Goal: Use online tool/utility: Utilize a website feature to perform a specific function

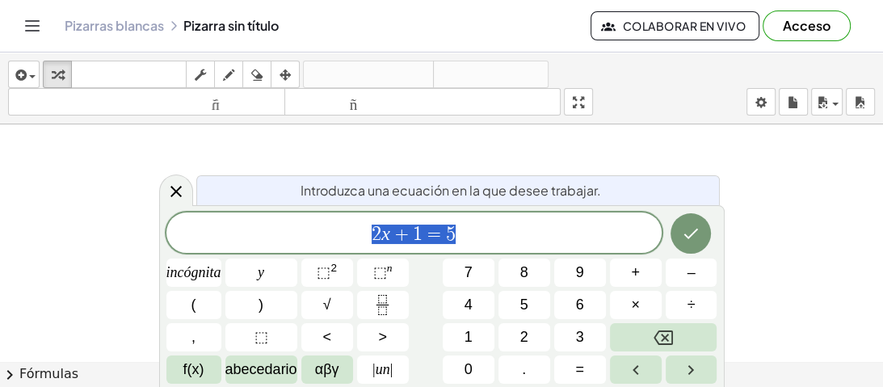
click at [586, 149] on div at bounding box center [441, 123] width 883 height 515
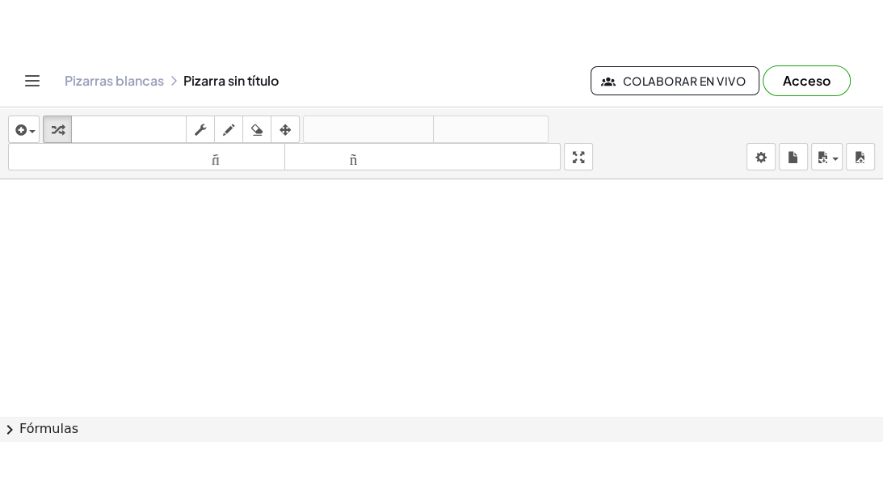
scroll to position [342, 0]
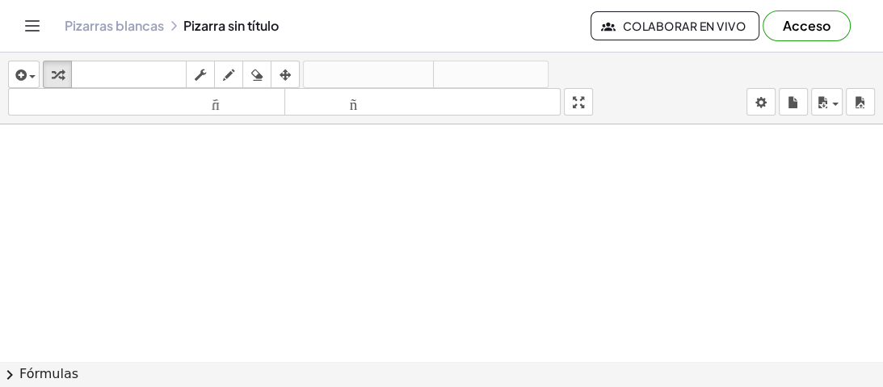
drag, startPoint x: 315, startPoint y: 199, endPoint x: 316, endPoint y: 237, distance: 38.0
click at [320, 241] on div at bounding box center [441, 138] width 883 height 713
click at [238, 79] on div "button" at bounding box center [228, 74] width 21 height 19
drag, startPoint x: 268, startPoint y: 173, endPoint x: 371, endPoint y: 220, distance: 113.5
click at [353, 217] on div at bounding box center [441, 138] width 883 height 713
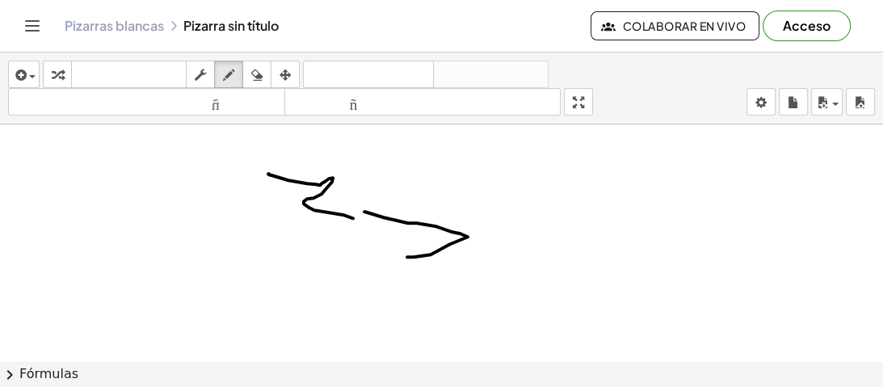
drag, startPoint x: 364, startPoint y: 211, endPoint x: 407, endPoint y: 256, distance: 62.3
click at [407, 256] on div at bounding box center [441, 138] width 883 height 713
drag, startPoint x: 569, startPoint y: 317, endPoint x: 585, endPoint y: 289, distance: 32.2
click at [575, 311] on div at bounding box center [441, 138] width 883 height 713
drag, startPoint x: 595, startPoint y: 264, endPoint x: 470, endPoint y: 255, distance: 125.5
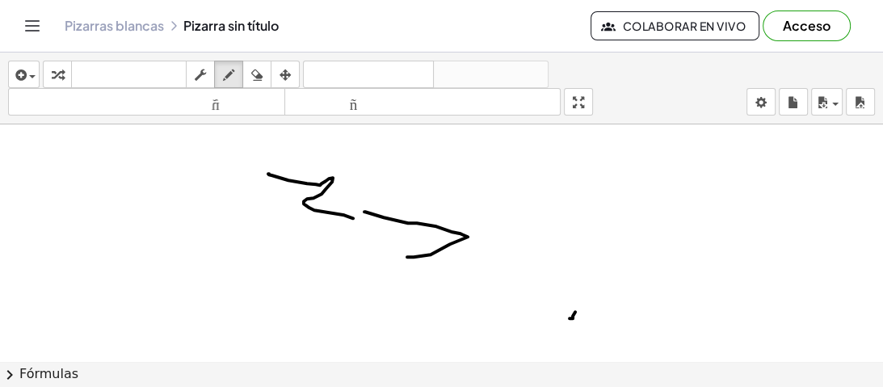
click at [478, 262] on div at bounding box center [441, 138] width 883 height 713
click at [546, 260] on div at bounding box center [441, 138] width 883 height 713
click at [549, 249] on div at bounding box center [441, 138] width 883 height 713
drag, startPoint x: 522, startPoint y: 224, endPoint x: 324, endPoint y: 130, distance: 219.6
click at [503, 215] on div at bounding box center [441, 138] width 883 height 713
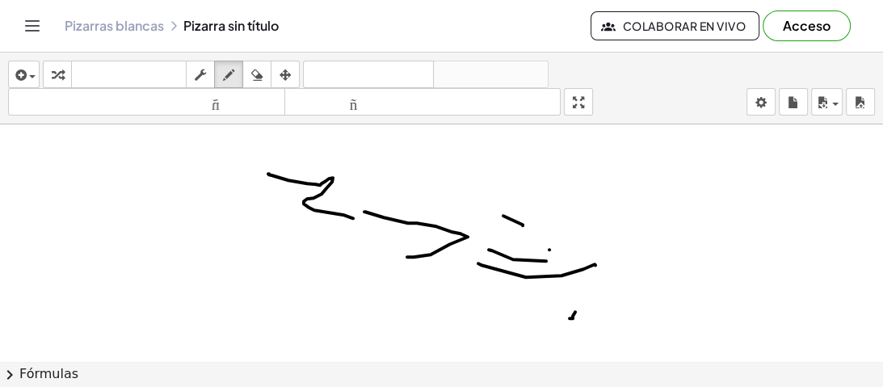
click at [597, 115] on div "insertar Seleccione uno: Expresión matemática Función Texto Vídeo de YouTube Gr…" at bounding box center [441, 88] width 883 height 72
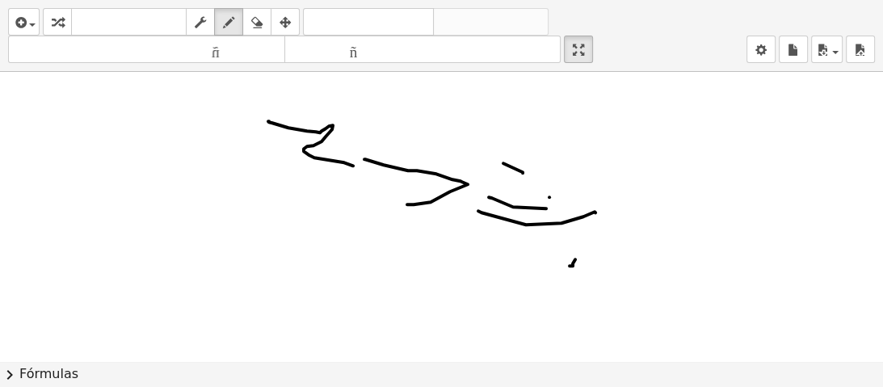
click at [585, 187] on div "insertar Seleccione uno: Expresión matemática Función Texto Vídeo de YouTube Gr…" at bounding box center [441, 193] width 883 height 387
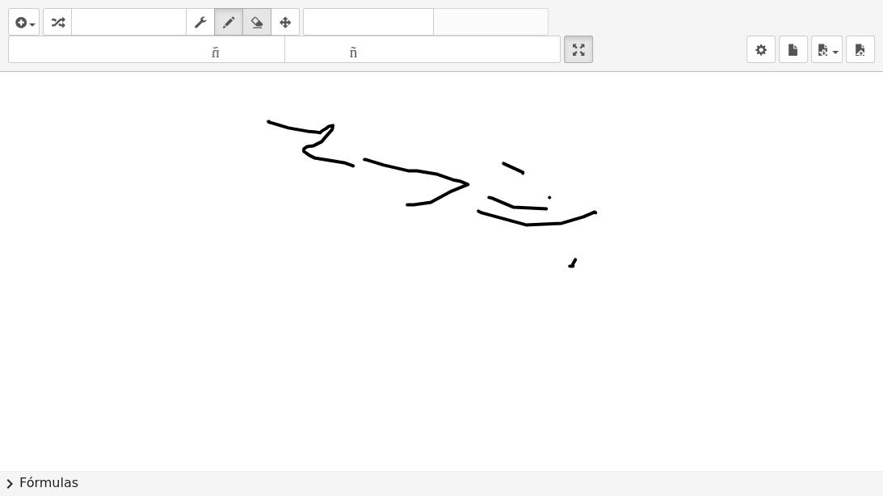
click at [249, 13] on div "button" at bounding box center [256, 21] width 21 height 19
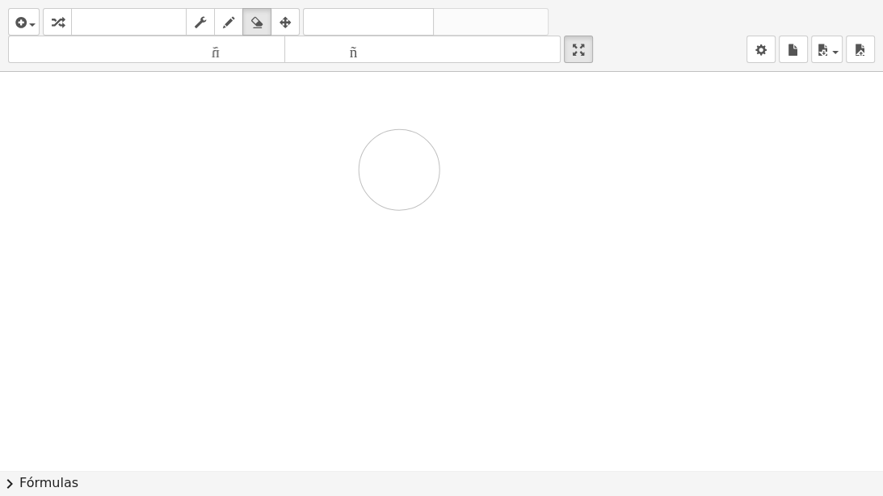
drag, startPoint x: 270, startPoint y: 120, endPoint x: 501, endPoint y: 137, distance: 232.4
click at [423, 147] on div at bounding box center [441, 128] width 883 height 796
drag, startPoint x: 452, startPoint y: 236, endPoint x: 463, endPoint y: 176, distance: 60.7
click at [455, 182] on div at bounding box center [441, 128] width 883 height 796
drag, startPoint x: 518, startPoint y: 188, endPoint x: 482, endPoint y: 184, distance: 35.8
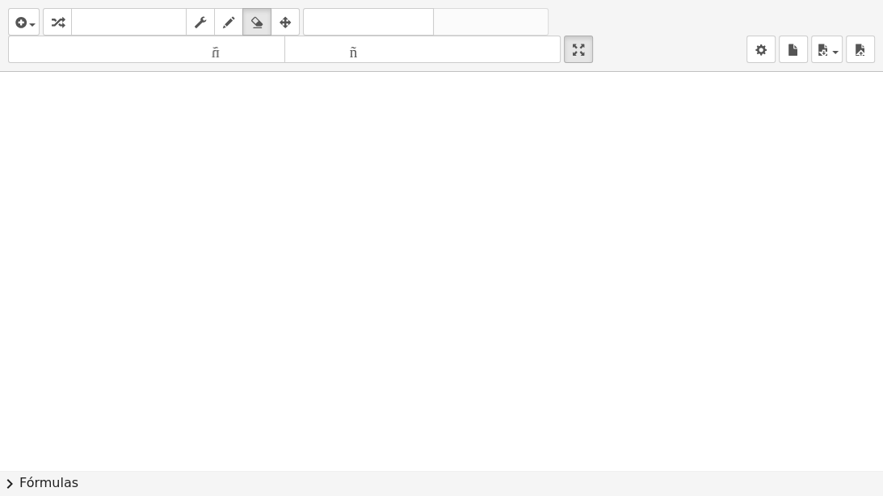
click at [488, 188] on div at bounding box center [441, 128] width 883 height 796
drag, startPoint x: 482, startPoint y: 183, endPoint x: 493, endPoint y: 181, distance: 11.6
click at [483, 182] on div at bounding box center [441, 128] width 883 height 796
drag, startPoint x: 300, startPoint y: 73, endPoint x: 350, endPoint y: 107, distance: 60.0
click at [350, 107] on div at bounding box center [441, 128] width 883 height 796
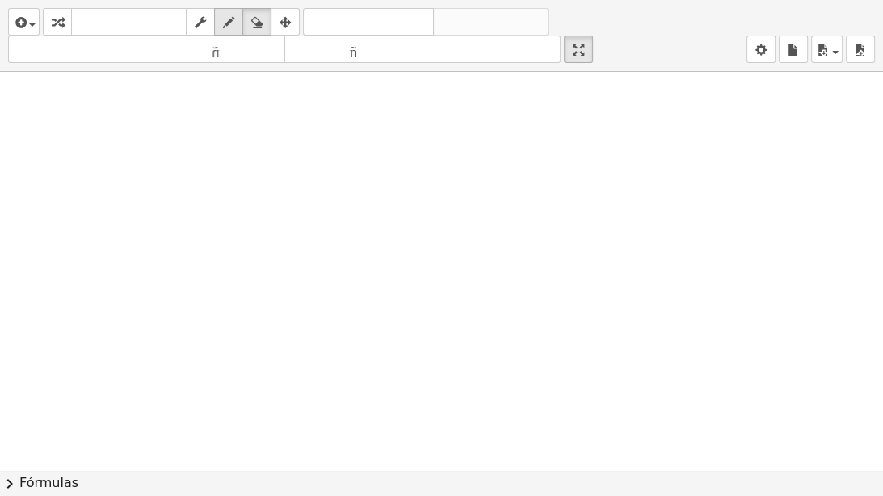
click at [237, 19] on div "button" at bounding box center [228, 21] width 21 height 19
drag, startPoint x: 289, startPoint y: 86, endPoint x: 317, endPoint y: 107, distance: 34.6
click at [317, 107] on div at bounding box center [441, 128] width 883 height 796
drag, startPoint x: 317, startPoint y: 82, endPoint x: 284, endPoint y: 99, distance: 36.5
click at [284, 99] on div at bounding box center [441, 128] width 883 height 796
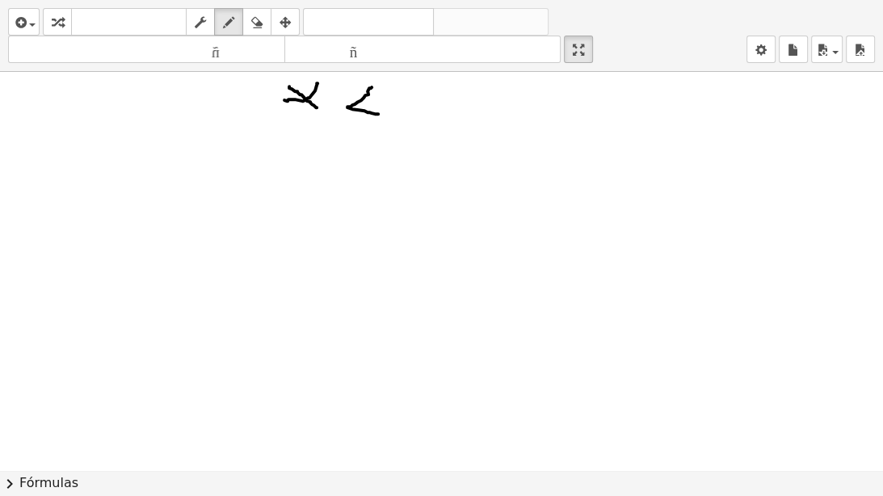
drag, startPoint x: 371, startPoint y: 86, endPoint x: 379, endPoint y: 112, distance: 26.8
click at [379, 112] on div at bounding box center [441, 128] width 883 height 796
drag, startPoint x: 409, startPoint y: 81, endPoint x: 408, endPoint y: 113, distance: 32.3
click at [408, 113] on div at bounding box center [441, 128] width 883 height 796
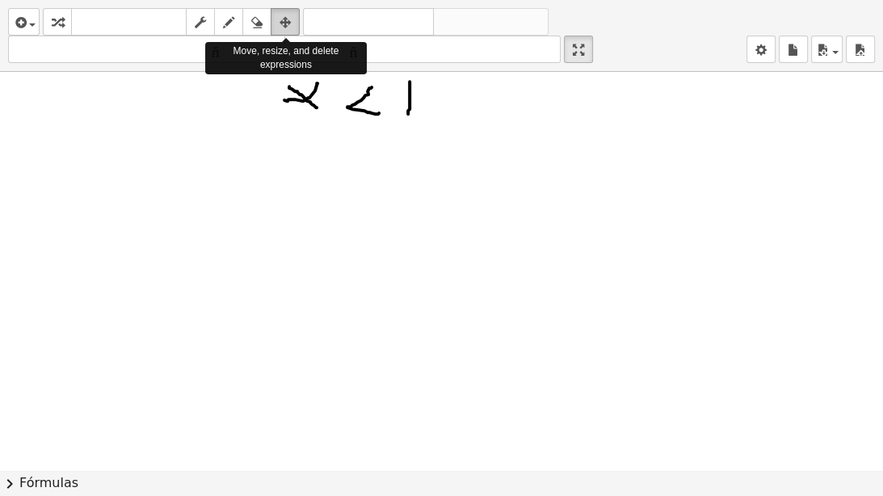
click at [276, 23] on div "button" at bounding box center [285, 21] width 21 height 19
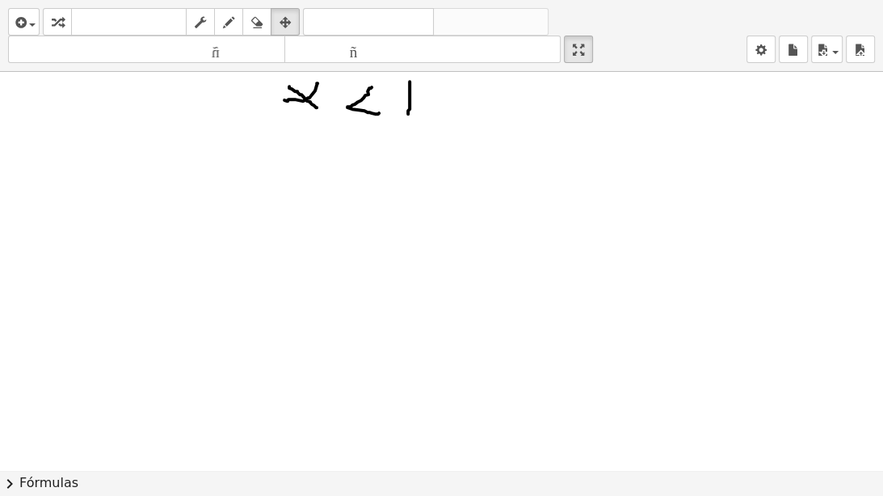
drag, startPoint x: 286, startPoint y: 95, endPoint x: 325, endPoint y: 94, distance: 38.8
click at [325, 94] on div at bounding box center [441, 128] width 883 height 796
click at [368, 89] on div at bounding box center [441, 128] width 883 height 796
drag, startPoint x: 367, startPoint y: 103, endPoint x: 382, endPoint y: 114, distance: 19.1
click at [380, 116] on div at bounding box center [441, 128] width 883 height 796
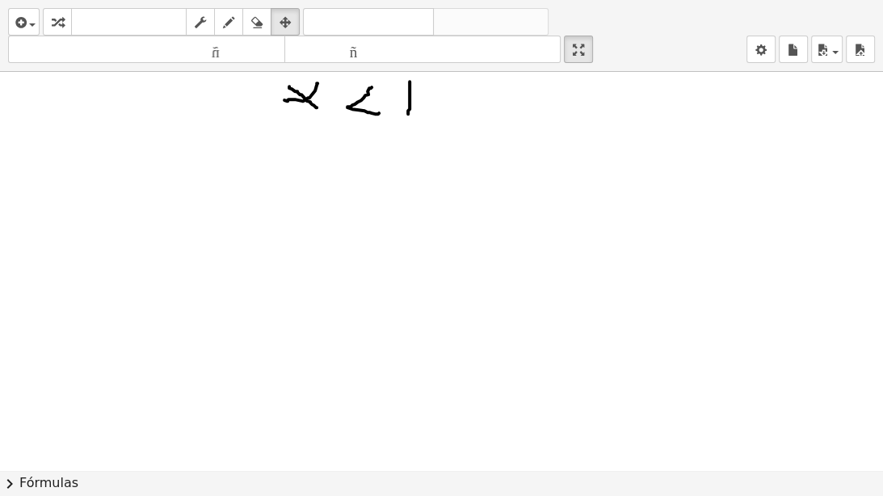
drag, startPoint x: 295, startPoint y: 142, endPoint x: 461, endPoint y: 153, distance: 166.7
click at [457, 154] on div at bounding box center [441, 128] width 883 height 796
click at [278, 6] on div "insertar Seleccione uno: Expresión matemática Función Texto Vídeo de YouTube Gr…" at bounding box center [441, 36] width 883 height 72
click at [291, 16] on icon "button" at bounding box center [284, 22] width 11 height 19
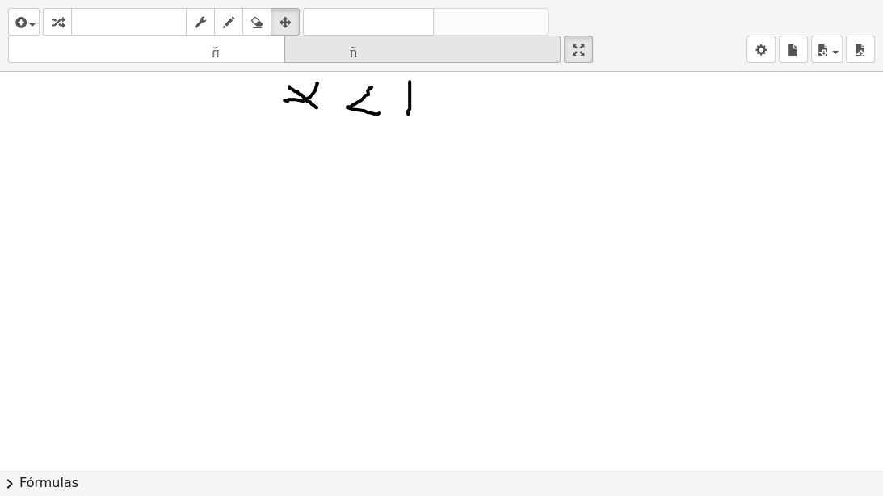
click at [381, 46] on font "tamaño_del_formato" at bounding box center [422, 49] width 269 height 15
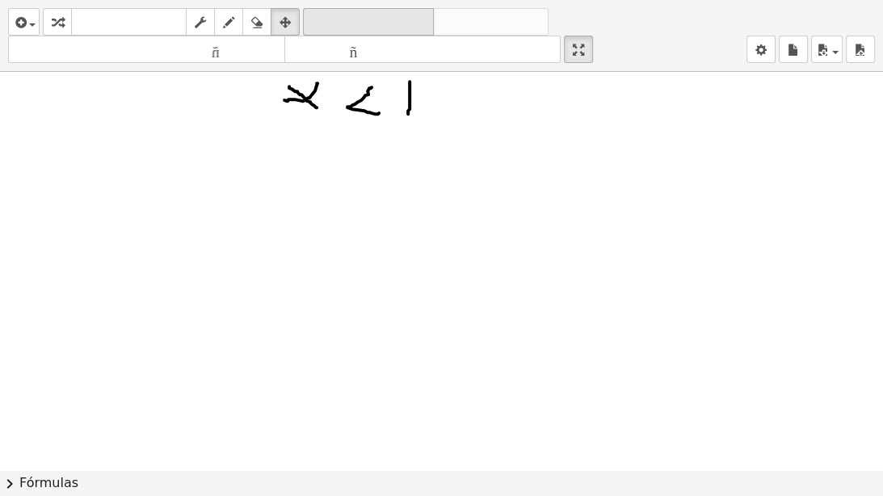
click at [358, 17] on font "deshacer" at bounding box center [368, 22] width 123 height 15
click at [380, 19] on font "deshacer" at bounding box center [368, 22] width 123 height 15
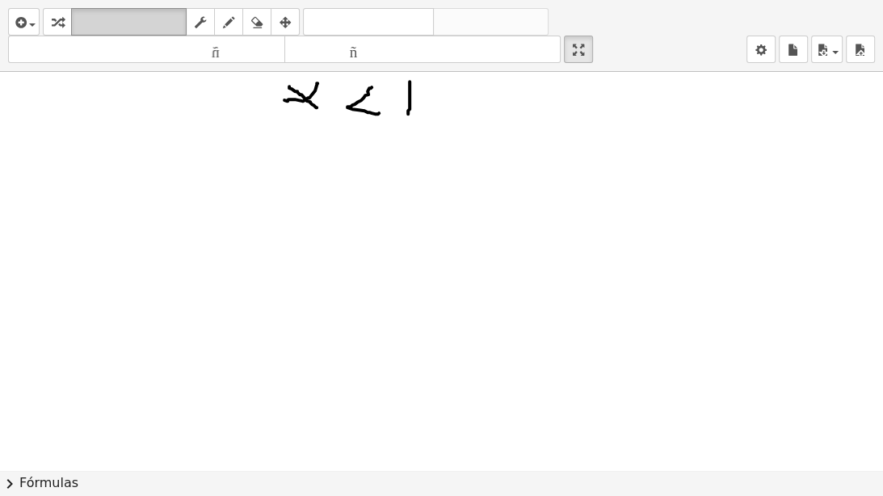
click at [135, 23] on font "teclado" at bounding box center [128, 22] width 107 height 15
drag, startPoint x: 308, startPoint y: 98, endPoint x: 247, endPoint y: 91, distance: 60.9
click at [317, 106] on div at bounding box center [441, 128] width 883 height 796
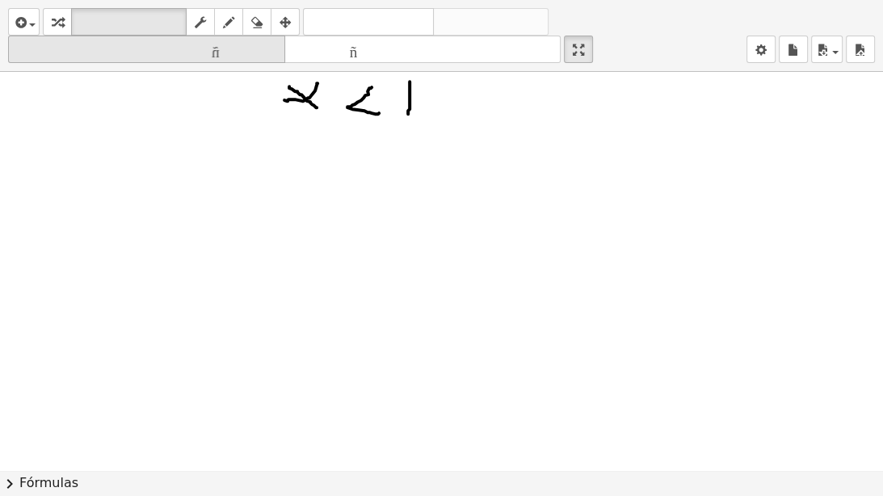
click at [128, 48] on font "tamaño_del_formato" at bounding box center [146, 49] width 269 height 15
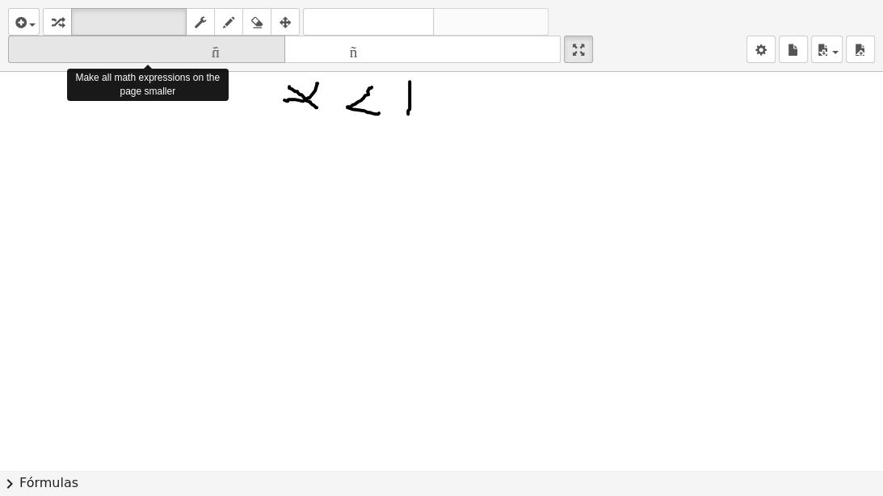
click at [128, 48] on font "tamaño_del_formato" at bounding box center [146, 49] width 269 height 15
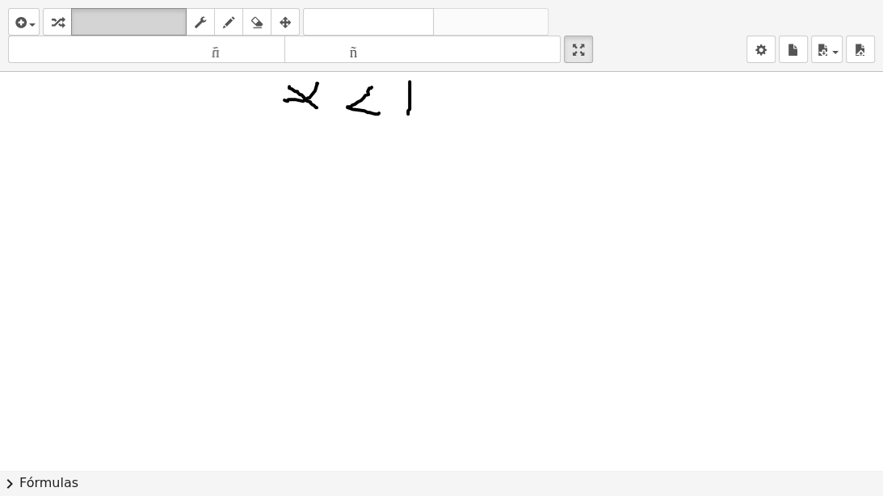
click at [136, 18] on font "teclado" at bounding box center [128, 22] width 107 height 15
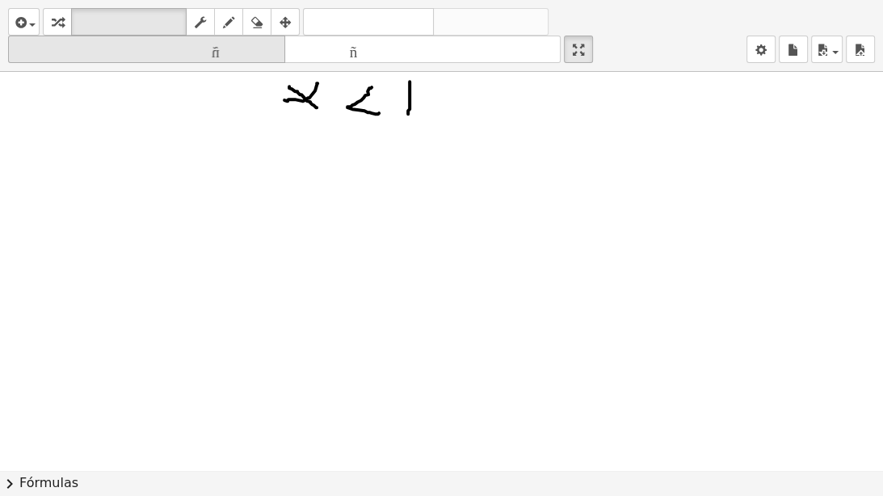
click at [226, 49] on font "tamaño_del_formato" at bounding box center [146, 49] width 269 height 15
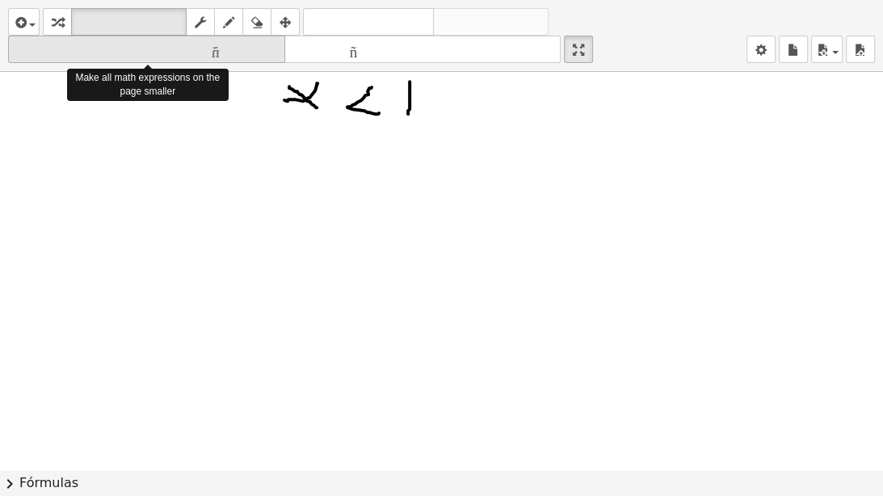
click at [226, 49] on font "tamaño_del_formato" at bounding box center [146, 49] width 269 height 15
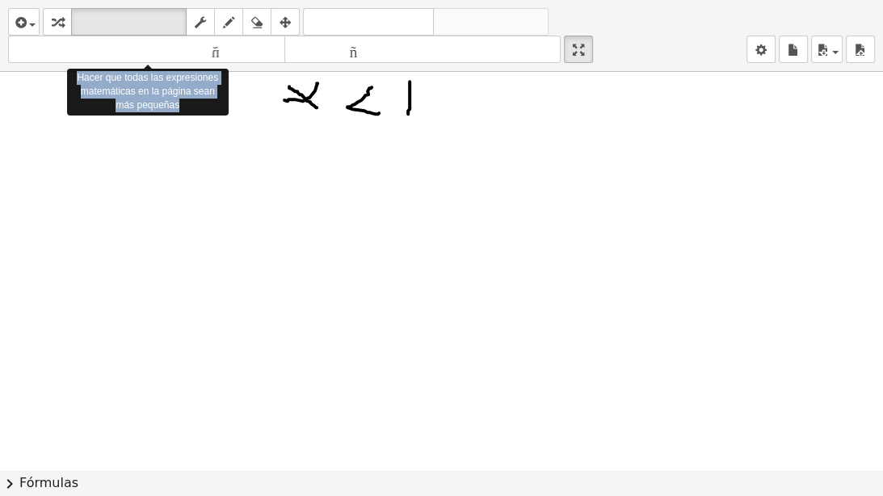
scroll to position [294, 0]
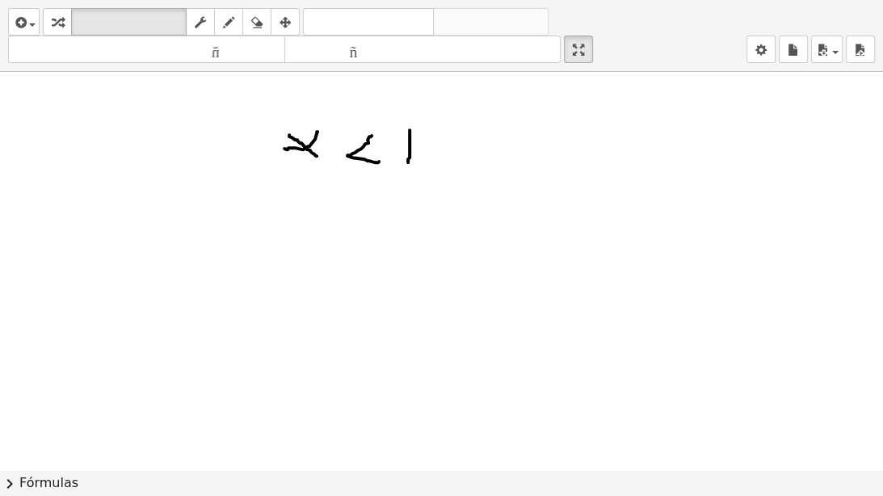
drag, startPoint x: 268, startPoint y: 71, endPoint x: 327, endPoint y: 96, distance: 64.0
click at [327, 96] on div "insertar Seleccione uno: Expresión matemática Función Texto Vídeo de YouTube Gr…" at bounding box center [441, 248] width 883 height 496
click at [304, 140] on div at bounding box center [441, 176] width 883 height 796
click at [49, 17] on div "button" at bounding box center [57, 21] width 21 height 19
drag, startPoint x: 162, startPoint y: 117, endPoint x: 333, endPoint y: 150, distance: 173.6
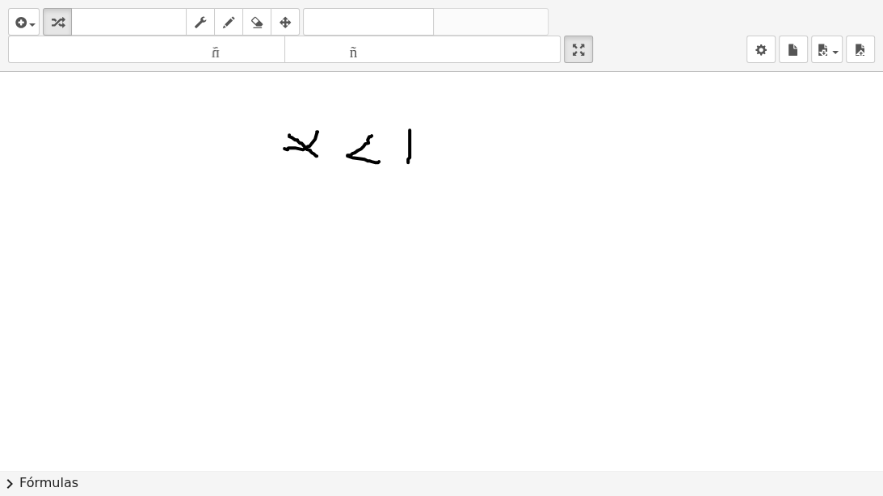
click at [333, 150] on div at bounding box center [441, 176] width 883 height 796
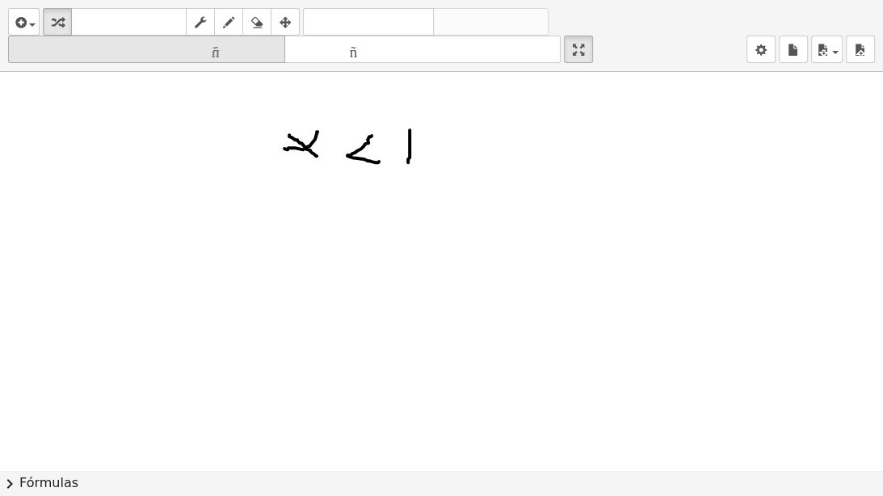
drag, startPoint x: 308, startPoint y: 145, endPoint x: 140, endPoint y: 61, distance: 188.5
click at [305, 178] on div at bounding box center [441, 176] width 883 height 796
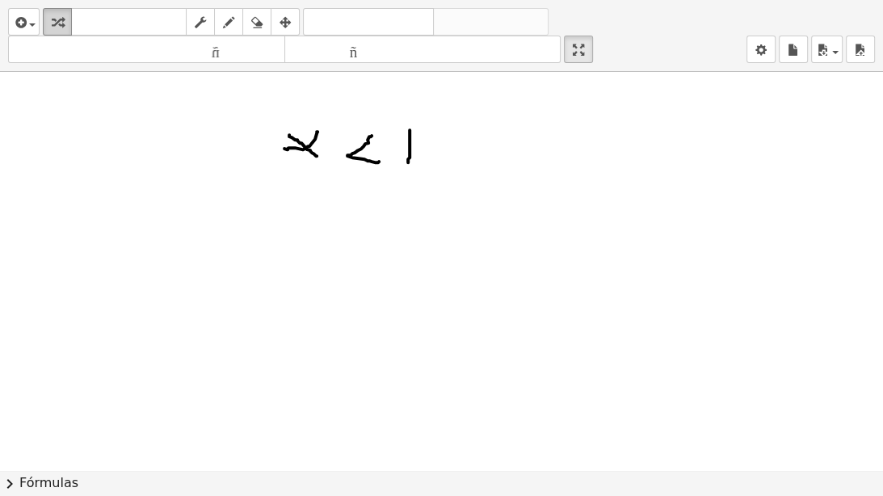
click at [50, 14] on div "button" at bounding box center [57, 21] width 21 height 19
click at [23, 16] on icon "button" at bounding box center [19, 22] width 15 height 19
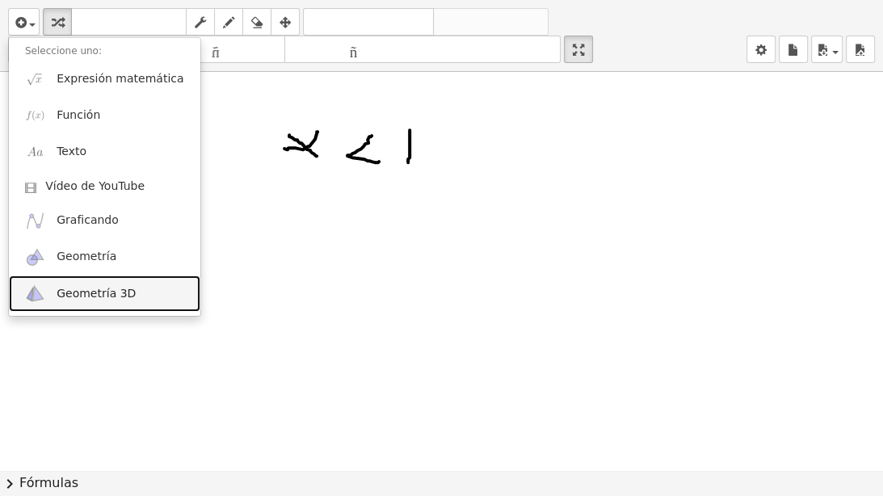
click at [91, 293] on font "Geometría 3D" at bounding box center [96, 293] width 79 height 13
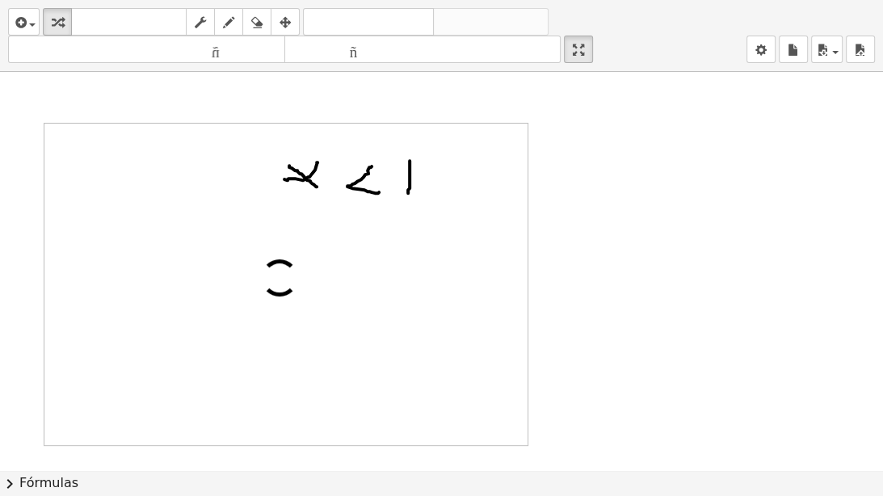
scroll to position [270, 0]
click at [481, 224] on div at bounding box center [285, 277] width 483 height 321
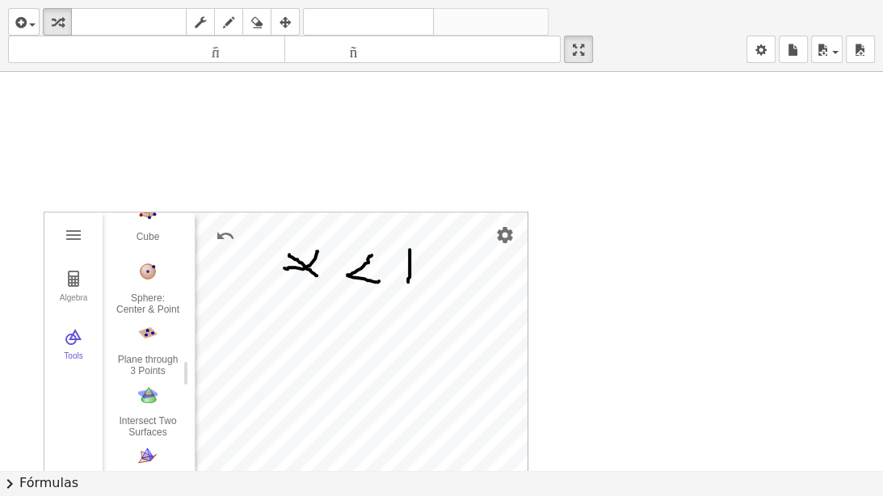
scroll to position [194, 0]
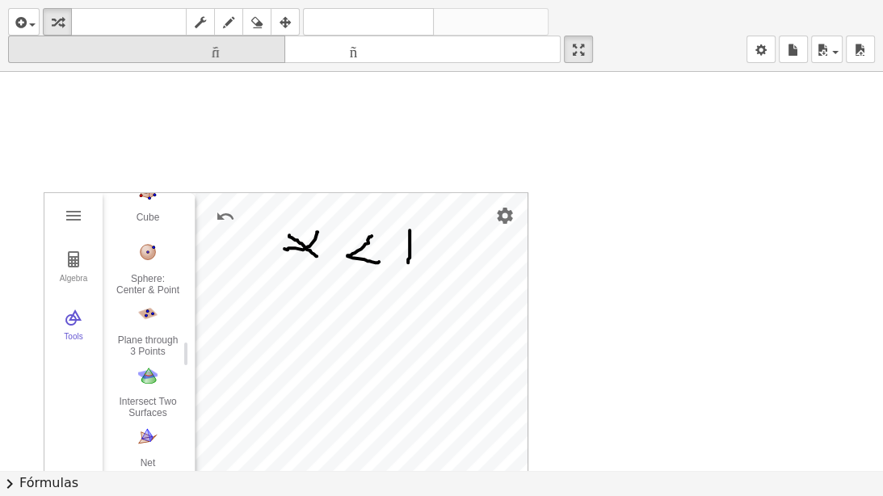
click at [221, 47] on font "tamaño_del_formato" at bounding box center [146, 49] width 269 height 15
click at [221, 48] on font "tamaño_del_formato" at bounding box center [146, 49] width 269 height 15
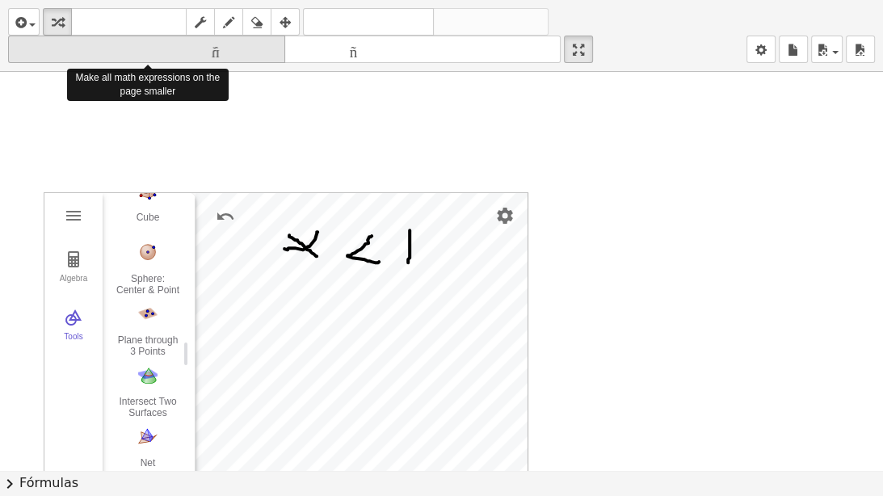
click at [221, 48] on font "tamaño_del_formato" at bounding box center [146, 49] width 269 height 15
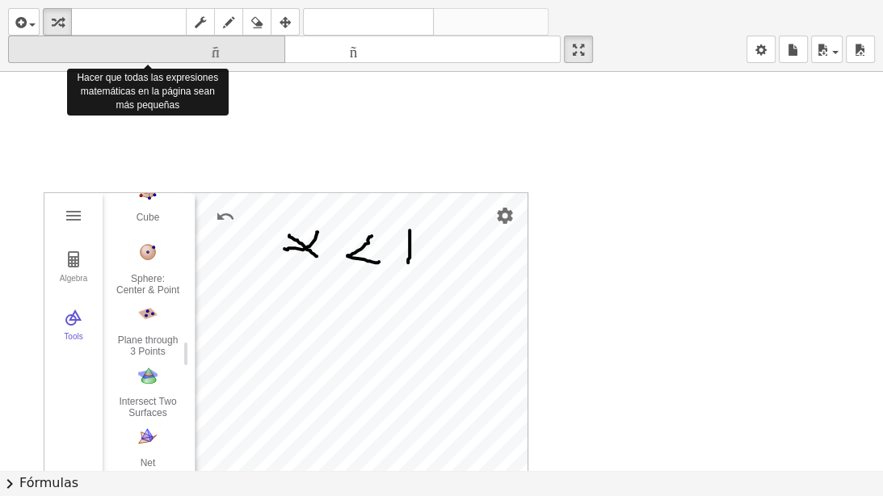
drag, startPoint x: 221, startPoint y: 48, endPoint x: 239, endPoint y: 43, distance: 18.4
click at [223, 47] on font "tamaño_del_formato" at bounding box center [146, 49] width 269 height 15
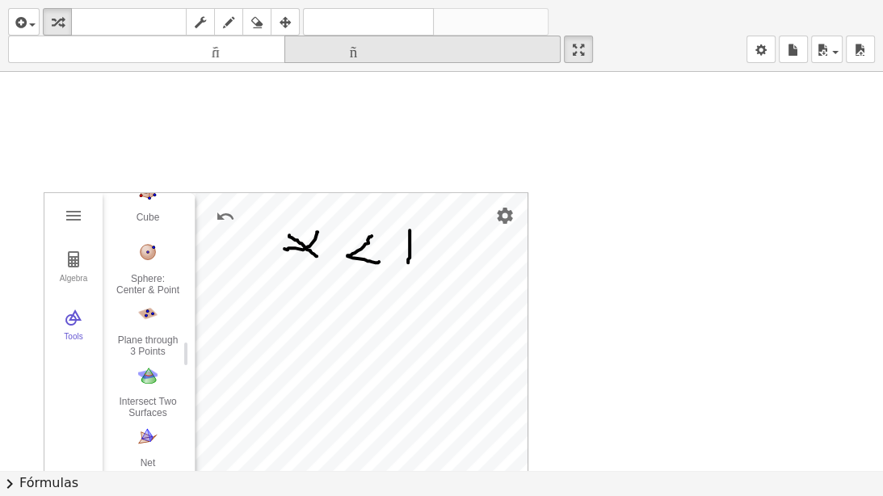
click at [360, 52] on font "tamaño_del_formato" at bounding box center [422, 49] width 269 height 15
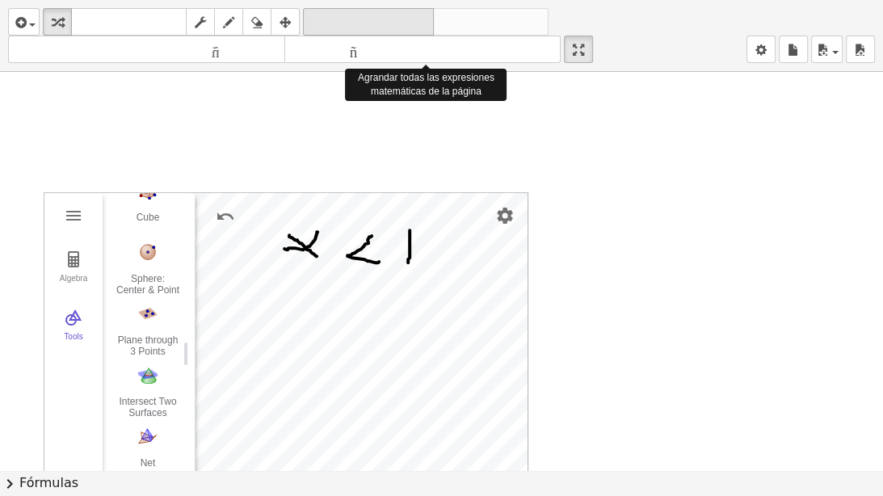
click at [312, 19] on font "deshacer" at bounding box center [368, 22] width 123 height 15
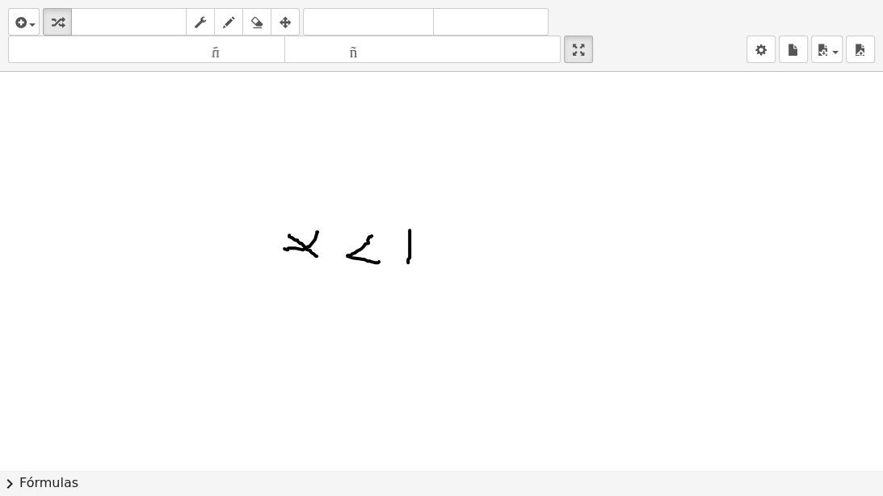
click at [6, 19] on div "insertar Seleccione uno: Expresión matemática Función Texto Vídeo de YouTube Gr…" at bounding box center [441, 36] width 883 height 72
click at [6, 9] on div "insertar Seleccione uno: Expresión matemática Función Texto Vídeo de YouTube Gr…" at bounding box center [441, 36] width 883 height 72
click at [33, 26] on span "button" at bounding box center [32, 24] width 6 height 3
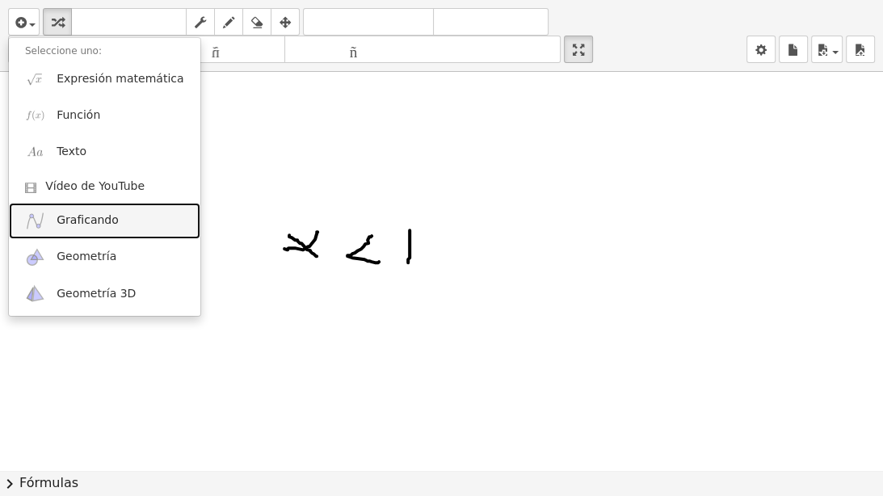
click at [78, 226] on font "Graficando" at bounding box center [88, 219] width 62 height 13
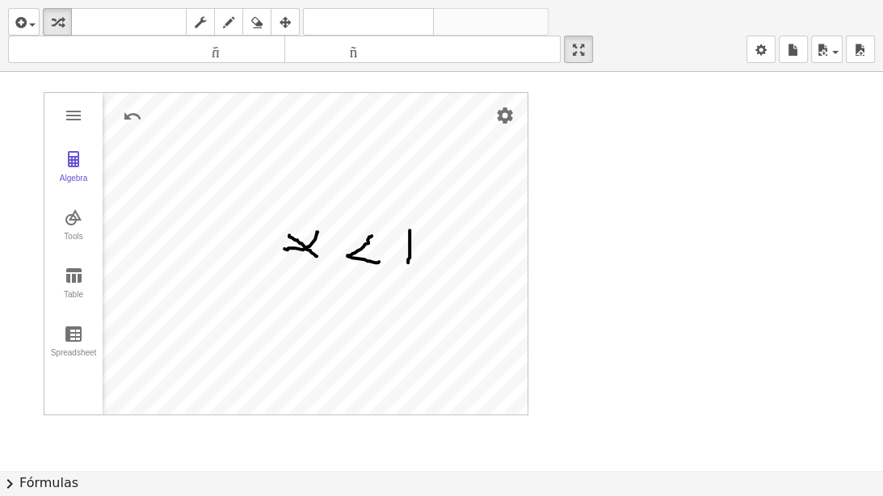
click at [541, 356] on div "Algebra Tools Table Spreadsheet GeoGebra Graphing Calculator Basic Tools Move P…" at bounding box center [441, 277] width 883 height 799
click at [229, 23] on icon "button" at bounding box center [228, 22] width 11 height 19
drag, startPoint x: 175, startPoint y: 283, endPoint x: 415, endPoint y: 323, distance: 243.0
click at [415, 323] on div at bounding box center [441, 277] width 883 height 799
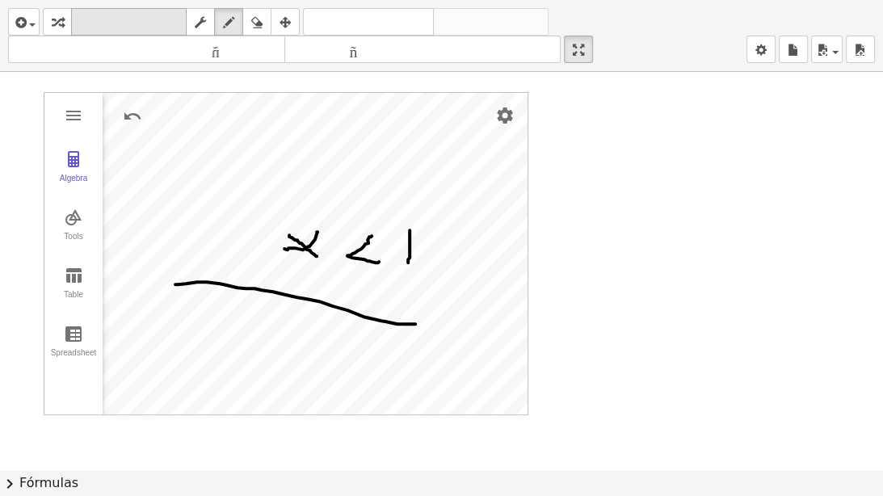
click at [136, 25] on font "teclado" at bounding box center [128, 22] width 107 height 15
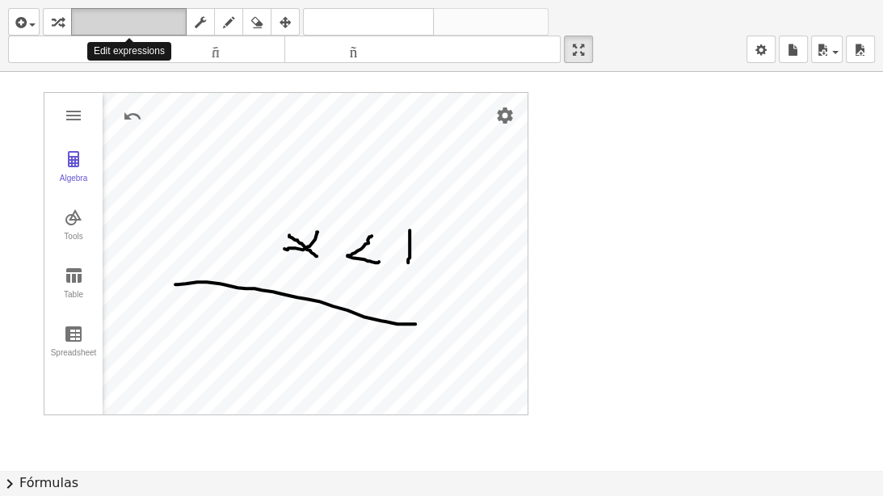
click at [136, 25] on font "teclado" at bounding box center [128, 22] width 107 height 15
drag, startPoint x: 136, startPoint y: 25, endPoint x: 110, endPoint y: 61, distance: 45.1
click at [136, 24] on font "teclado" at bounding box center [128, 22] width 107 height 15
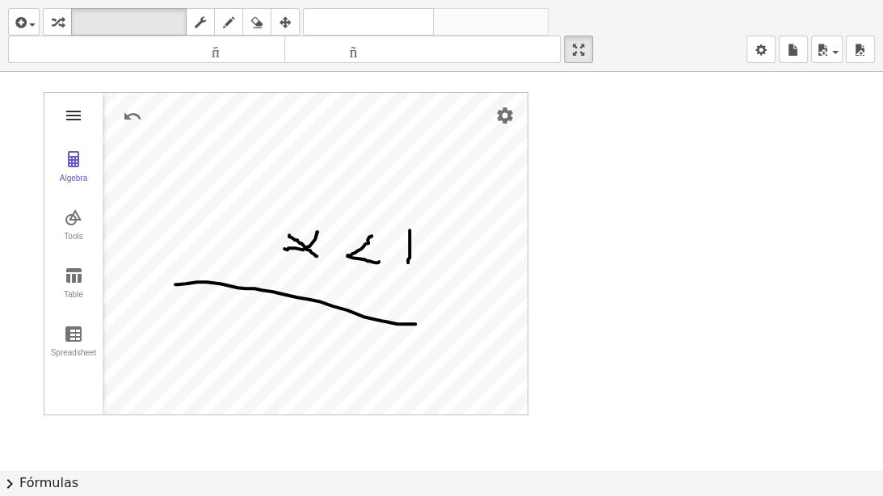
click at [68, 117] on img "Graphing Calculator" at bounding box center [73, 115] width 19 height 19
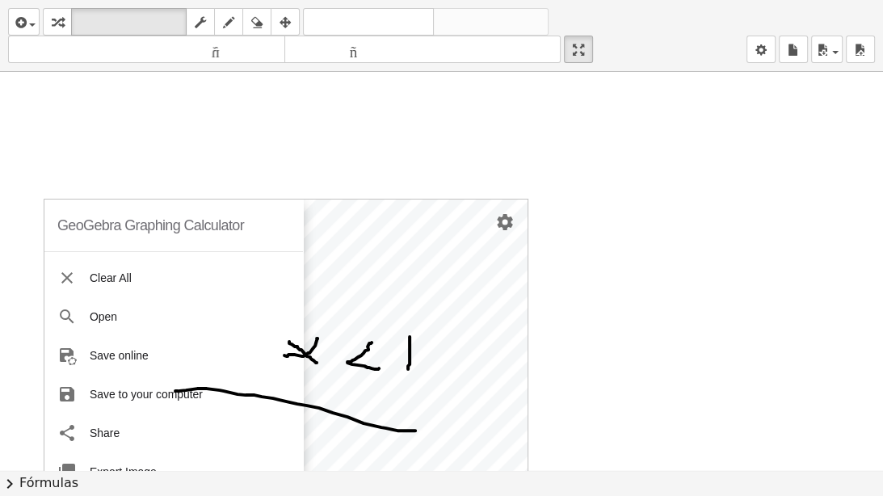
scroll to position [11, 0]
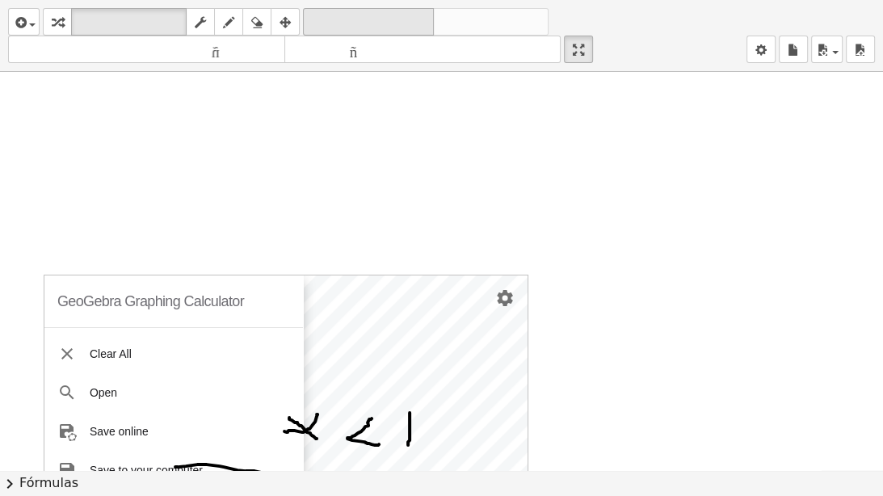
click at [308, 21] on font "deshacer" at bounding box center [368, 22] width 123 height 15
click at [311, 21] on font "deshacer" at bounding box center [368, 22] width 123 height 15
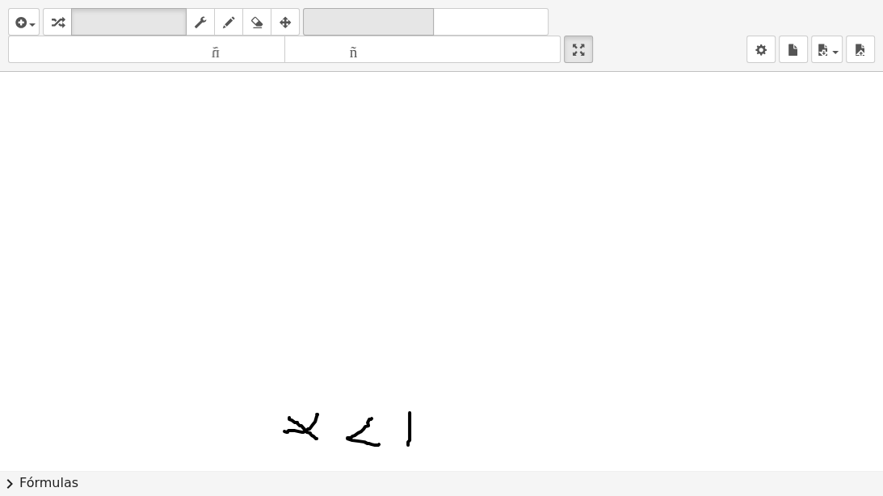
click at [311, 21] on font "deshacer" at bounding box center [368, 22] width 123 height 15
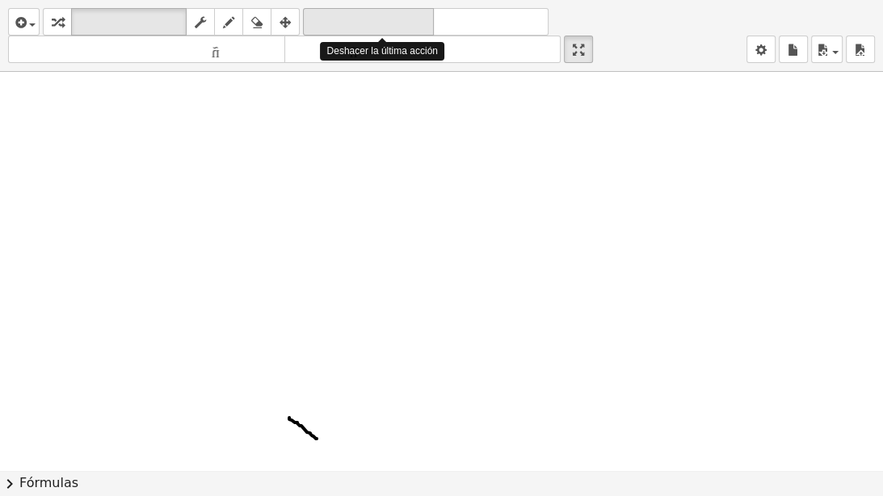
click at [311, 21] on font "deshacer" at bounding box center [368, 22] width 123 height 15
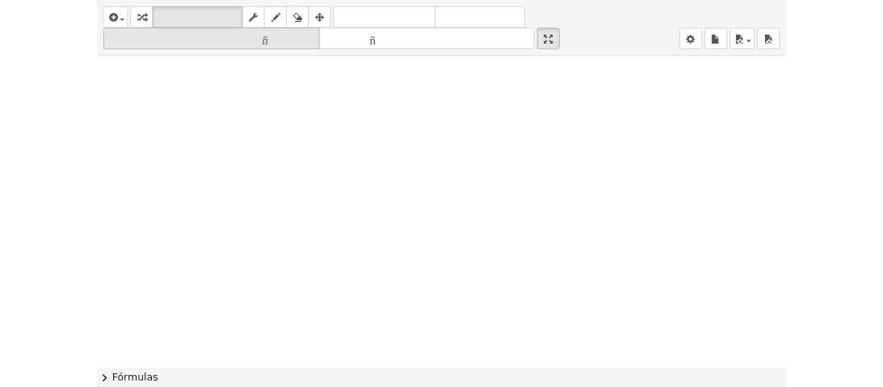
scroll to position [0, 0]
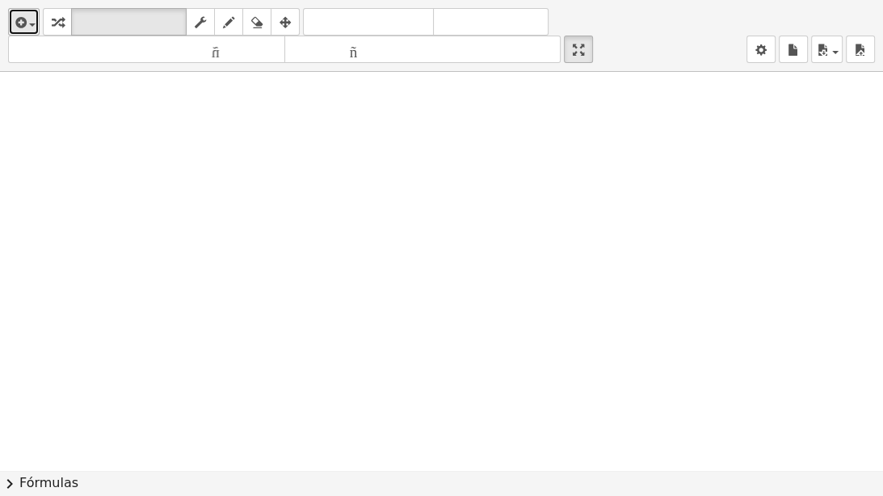
click at [19, 10] on button "insertar" at bounding box center [23, 21] width 31 height 27
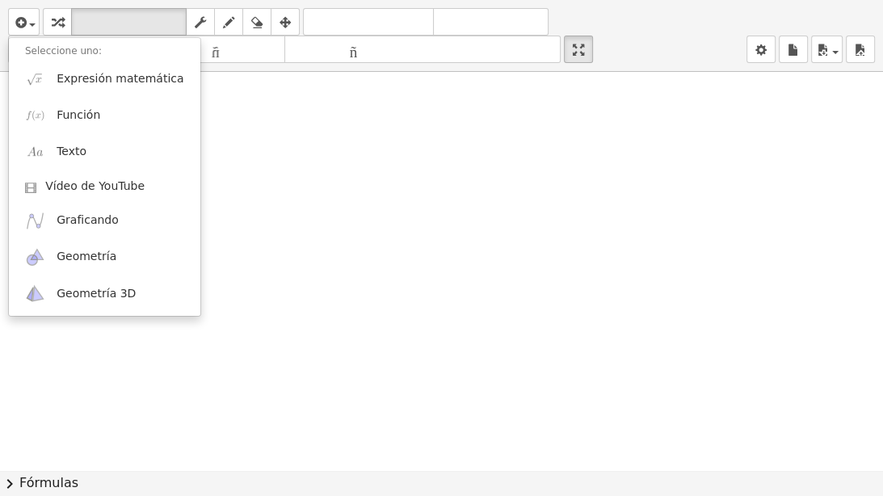
click at [79, 47] on font "Seleccione uno:" at bounding box center [63, 50] width 77 height 11
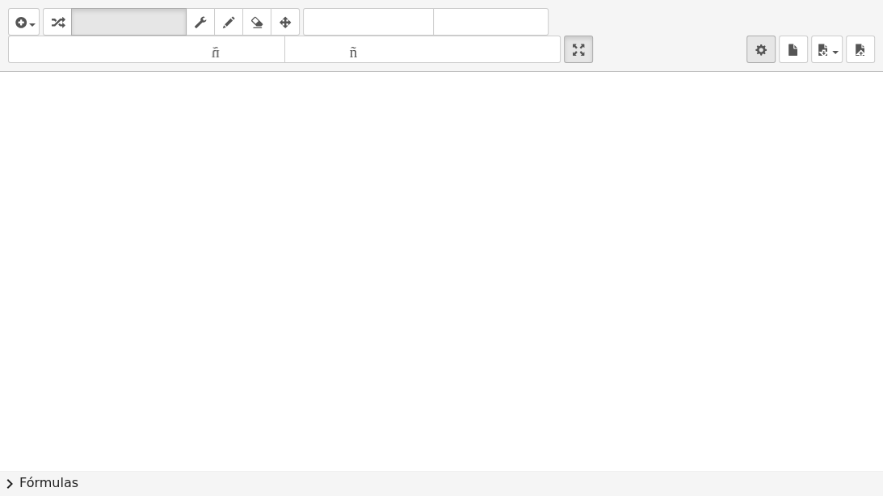
click at [772, 44] on button "ajustes" at bounding box center [760, 49] width 29 height 27
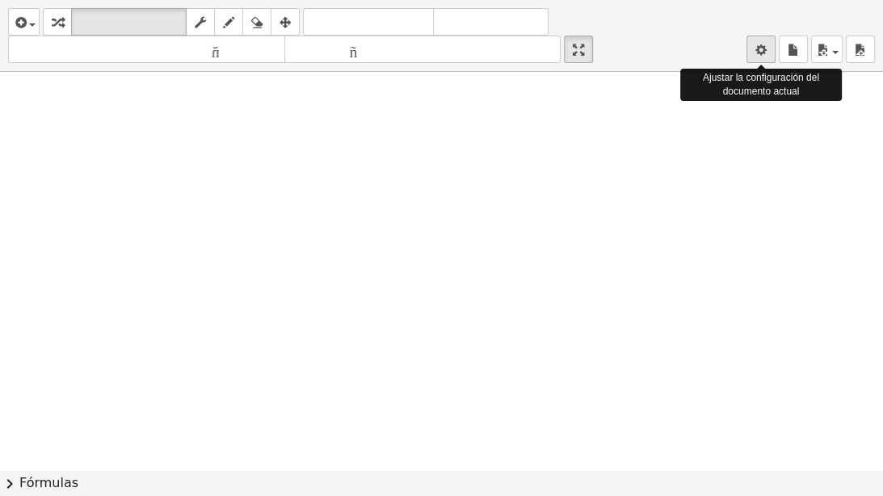
click at [760, 45] on icon "button" at bounding box center [760, 49] width 11 height 19
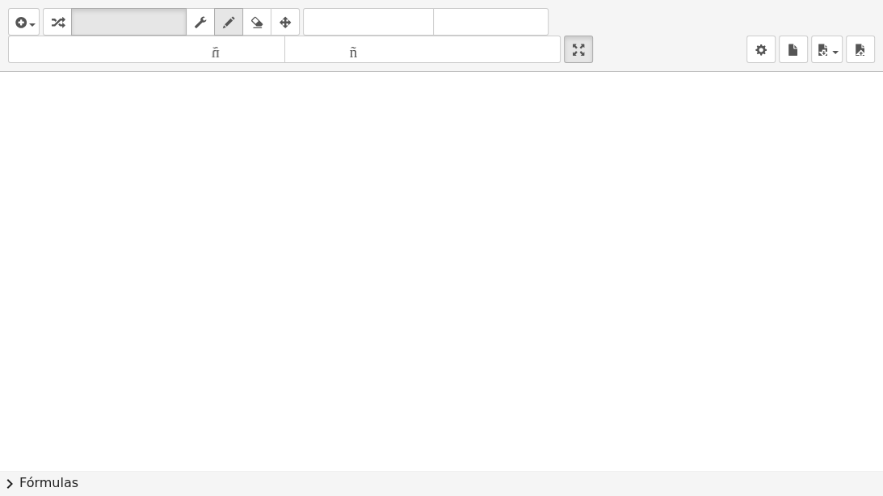
click at [239, 19] on div "button" at bounding box center [228, 21] width 21 height 19
drag, startPoint x: 317, startPoint y: 88, endPoint x: 355, endPoint y: 113, distance: 46.1
click at [355, 113] on div at bounding box center [441, 470] width 883 height 796
drag, startPoint x: 349, startPoint y: 82, endPoint x: 320, endPoint y: 110, distance: 40.0
click at [320, 110] on div at bounding box center [441, 470] width 883 height 796
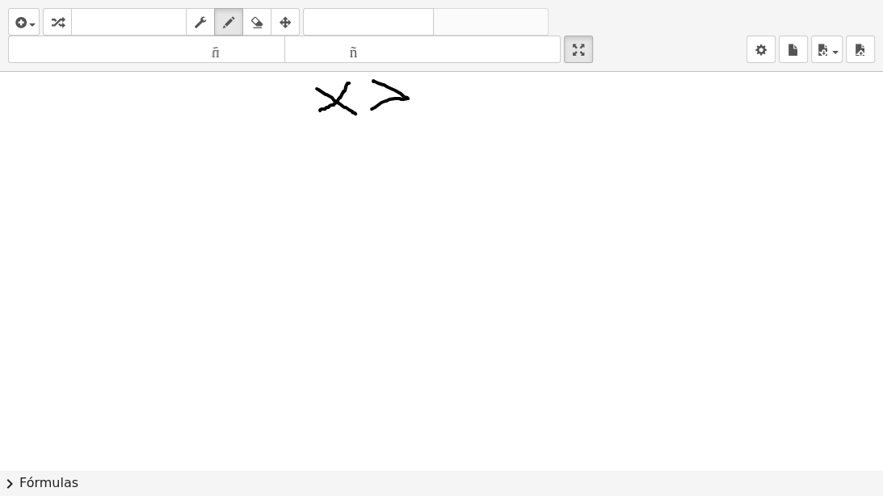
drag, startPoint x: 375, startPoint y: 81, endPoint x: 368, endPoint y: 110, distance: 29.8
click at [368, 110] on div at bounding box center [441, 470] width 883 height 796
drag, startPoint x: 438, startPoint y: 80, endPoint x: 433, endPoint y: 118, distance: 38.3
click at [433, 118] on div at bounding box center [441, 470] width 883 height 796
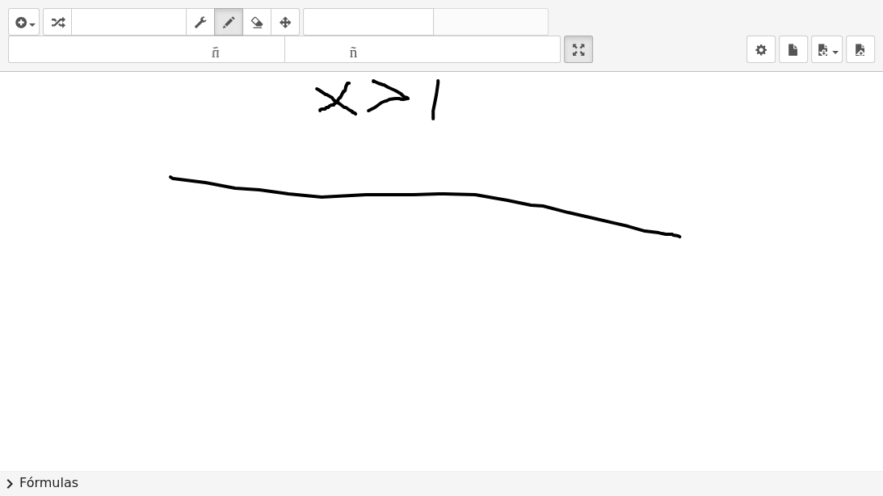
drag, startPoint x: 170, startPoint y: 176, endPoint x: 679, endPoint y: 236, distance: 512.2
click at [679, 236] on div at bounding box center [441, 470] width 883 height 796
click at [346, 13] on icon "deshacer" at bounding box center [368, 22] width 123 height 19
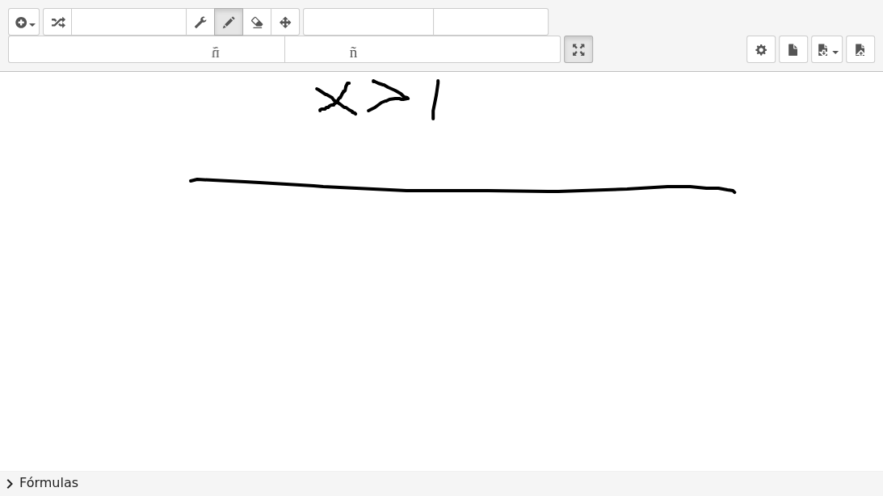
drag, startPoint x: 191, startPoint y: 180, endPoint x: 734, endPoint y: 191, distance: 543.5
click at [734, 191] on div at bounding box center [441, 470] width 883 height 796
drag, startPoint x: 224, startPoint y: 169, endPoint x: 224, endPoint y: 188, distance: 19.4
click at [223, 188] on div at bounding box center [441, 470] width 883 height 796
drag, startPoint x: 255, startPoint y: 165, endPoint x: 258, endPoint y: 190, distance: 25.1
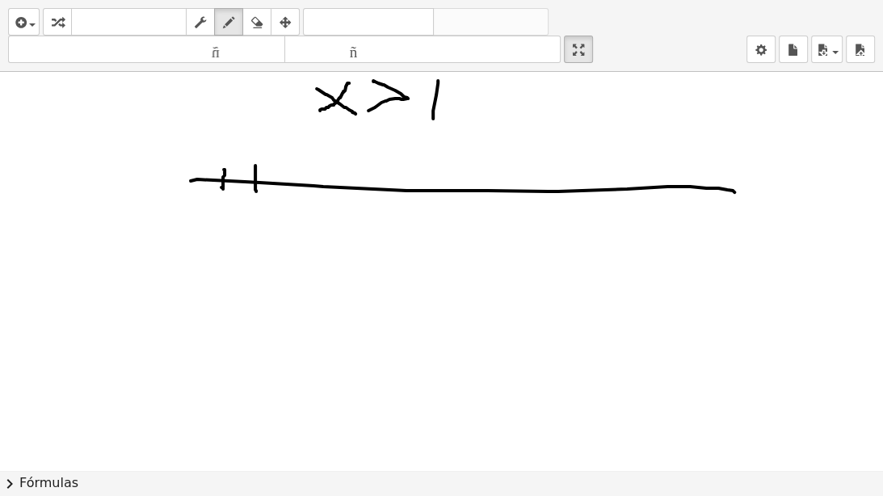
click at [257, 191] on div at bounding box center [441, 470] width 883 height 796
drag, startPoint x: 285, startPoint y: 170, endPoint x: 280, endPoint y: 195, distance: 24.7
click at [280, 195] on div at bounding box center [441, 470] width 883 height 796
drag, startPoint x: 308, startPoint y: 170, endPoint x: 310, endPoint y: 191, distance: 21.1
click at [310, 191] on div at bounding box center [441, 470] width 883 height 796
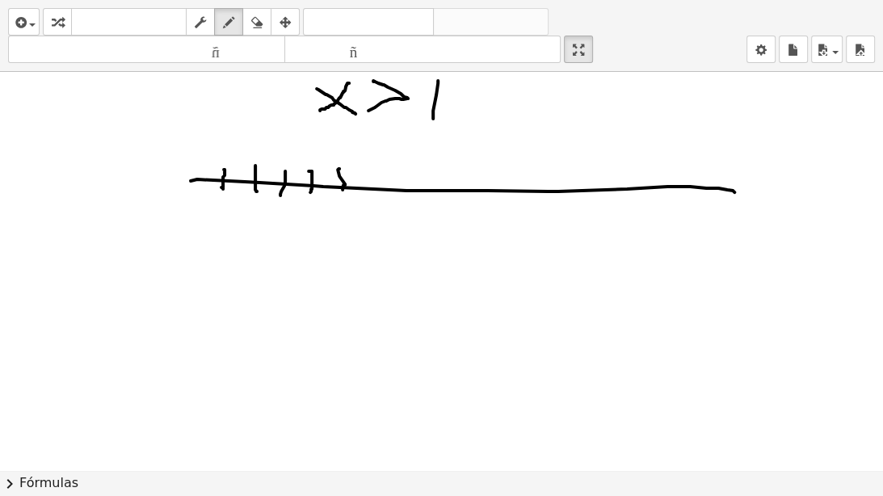
drag, startPoint x: 339, startPoint y: 168, endPoint x: 342, endPoint y: 189, distance: 21.2
click at [342, 189] on div at bounding box center [441, 470] width 883 height 796
click at [223, 199] on div at bounding box center [441, 470] width 883 height 796
drag, startPoint x: 253, startPoint y: 199, endPoint x: 252, endPoint y: 212, distance: 13.8
click at [252, 212] on div at bounding box center [441, 470] width 883 height 796
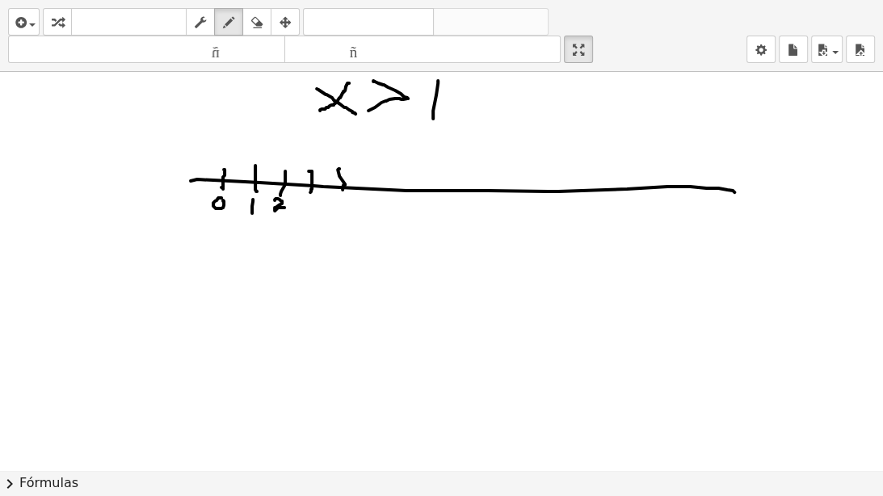
drag, startPoint x: 275, startPoint y: 199, endPoint x: 284, endPoint y: 207, distance: 12.1
click at [284, 207] on div at bounding box center [441, 470] width 883 height 796
drag, startPoint x: 300, startPoint y: 199, endPoint x: 304, endPoint y: 213, distance: 14.3
click at [304, 213] on div at bounding box center [441, 470] width 883 height 796
click at [340, 220] on div at bounding box center [441, 470] width 883 height 796
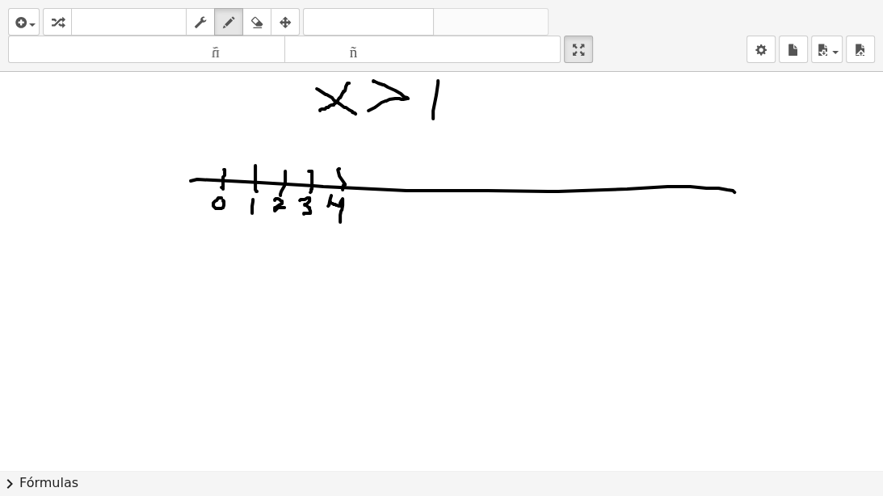
drag, startPoint x: 331, startPoint y: 195, endPoint x: 328, endPoint y: 205, distance: 11.0
click at [328, 205] on div at bounding box center [441, 470] width 883 height 796
drag, startPoint x: 367, startPoint y: 174, endPoint x: 367, endPoint y: 187, distance: 12.9
click at [367, 187] on div at bounding box center [441, 470] width 883 height 796
drag, startPoint x: 371, startPoint y: 199, endPoint x: 359, endPoint y: 216, distance: 20.8
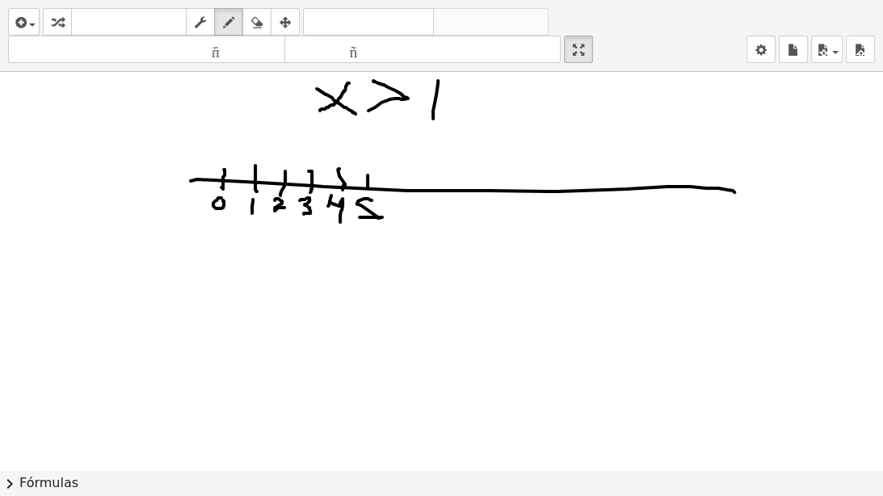
click at [359, 216] on div at bounding box center [441, 470] width 883 height 796
drag, startPoint x: 408, startPoint y: 171, endPoint x: 409, endPoint y: 190, distance: 18.6
click at [409, 190] on div at bounding box center [441, 470] width 883 height 796
drag, startPoint x: 415, startPoint y: 197, endPoint x: 404, endPoint y: 210, distance: 17.2
click at [404, 210] on div at bounding box center [441, 470] width 883 height 796
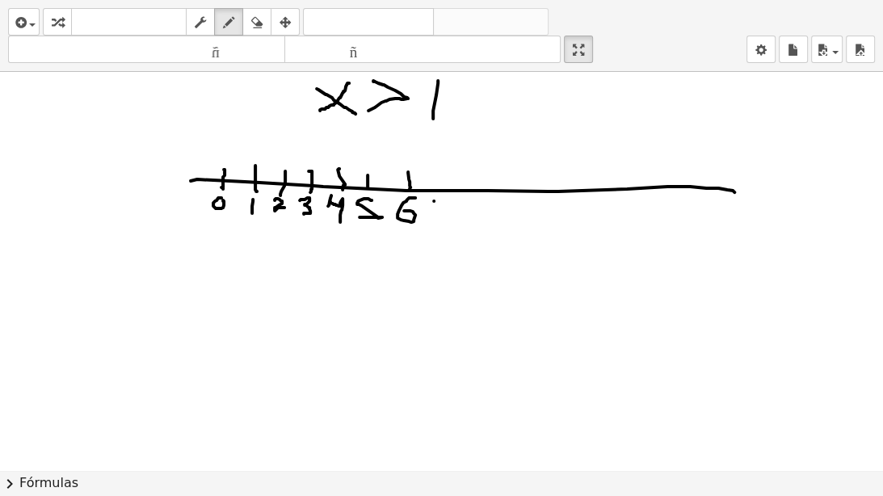
click at [434, 200] on div at bounding box center [441, 470] width 883 height 796
drag, startPoint x: 462, startPoint y: 195, endPoint x: 472, endPoint y: 197, distance: 10.0
click at [463, 195] on div at bounding box center [441, 470] width 883 height 796
drag, startPoint x: 472, startPoint y: 197, endPoint x: 488, endPoint y: 203, distance: 17.4
click at [479, 199] on div at bounding box center [441, 470] width 883 height 796
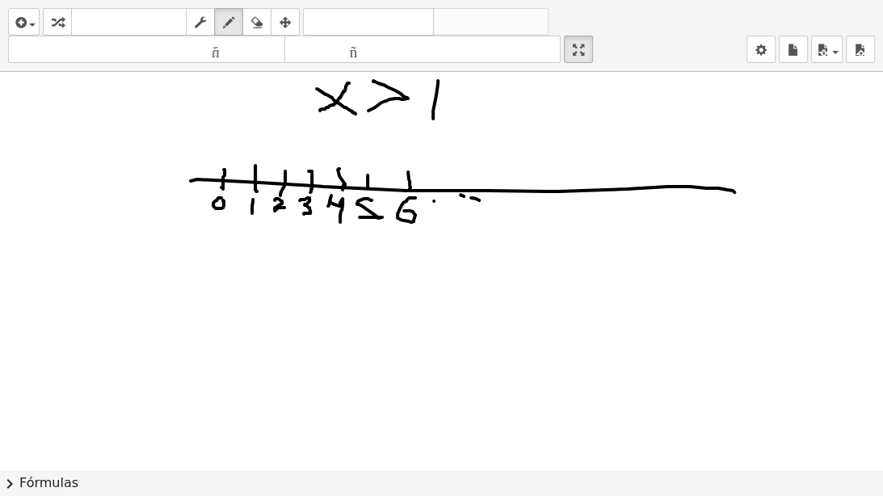
click at [498, 206] on div at bounding box center [441, 470] width 883 height 796
click at [352, 15] on font "deshacer" at bounding box center [368, 22] width 123 height 15
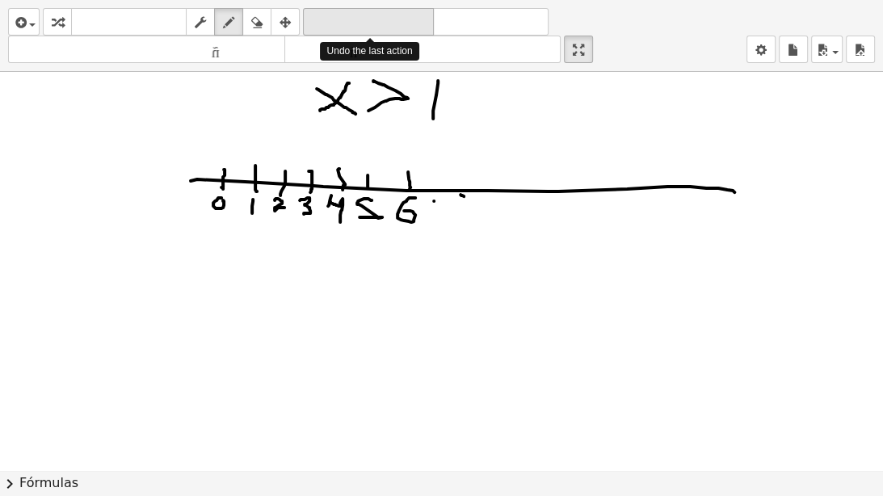
click at [352, 15] on font "deshacer" at bounding box center [368, 22] width 123 height 15
click at [352, 19] on font "deshacer" at bounding box center [368, 22] width 123 height 15
click at [351, 19] on font "deshacer" at bounding box center [368, 22] width 123 height 15
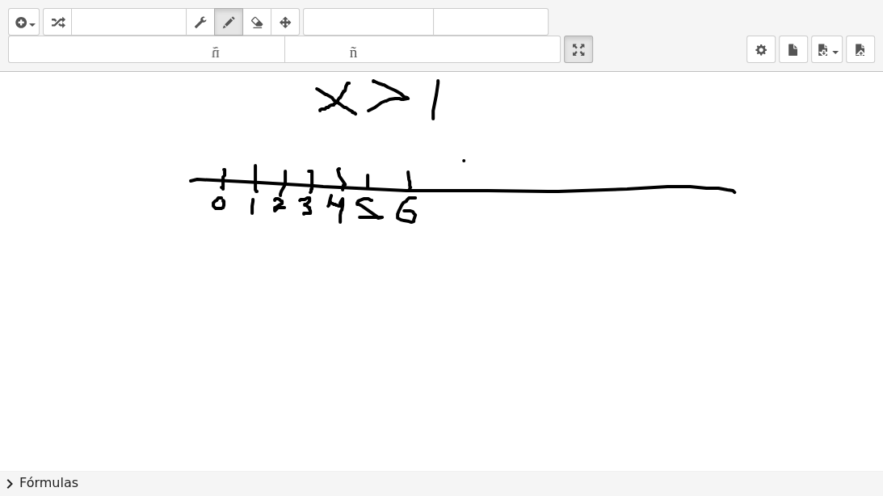
click at [463, 160] on div at bounding box center [441, 470] width 883 height 796
drag, startPoint x: 703, startPoint y: 159, endPoint x: 660, endPoint y: 203, distance: 61.7
click at [686, 211] on div at bounding box center [441, 470] width 883 height 796
drag, startPoint x: 194, startPoint y: 152, endPoint x: 187, endPoint y: 195, distance: 43.3
click at [187, 197] on div at bounding box center [441, 470] width 883 height 796
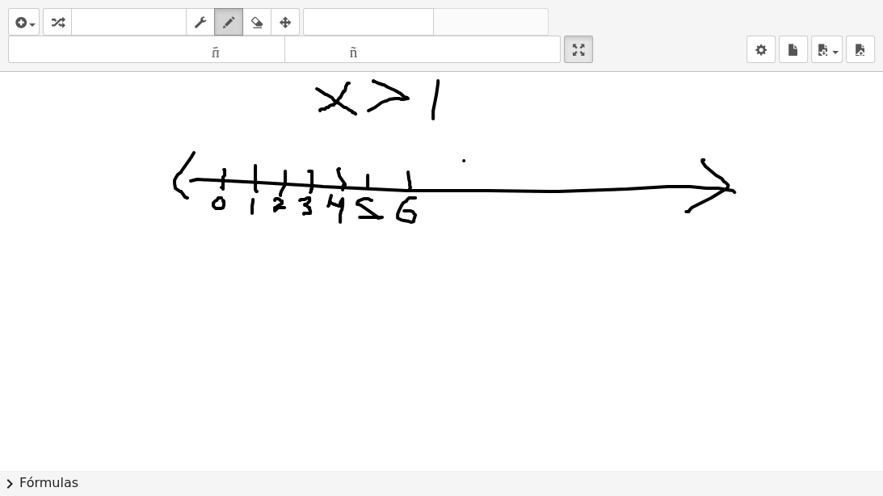
click at [217, 16] on button "dibujar" at bounding box center [228, 21] width 29 height 27
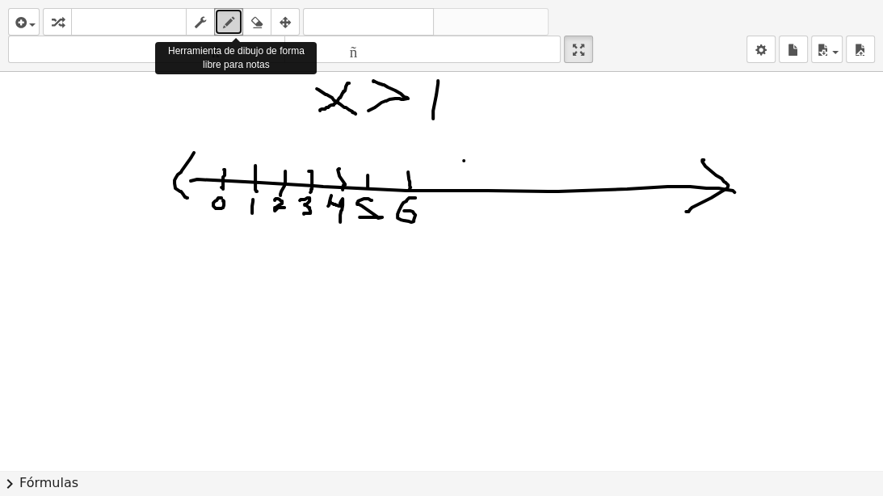
drag, startPoint x: 229, startPoint y: 23, endPoint x: 220, endPoint y: 19, distance: 10.8
click at [220, 19] on div "button" at bounding box center [228, 21] width 21 height 19
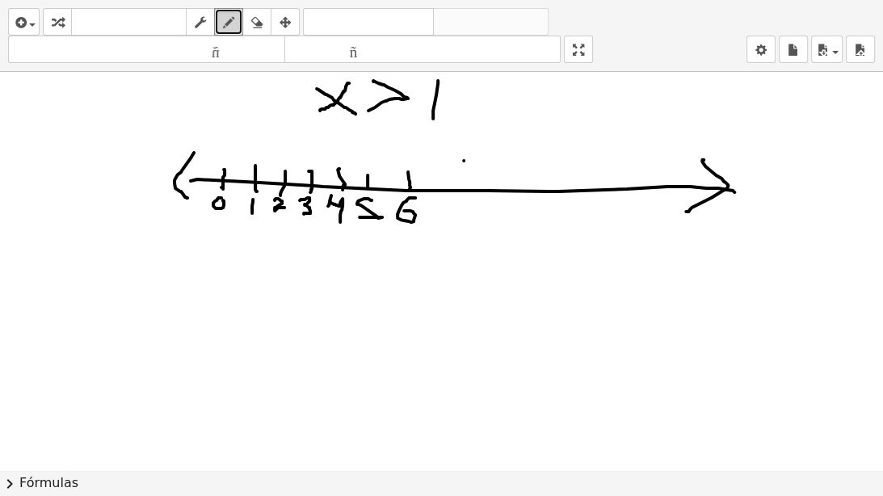
drag, startPoint x: 578, startPoint y: 49, endPoint x: 578, endPoint y: -29, distance: 78.3
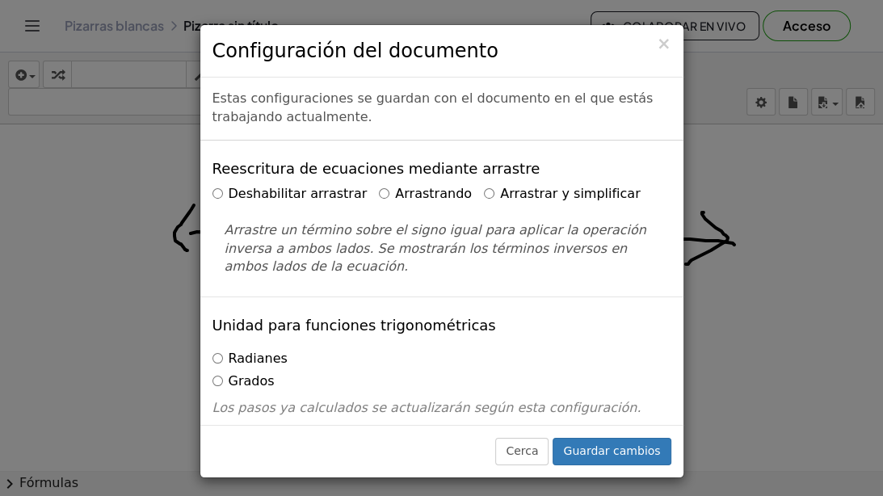
click at [578, 0] on html "Actividades matemáticas fáciles de comprender Empezar Banco de actividades Trab…" at bounding box center [441, 248] width 883 height 496
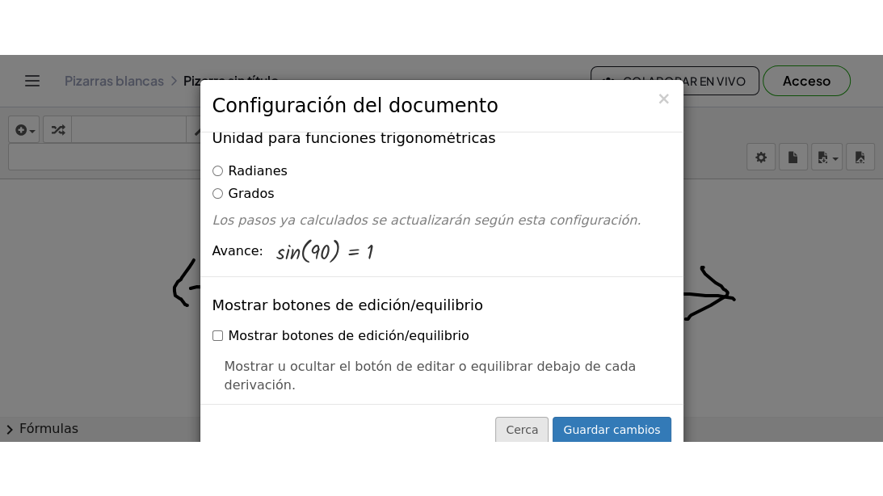
scroll to position [323, 0]
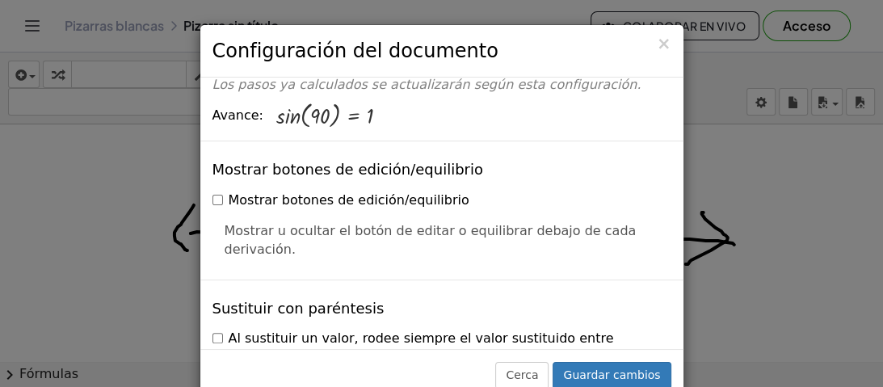
click at [657, 39] on h3 "Configuración del documento" at bounding box center [441, 50] width 459 height 27
click at [661, 47] on font "×" at bounding box center [663, 43] width 15 height 19
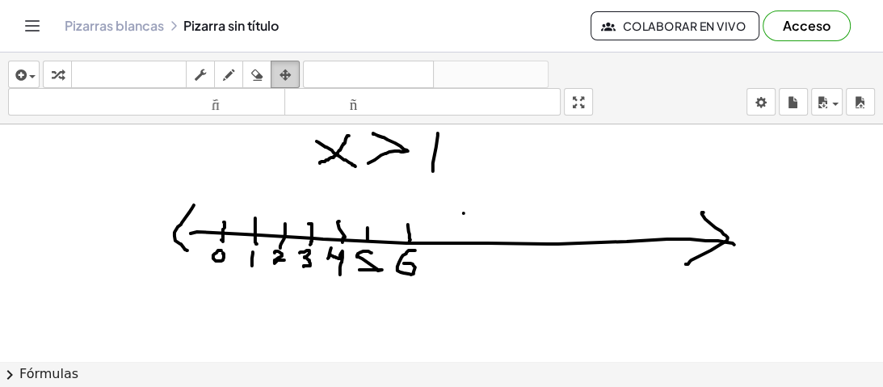
click at [292, 68] on div "button" at bounding box center [285, 74] width 21 height 19
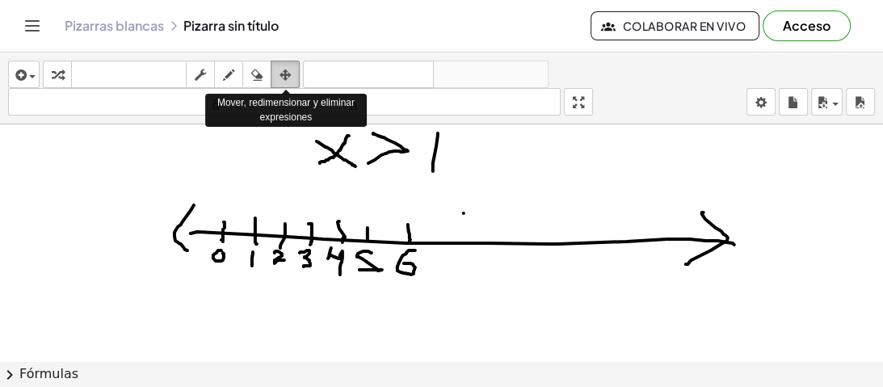
click at [291, 69] on div "button" at bounding box center [285, 74] width 21 height 19
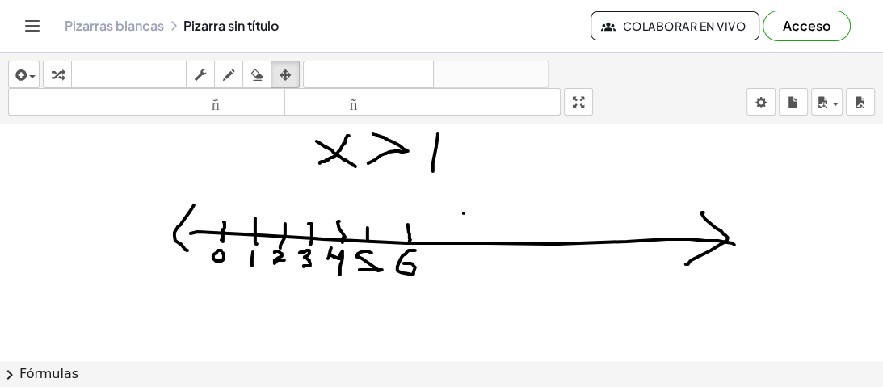
click at [575, 181] on div "insertar Seleccione uno: Expresión matemática Función Texto Vídeo de YouTube Gr…" at bounding box center [441, 219] width 883 height 334
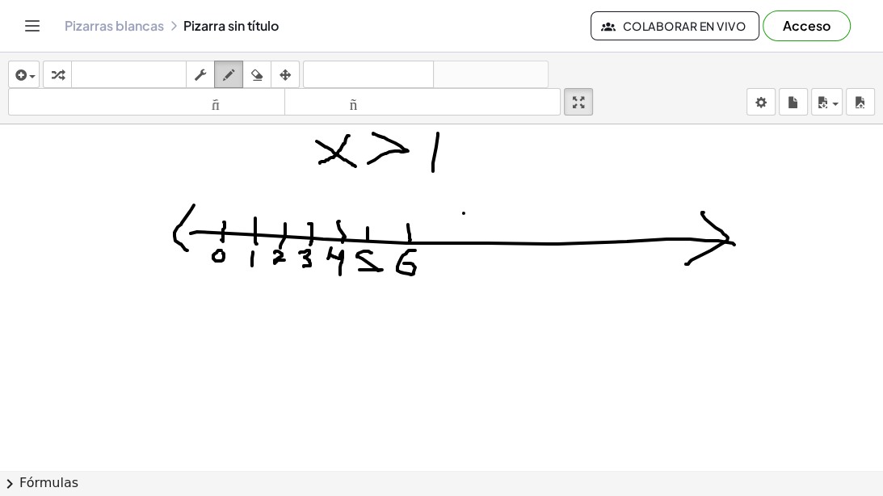
click at [231, 65] on icon "button" at bounding box center [228, 74] width 11 height 19
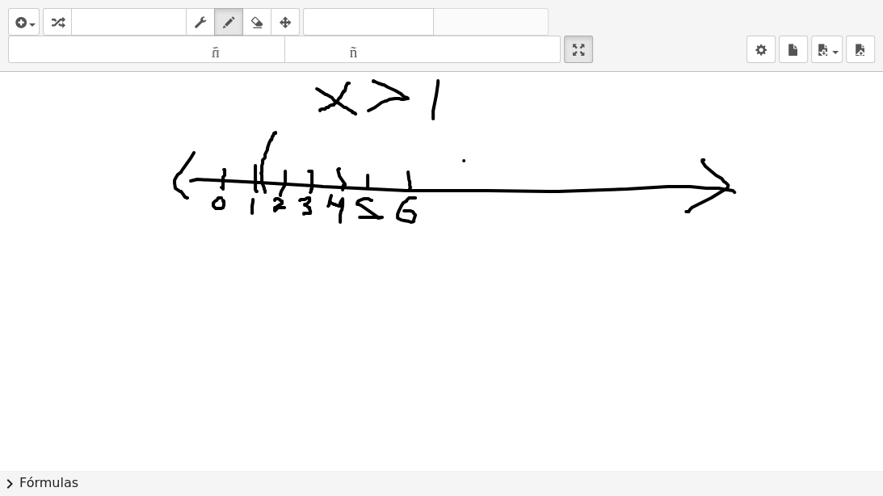
drag, startPoint x: 275, startPoint y: 132, endPoint x: 268, endPoint y: 160, distance: 28.2
click at [265, 191] on div at bounding box center [441, 470] width 883 height 796
drag, startPoint x: 282, startPoint y: 135, endPoint x: 277, endPoint y: 158, distance: 23.9
click at [277, 158] on div at bounding box center [441, 470] width 883 height 796
drag, startPoint x: 296, startPoint y: 139, endPoint x: 292, endPoint y: 157, distance: 19.0
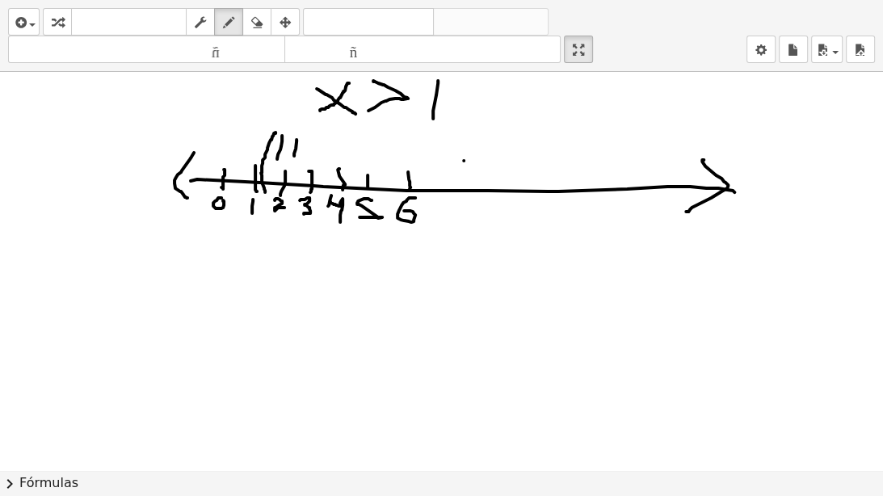
click at [292, 157] on div at bounding box center [441, 470] width 883 height 796
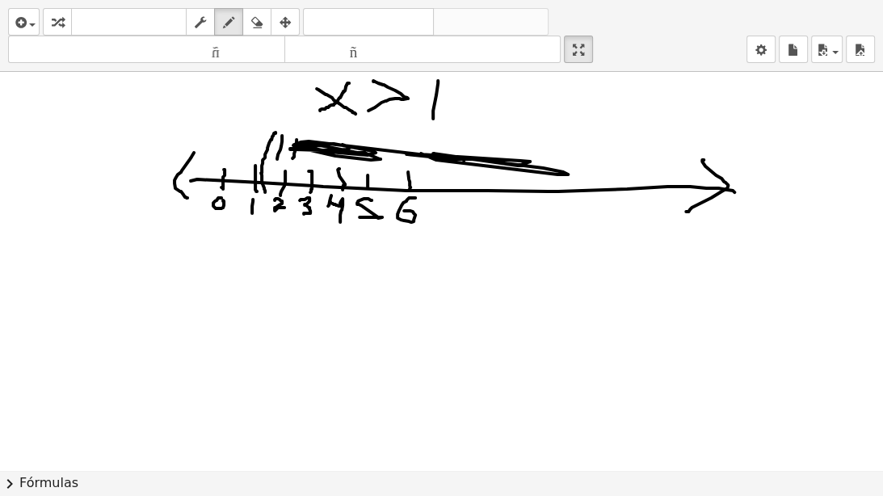
drag, startPoint x: 350, startPoint y: 146, endPoint x: 572, endPoint y: 174, distance: 223.8
click at [640, 150] on div at bounding box center [441, 470] width 883 height 796
click at [572, 174] on div at bounding box center [441, 470] width 883 height 796
drag, startPoint x: 524, startPoint y: 158, endPoint x: 596, endPoint y: 157, distance: 71.9
click at [596, 157] on div at bounding box center [441, 470] width 883 height 796
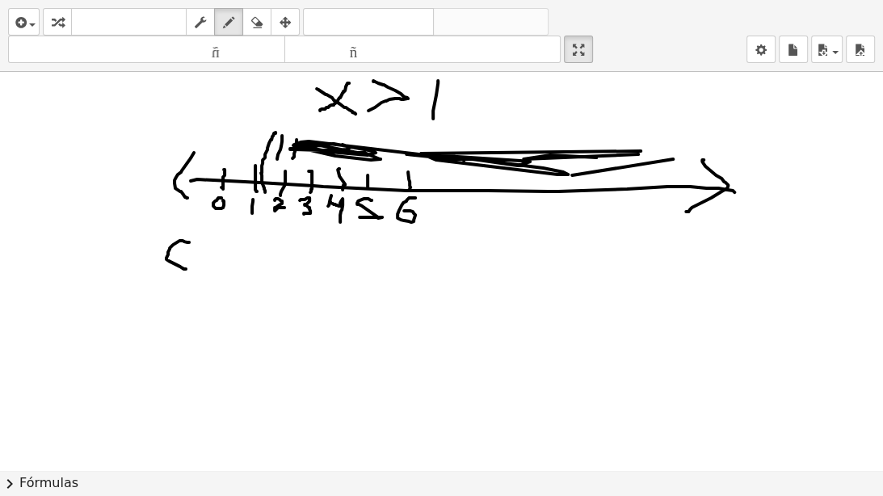
drag, startPoint x: 189, startPoint y: 241, endPoint x: 191, endPoint y: 260, distance: 18.7
click at [191, 265] on div at bounding box center [441, 470] width 883 height 796
click at [210, 245] on div at bounding box center [441, 470] width 883 height 796
drag, startPoint x: 233, startPoint y: 252, endPoint x: 257, endPoint y: 257, distance: 23.9
click at [257, 257] on div at bounding box center [441, 470] width 883 height 796
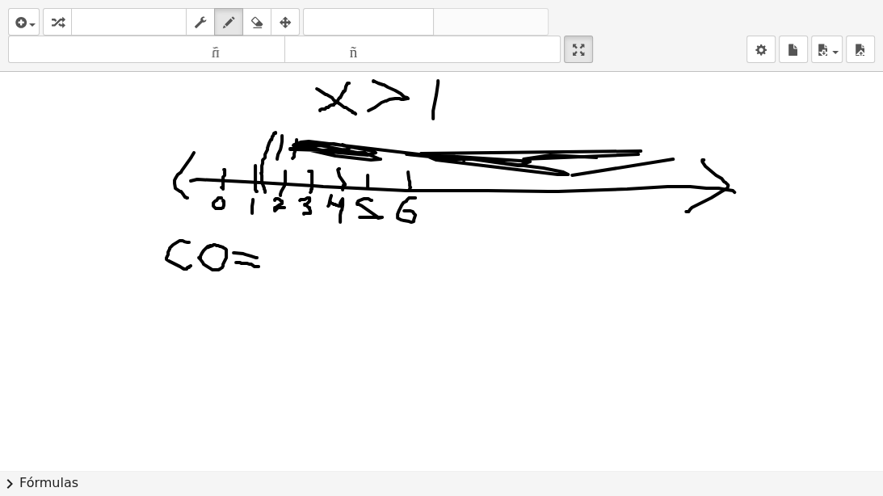
drag, startPoint x: 236, startPoint y: 262, endPoint x: 258, endPoint y: 266, distance: 23.0
click at [258, 266] on div at bounding box center [441, 470] width 883 height 796
drag, startPoint x: 266, startPoint y: 248, endPoint x: 257, endPoint y: 268, distance: 22.4
click at [257, 268] on div at bounding box center [441, 470] width 883 height 796
drag, startPoint x: 314, startPoint y: 237, endPoint x: 292, endPoint y: 284, distance: 52.4
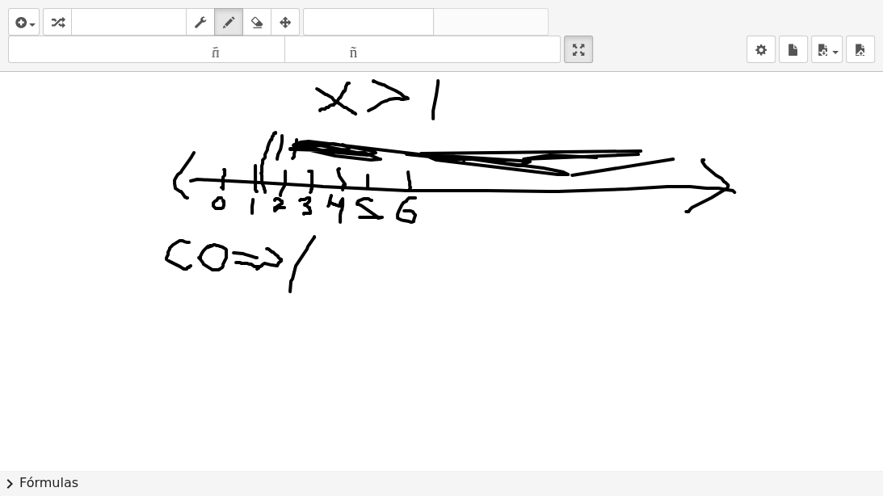
click at [292, 287] on div at bounding box center [441, 470] width 883 height 796
drag, startPoint x: 345, startPoint y: 254, endPoint x: 337, endPoint y: 278, distance: 24.8
click at [337, 278] on div at bounding box center [441, 470] width 883 height 796
drag, startPoint x: 375, startPoint y: 287, endPoint x: 367, endPoint y: 294, distance: 11.0
click at [366, 300] on div at bounding box center [441, 470] width 883 height 796
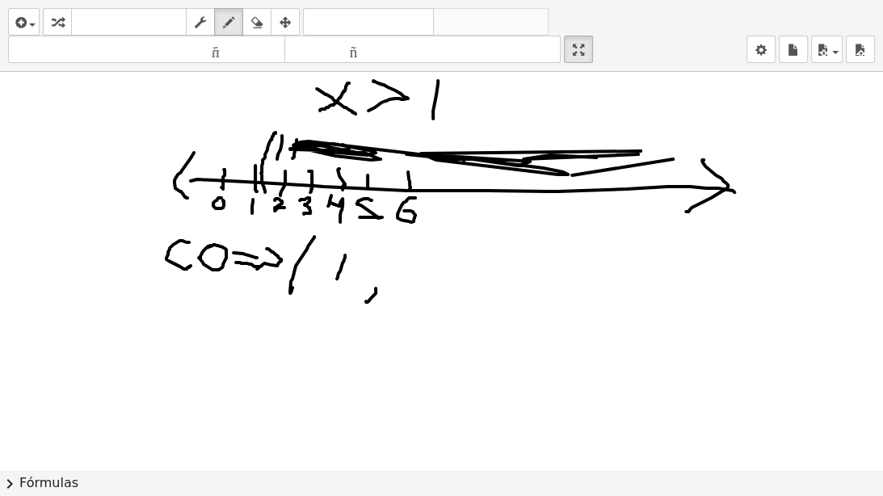
click at [376, 265] on div at bounding box center [441, 470] width 883 height 796
drag, startPoint x: 422, startPoint y: 264, endPoint x: 415, endPoint y: 281, distance: 18.4
click at [415, 281] on div at bounding box center [441, 470] width 883 height 796
drag, startPoint x: 406, startPoint y: 268, endPoint x: 438, endPoint y: 272, distance: 31.7
click at [426, 270] on div at bounding box center [441, 470] width 883 height 796
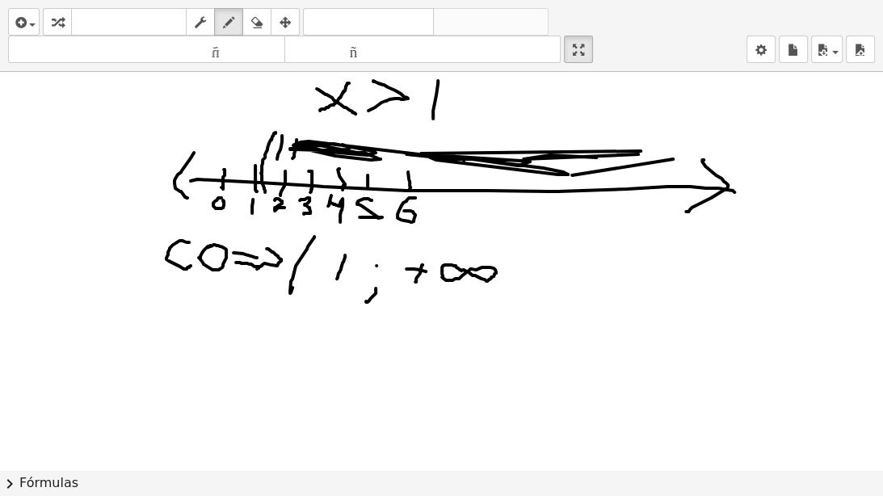
click at [467, 275] on div at bounding box center [441, 470] width 883 height 796
drag, startPoint x: 505, startPoint y: 248, endPoint x: 491, endPoint y: 288, distance: 42.9
click at [491, 288] on div at bounding box center [441, 470] width 883 height 796
drag, startPoint x: 303, startPoint y: 320, endPoint x: 347, endPoint y: 359, distance: 58.9
click at [347, 359] on div at bounding box center [441, 470] width 883 height 796
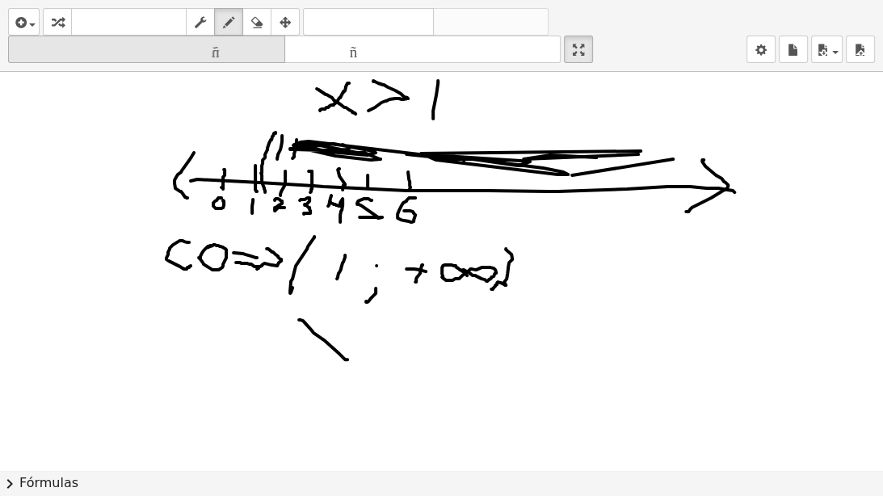
click at [243, 45] on font "tamaño_del_formato" at bounding box center [146, 49] width 269 height 15
click at [243, 44] on font "tamaño_del_formato" at bounding box center [146, 49] width 269 height 15
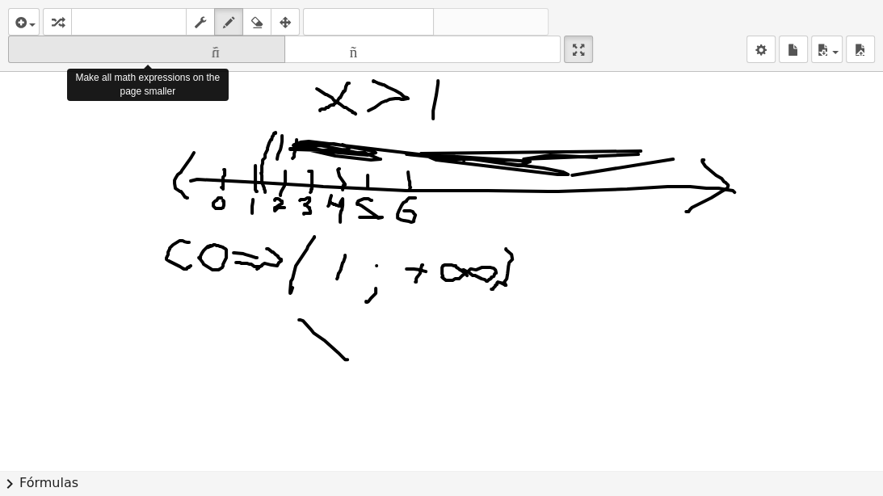
click at [243, 44] on font "tamaño_del_formato" at bounding box center [146, 49] width 269 height 15
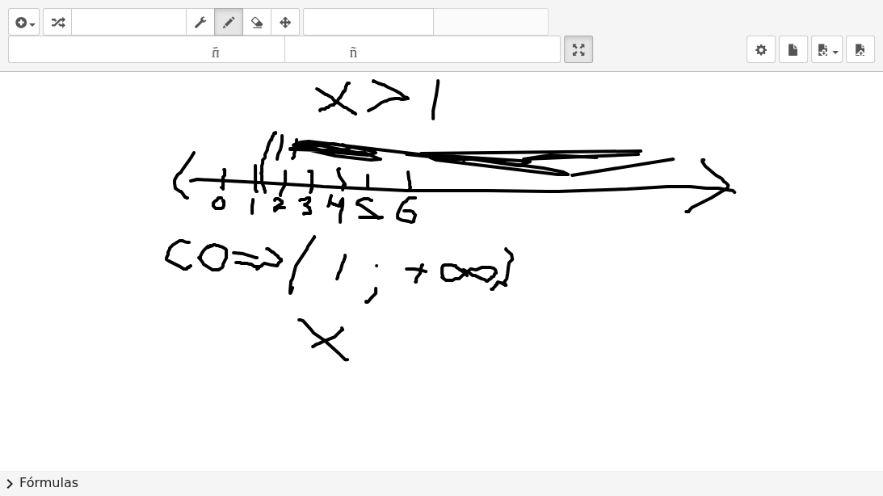
drag, startPoint x: 342, startPoint y: 329, endPoint x: 312, endPoint y: 346, distance: 34.4
click at [312, 346] on div at bounding box center [441, 470] width 883 height 796
click at [43, 386] on font "Fórmulas" at bounding box center [48, 482] width 59 height 15
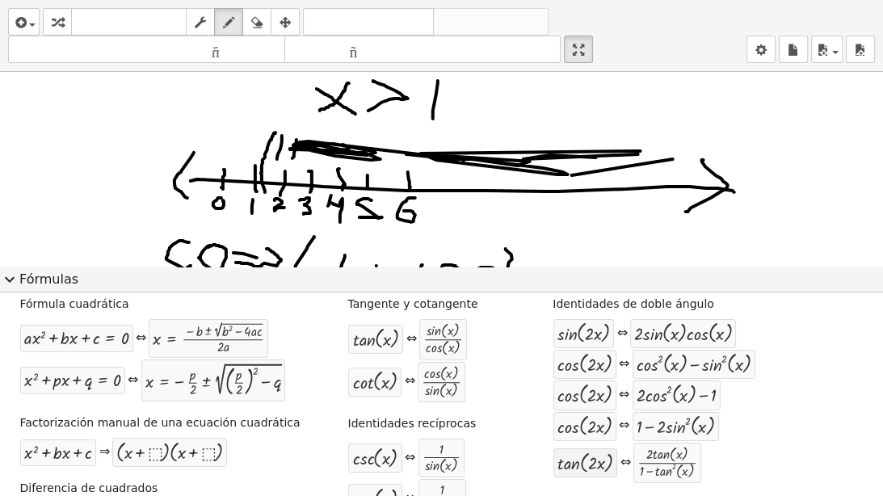
scroll to position [0, 0]
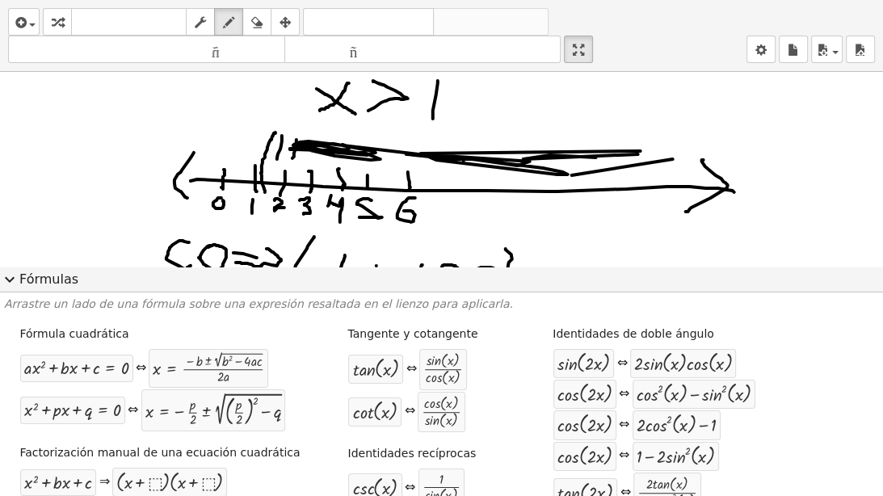
click at [7, 279] on span "expand_more" at bounding box center [9, 279] width 19 height 19
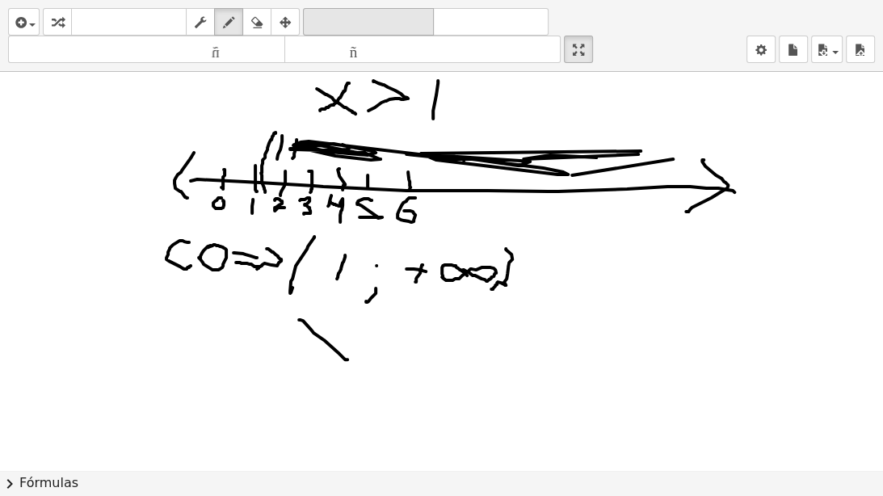
click at [321, 19] on font "deshacer" at bounding box center [368, 22] width 123 height 15
click at [321, 20] on font "deshacer" at bounding box center [368, 22] width 123 height 15
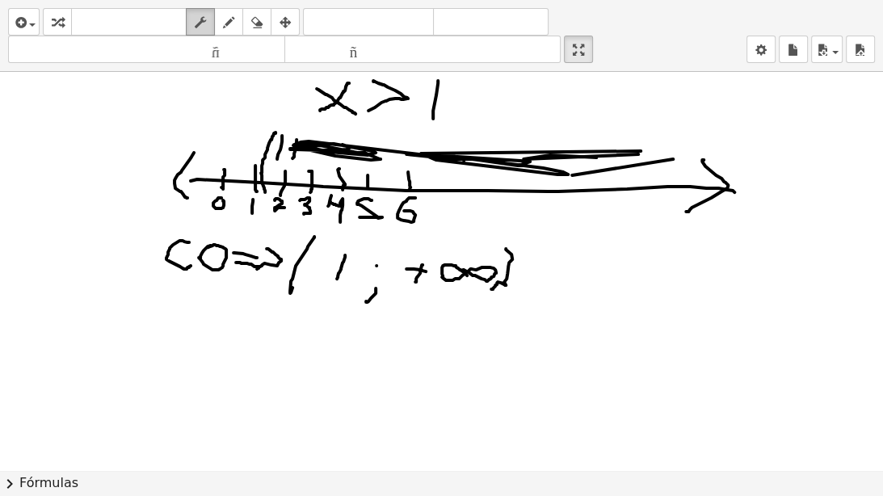
click at [197, 18] on icon "button" at bounding box center [200, 22] width 11 height 19
drag, startPoint x: 266, startPoint y: 258, endPoint x: 325, endPoint y: 262, distance: 59.0
click at [325, 262] on div at bounding box center [441, 470] width 883 height 796
drag, startPoint x: 166, startPoint y: 206, endPoint x: 324, endPoint y: 257, distance: 166.2
click at [324, 257] on div at bounding box center [441, 470] width 883 height 796
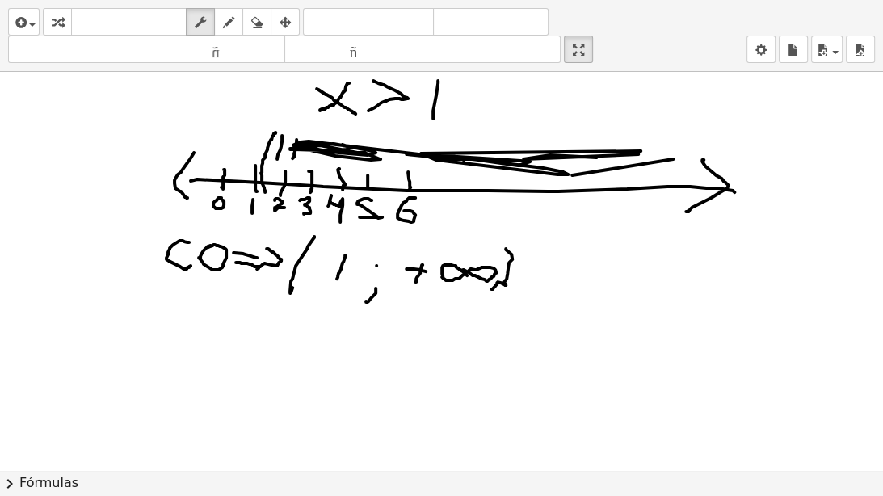
click at [295, 254] on div at bounding box center [441, 470] width 883 height 796
click at [296, 254] on div at bounding box center [441, 470] width 883 height 796
click at [226, 23] on icon "button" at bounding box center [228, 22] width 11 height 19
drag, startPoint x: 322, startPoint y: 320, endPoint x: 367, endPoint y: 335, distance: 47.0
click at [367, 335] on div at bounding box center [441, 470] width 883 height 796
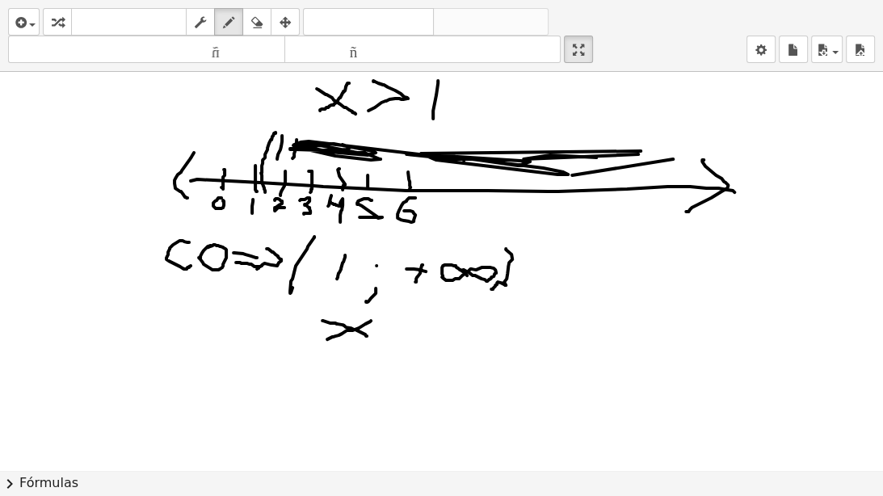
drag, startPoint x: 371, startPoint y: 320, endPoint x: 327, endPoint y: 338, distance: 47.4
click at [327, 338] on div at bounding box center [441, 470] width 883 height 796
drag, startPoint x: 418, startPoint y: 312, endPoint x: 426, endPoint y: 338, distance: 26.8
click at [426, 338] on div at bounding box center [441, 470] width 883 height 796
drag, startPoint x: 445, startPoint y: 304, endPoint x: 447, endPoint y: 331, distance: 27.5
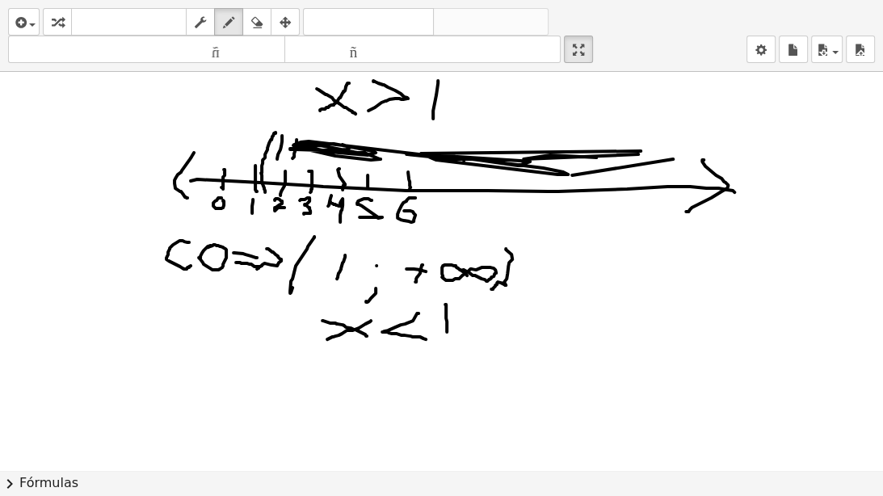
click at [447, 331] on div at bounding box center [441, 470] width 883 height 796
click at [252, 197] on div at bounding box center [441, 470] width 883 height 796
drag, startPoint x: 421, startPoint y: 92, endPoint x: 445, endPoint y: 81, distance: 26.0
click at [445, 81] on div at bounding box center [441, 470] width 883 height 796
drag, startPoint x: 432, startPoint y: 312, endPoint x: 452, endPoint y: 295, distance: 26.9
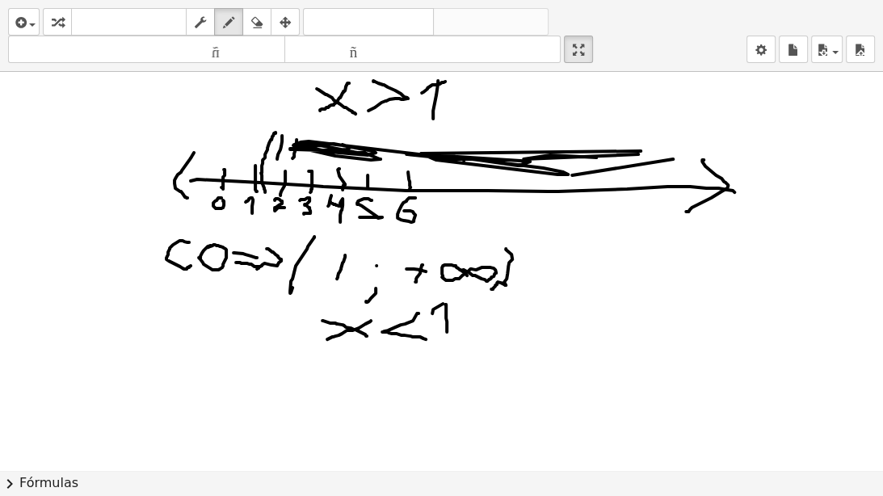
click at [452, 295] on div at bounding box center [441, 470] width 883 height 796
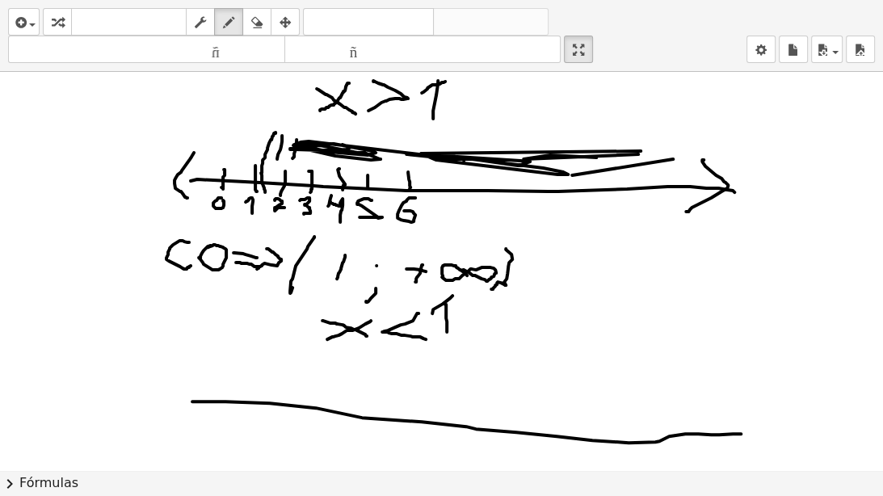
drag, startPoint x: 192, startPoint y: 400, endPoint x: 740, endPoint y: 433, distance: 549.2
click at [740, 386] on div at bounding box center [441, 470] width 883 height 796
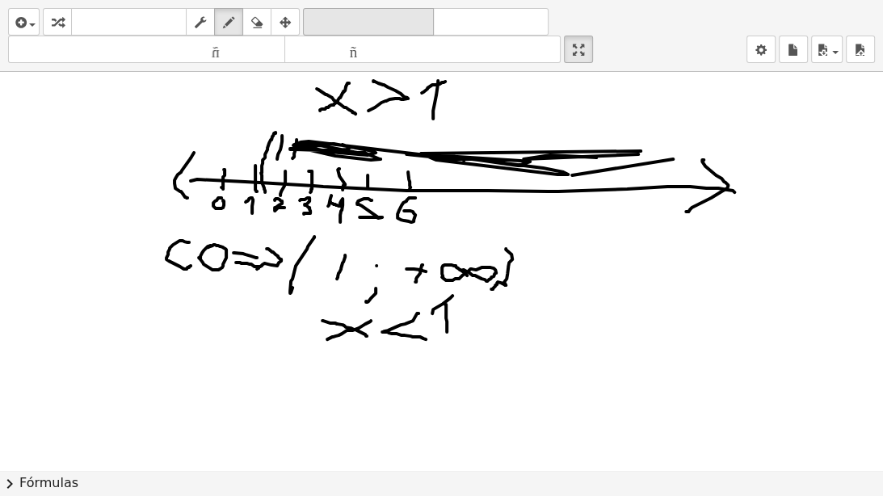
click at [339, 15] on font "deshacer" at bounding box center [368, 22] width 123 height 15
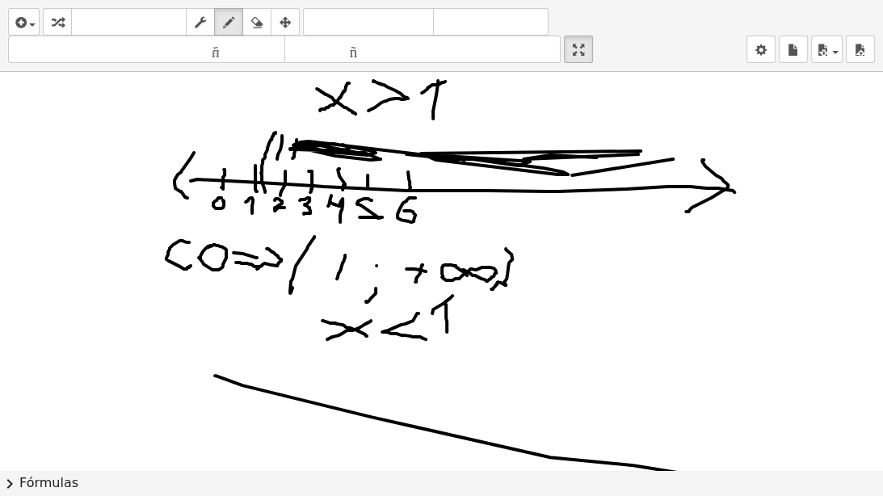
drag, startPoint x: 371, startPoint y: 416, endPoint x: 882, endPoint y: 493, distance: 516.9
click at [882, 386] on div "insertar Seleccione uno: Expresión matemática Función Texto Vídeo de YouTube Gr…" at bounding box center [441, 248] width 883 height 496
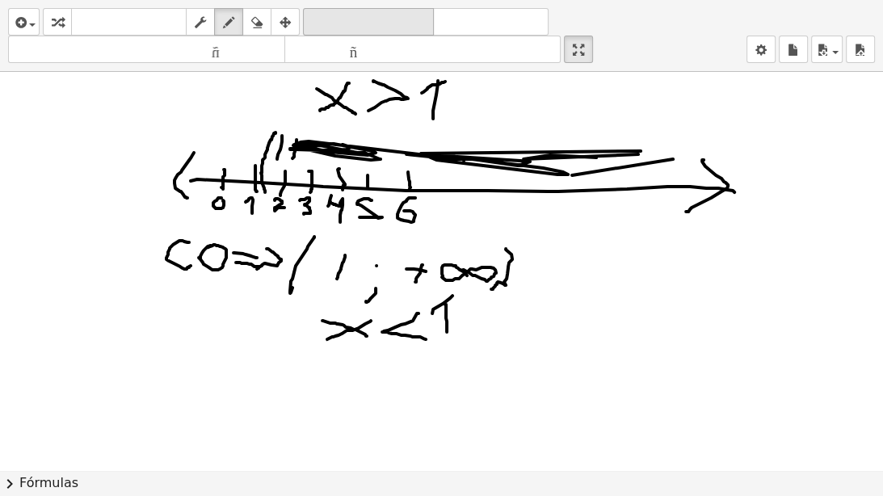
click at [391, 16] on font "deshacer" at bounding box center [368, 22] width 123 height 15
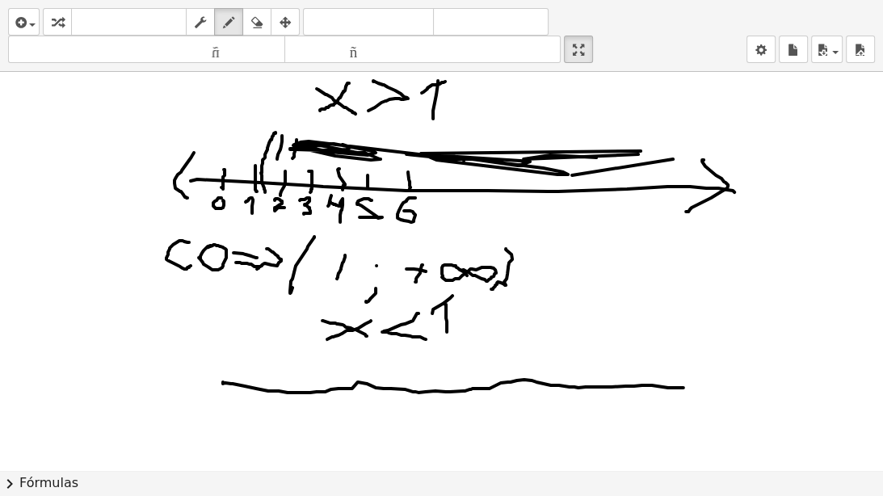
drag, startPoint x: 223, startPoint y: 381, endPoint x: 690, endPoint y: 387, distance: 466.7
click at [688, 386] on div at bounding box center [443, 470] width 887 height 796
drag, startPoint x: 213, startPoint y: 360, endPoint x: 229, endPoint y: 405, distance: 47.0
click at [227, 386] on div at bounding box center [443, 470] width 887 height 796
drag, startPoint x: 686, startPoint y: 365, endPoint x: 678, endPoint y: 404, distance: 39.6
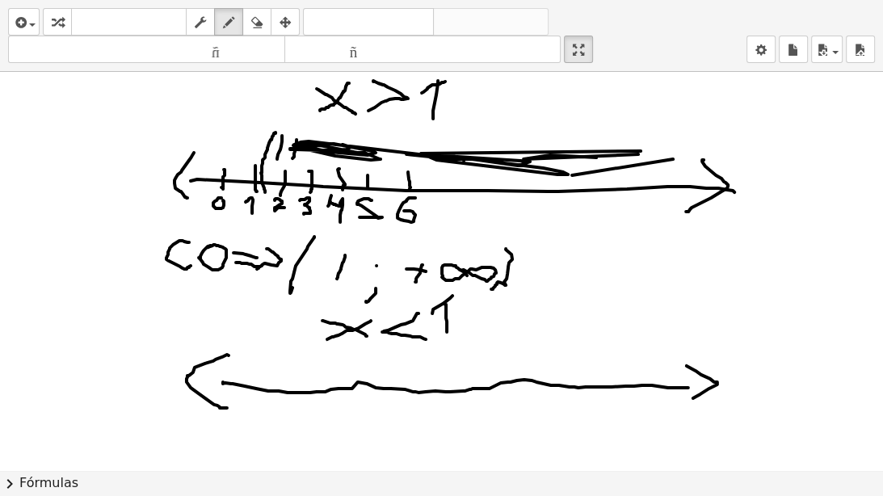
click at [678, 386] on div at bounding box center [443, 470] width 887 height 796
drag, startPoint x: 488, startPoint y: 367, endPoint x: 485, endPoint y: 390, distance: 22.7
click at [485, 386] on div at bounding box center [443, 470] width 887 height 796
drag, startPoint x: 526, startPoint y: 365, endPoint x: 524, endPoint y: 384, distance: 18.6
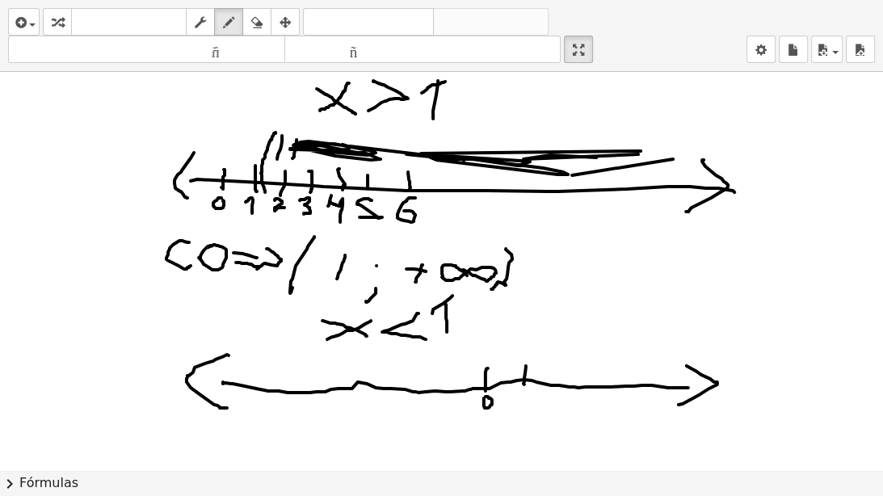
click at [524, 384] on div at bounding box center [443, 470] width 887 height 796
drag, startPoint x: 526, startPoint y: 396, endPoint x: 524, endPoint y: 410, distance: 14.6
click at [524, 386] on div at bounding box center [443, 470] width 887 height 796
drag, startPoint x: 447, startPoint y: 373, endPoint x: 449, endPoint y: 390, distance: 17.1
click at [449, 386] on div at bounding box center [443, 470] width 887 height 796
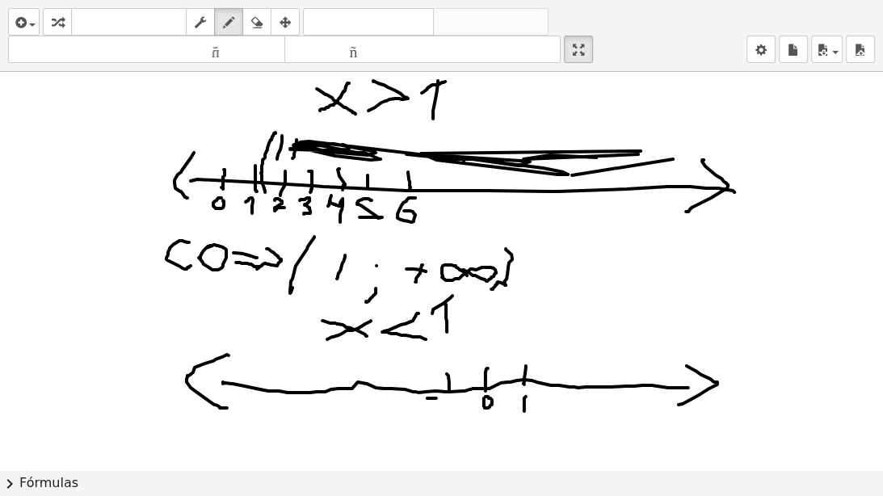
drag, startPoint x: 427, startPoint y: 397, endPoint x: 442, endPoint y: 397, distance: 15.3
click at [442, 386] on div at bounding box center [443, 470] width 887 height 796
click at [450, 386] on div at bounding box center [443, 470] width 887 height 796
drag, startPoint x: 393, startPoint y: 371, endPoint x: 389, endPoint y: 391, distance: 20.6
click at [389, 386] on div at bounding box center [443, 470] width 887 height 796
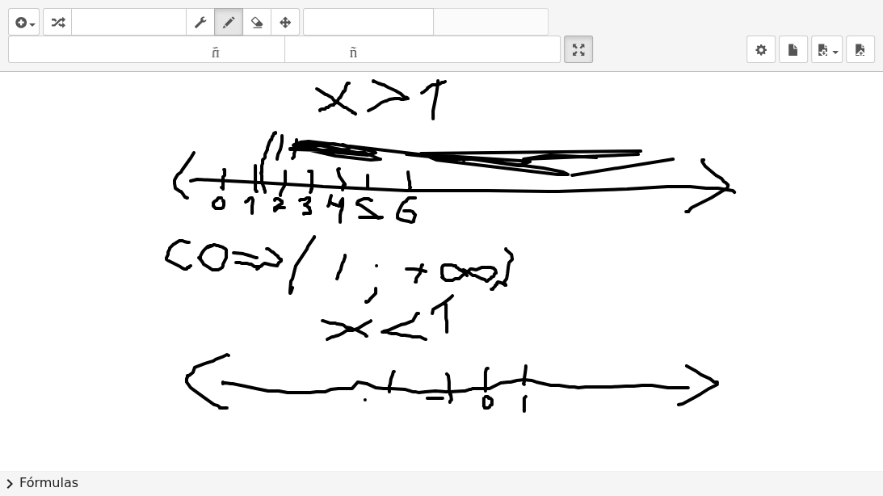
drag, startPoint x: 365, startPoint y: 399, endPoint x: 376, endPoint y: 400, distance: 11.4
click at [375, 386] on div at bounding box center [443, 470] width 887 height 796
drag, startPoint x: 388, startPoint y: 395, endPoint x: 404, endPoint y: 410, distance: 21.7
click at [404, 386] on div at bounding box center [443, 470] width 887 height 796
drag, startPoint x: 324, startPoint y: 378, endPoint x: 321, endPoint y: 396, distance: 17.9
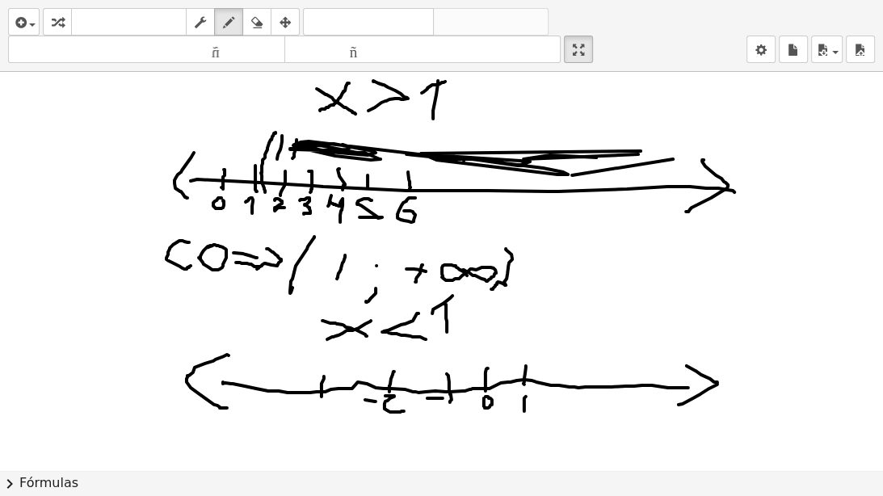
click at [321, 386] on div at bounding box center [443, 470] width 887 height 796
drag, startPoint x: 297, startPoint y: 406, endPoint x: 317, endPoint y: 404, distance: 19.5
click at [317, 386] on div at bounding box center [443, 470] width 887 height 796
drag, startPoint x: 321, startPoint y: 404, endPoint x: 310, endPoint y: 404, distance: 11.3
click at [320, 386] on div at bounding box center [443, 470] width 887 height 796
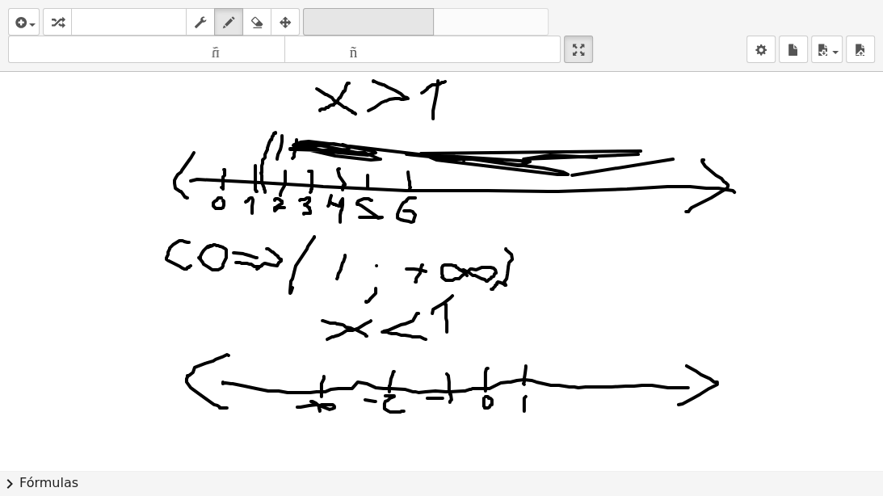
click at [347, 30] on icon "deshacer" at bounding box center [368, 22] width 123 height 19
click at [330, 386] on div at bounding box center [443, 470] width 887 height 796
drag, startPoint x: 328, startPoint y: 405, endPoint x: 333, endPoint y: 416, distance: 12.3
click at [329, 386] on div at bounding box center [443, 470] width 887 height 796
drag, startPoint x: 344, startPoint y: 417, endPoint x: 333, endPoint y: 432, distance: 19.1
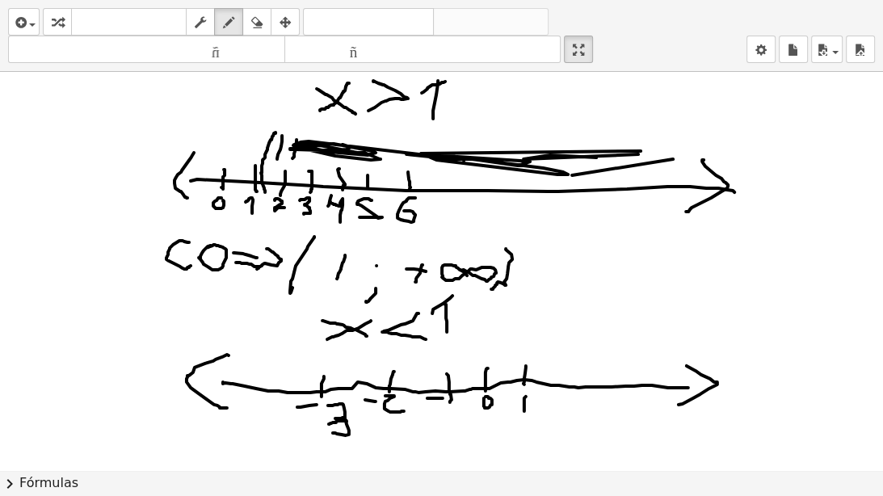
click at [333, 386] on div at bounding box center [443, 470] width 887 height 796
drag, startPoint x: 261, startPoint y: 379, endPoint x: 262, endPoint y: 398, distance: 19.4
click at [262, 386] on div at bounding box center [443, 470] width 887 height 796
drag, startPoint x: 248, startPoint y: 406, endPoint x: 261, endPoint y: 422, distance: 20.7
click at [261, 386] on div at bounding box center [443, 470] width 887 height 796
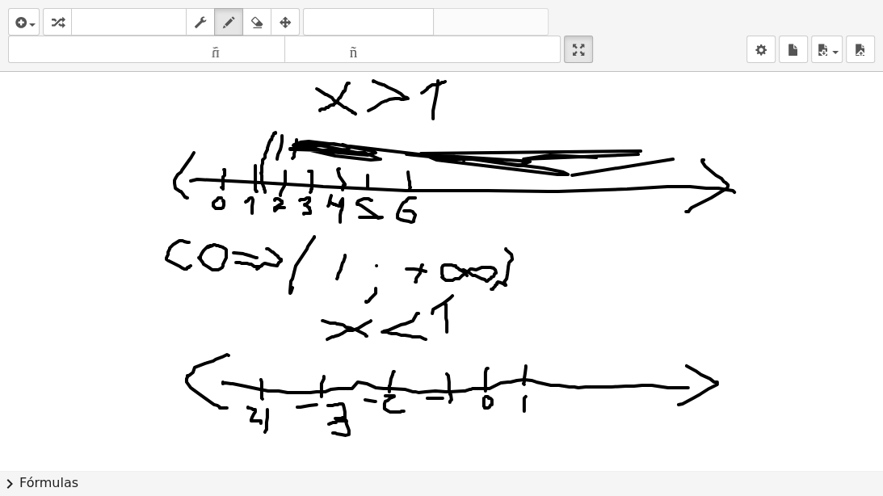
drag, startPoint x: 267, startPoint y: 409, endPoint x: 265, endPoint y: 431, distance: 22.7
click at [265, 386] on div at bounding box center [443, 470] width 887 height 796
click at [255, 17] on icon "button" at bounding box center [256, 22] width 11 height 19
click at [449, 386] on div at bounding box center [443, 470] width 887 height 796
click at [236, 26] on div "button" at bounding box center [228, 21] width 21 height 19
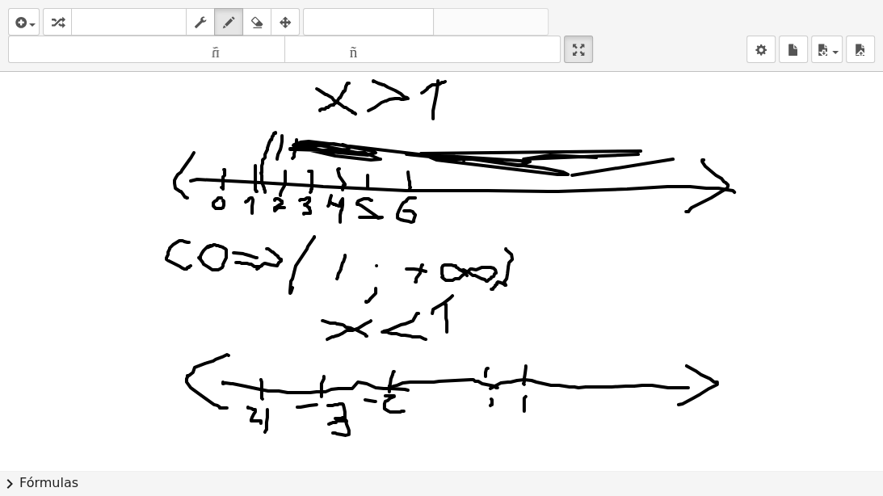
drag, startPoint x: 394, startPoint y: 385, endPoint x: 516, endPoint y: 387, distance: 121.9
click at [515, 386] on div at bounding box center [443, 470] width 887 height 796
drag, startPoint x: 484, startPoint y: 363, endPoint x: 488, endPoint y: 377, distance: 15.1
click at [488, 377] on div at bounding box center [443, 470] width 887 height 796
click at [494, 386] on div at bounding box center [443, 470] width 887 height 796
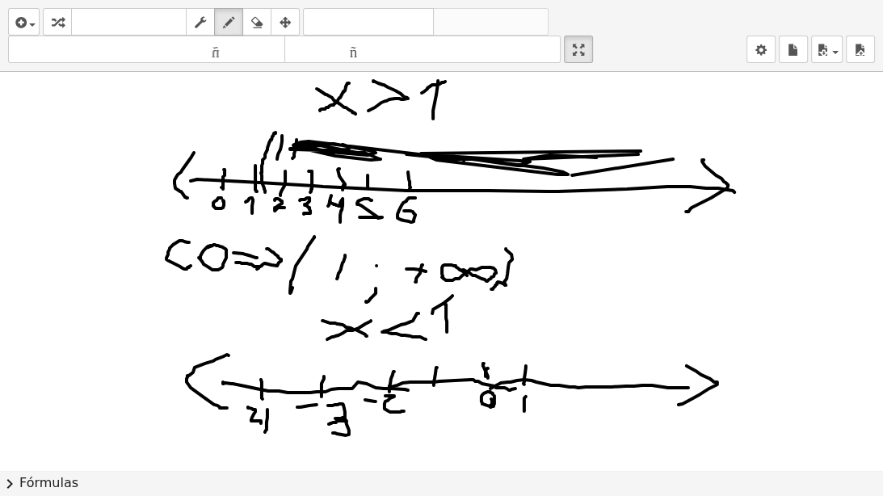
drag, startPoint x: 437, startPoint y: 367, endPoint x: 434, endPoint y: 384, distance: 18.1
click at [434, 384] on div at bounding box center [443, 470] width 887 height 796
drag, startPoint x: 427, startPoint y: 396, endPoint x: 436, endPoint y: 395, distance: 9.0
click at [436, 386] on div at bounding box center [443, 470] width 887 height 796
drag, startPoint x: 442, startPoint y: 392, endPoint x: 455, endPoint y: 401, distance: 16.1
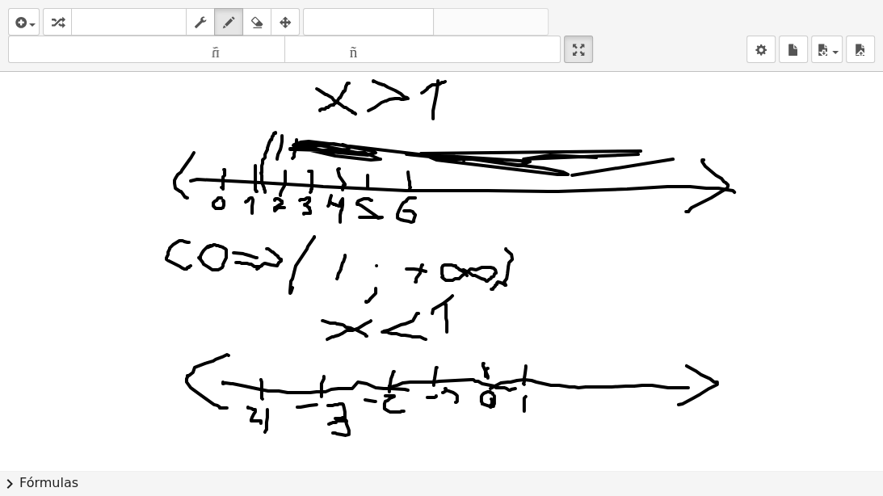
click at [455, 386] on div at bounding box center [443, 470] width 887 height 796
click at [384, 22] on font "deshacer" at bounding box center [368, 22] width 123 height 15
drag, startPoint x: 443, startPoint y: 392, endPoint x: 451, endPoint y: 408, distance: 17.7
click at [451, 386] on div at bounding box center [443, 470] width 887 height 796
drag, startPoint x: 446, startPoint y: 384, endPoint x: 440, endPoint y: 399, distance: 15.6
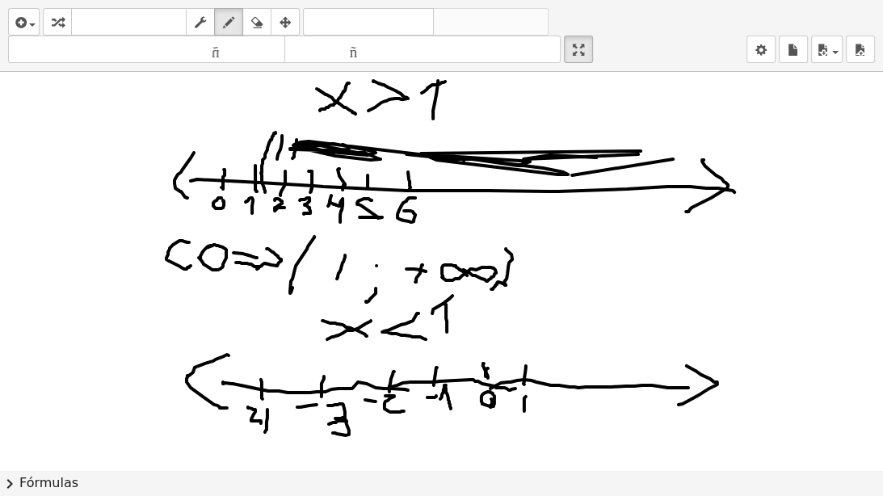
click at [440, 386] on div at bounding box center [443, 470] width 887 height 796
drag, startPoint x: 517, startPoint y: 398, endPoint x: 527, endPoint y: 410, distance: 16.0
click at [527, 386] on div at bounding box center [443, 470] width 887 height 796
drag, startPoint x: 484, startPoint y: 313, endPoint x: 506, endPoint y: 384, distance: 73.8
click at [506, 384] on div at bounding box center [443, 470] width 887 height 796
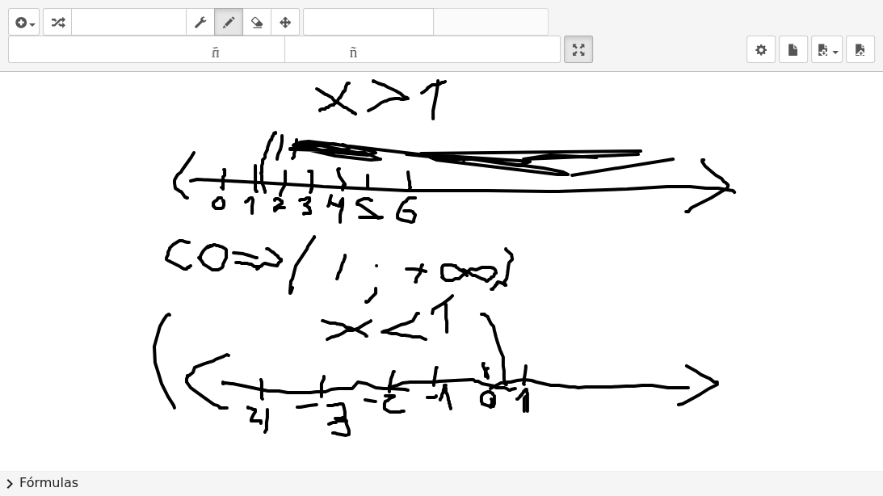
drag, startPoint x: 170, startPoint y: 314, endPoint x: 178, endPoint y: 399, distance: 85.2
click at [174, 386] on div at bounding box center [443, 470] width 887 height 796
drag, startPoint x: 34, startPoint y: 416, endPoint x: 45, endPoint y: 430, distance: 17.8
click at [39, 386] on div at bounding box center [443, 470] width 887 height 796
click at [68, 386] on div at bounding box center [443, 470] width 887 height 796
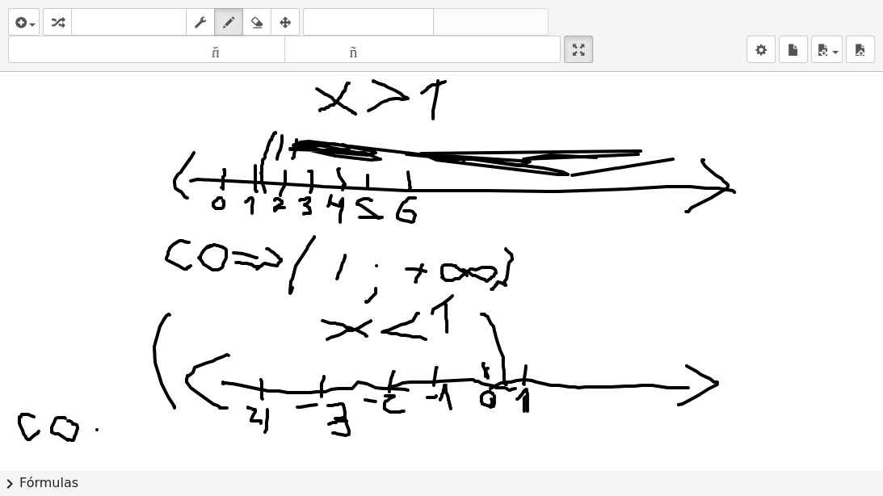
drag, startPoint x: 97, startPoint y: 429, endPoint x: 114, endPoint y: 426, distance: 17.1
click at [114, 386] on div at bounding box center [443, 470] width 887 height 796
drag, startPoint x: 99, startPoint y: 435, endPoint x: 120, endPoint y: 436, distance: 21.0
click at [120, 386] on div at bounding box center [443, 470] width 887 height 796
drag, startPoint x: 116, startPoint y: 410, endPoint x: 115, endPoint y: 444, distance: 33.9
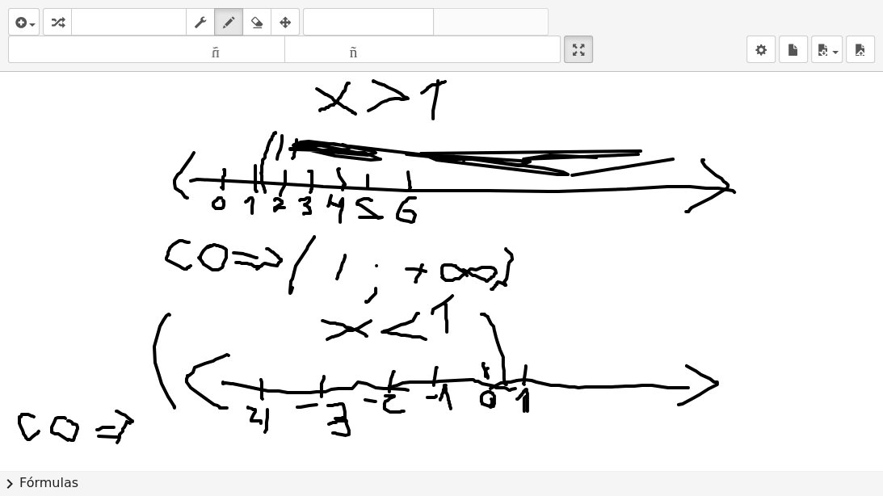
click at [115, 386] on div at bounding box center [443, 470] width 887 height 796
drag, startPoint x: 165, startPoint y: 410, endPoint x: 164, endPoint y: 452, distance: 42.0
click at [164, 386] on div at bounding box center [443, 470] width 887 height 796
drag, startPoint x: 171, startPoint y: 436, endPoint x: 181, endPoint y: 434, distance: 10.0
click at [181, 386] on div at bounding box center [443, 470] width 887 height 796
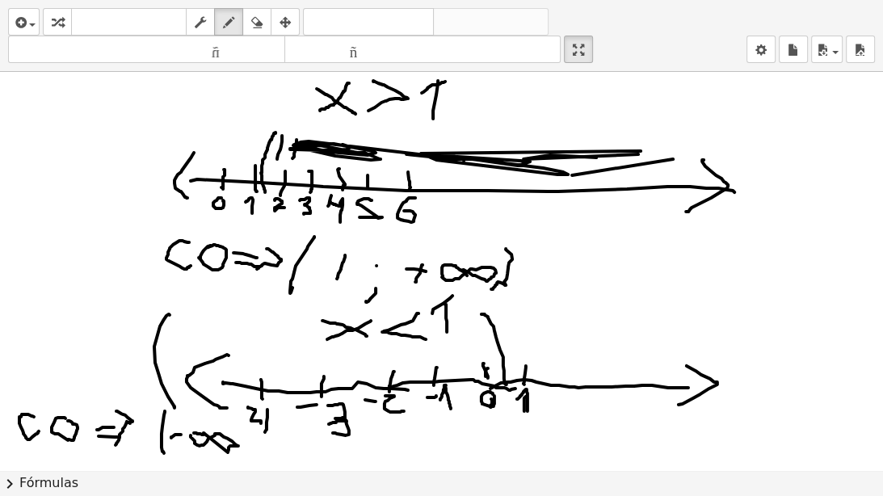
click at [191, 386] on div at bounding box center [443, 470] width 887 height 796
drag, startPoint x: 242, startPoint y: 441, endPoint x: 239, endPoint y: 452, distance: 11.8
click at [240, 386] on div at bounding box center [443, 470] width 887 height 796
click at [239, 386] on div at bounding box center [443, 470] width 887 height 796
click at [350, 16] on font "deshacer" at bounding box center [368, 22] width 123 height 15
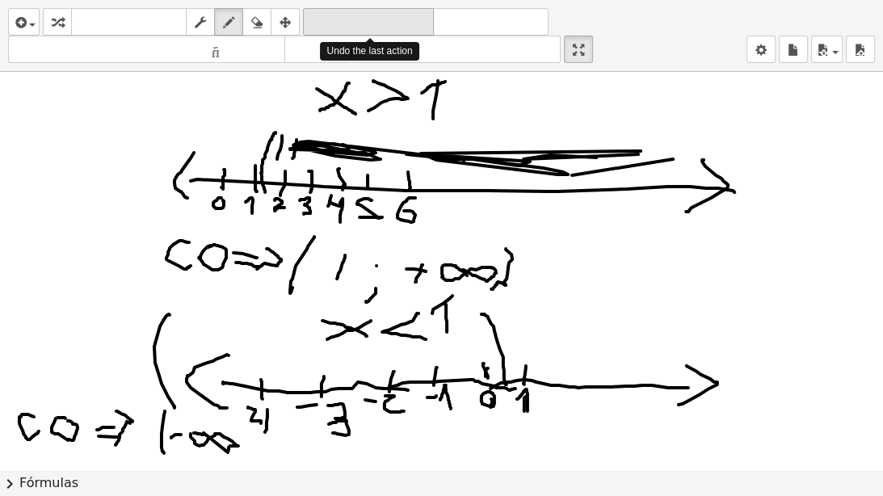
click at [350, 17] on font "deshacer" at bounding box center [368, 22] width 123 height 15
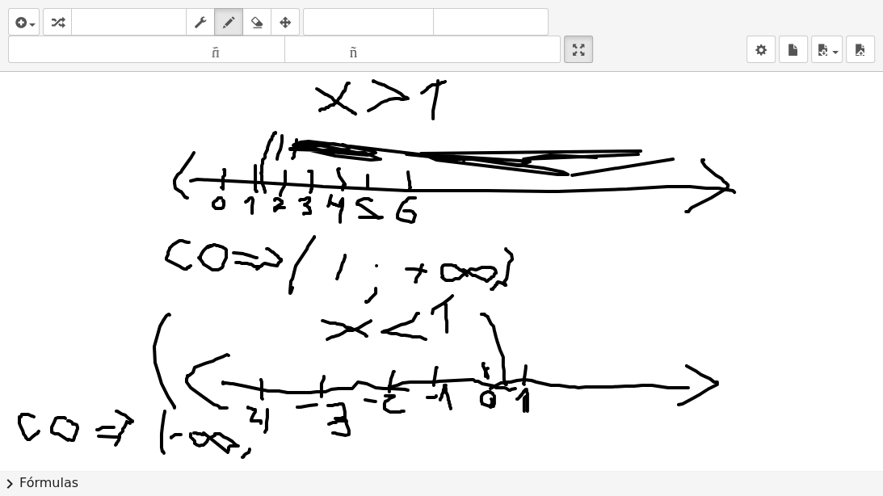
click at [242, 386] on div at bounding box center [443, 470] width 887 height 796
click at [249, 386] on div at bounding box center [443, 470] width 887 height 796
drag, startPoint x: 265, startPoint y: 441, endPoint x: 273, endPoint y: 449, distance: 11.4
click at [273, 386] on div at bounding box center [443, 470] width 887 height 796
drag, startPoint x: 288, startPoint y: 424, endPoint x: 302, endPoint y: 458, distance: 36.6
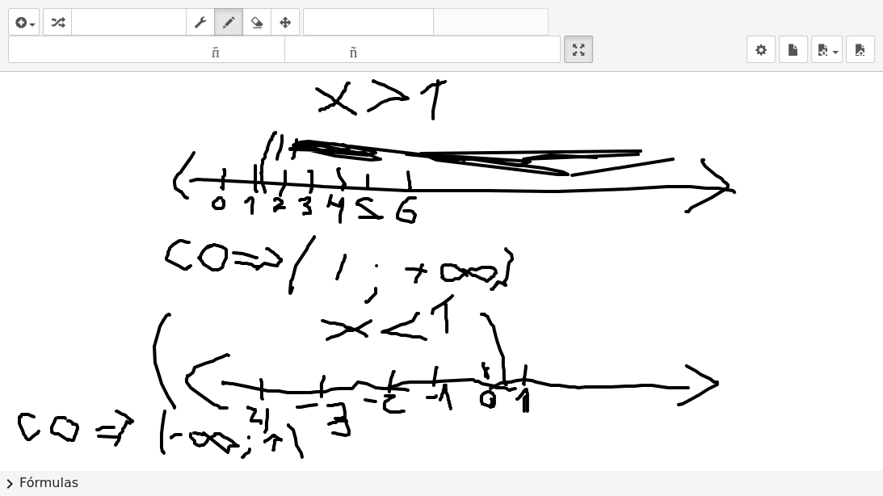
click at [302, 386] on div at bounding box center [443, 470] width 887 height 796
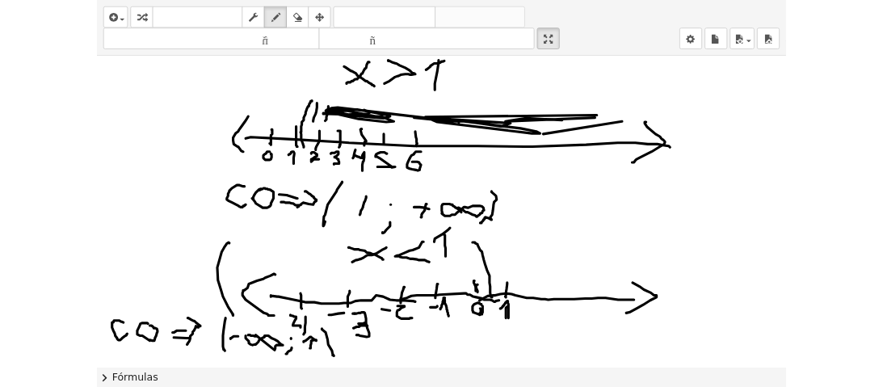
scroll to position [3, 0]
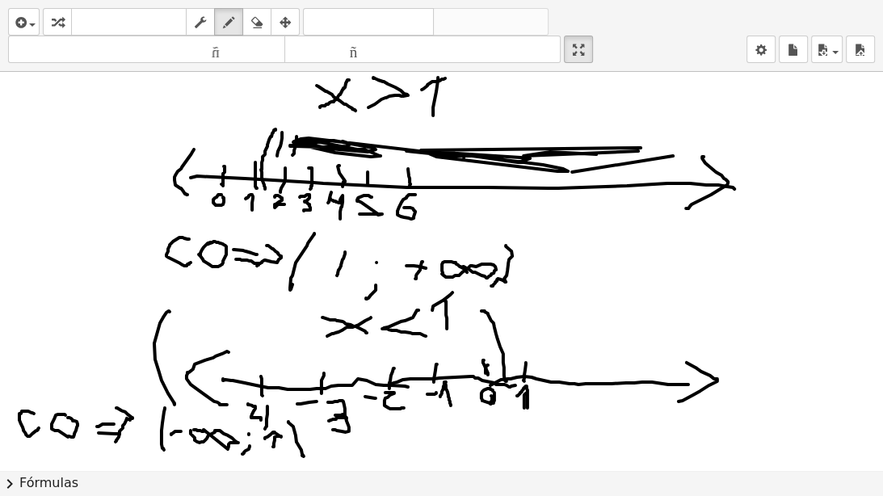
drag, startPoint x: 589, startPoint y: 45, endPoint x: 589, endPoint y: -33, distance: 78.3
click at [589, 0] on html "Actividades matemáticas fáciles de comprender Empezar Banco de actividades Trab…" at bounding box center [441, 248] width 883 height 496
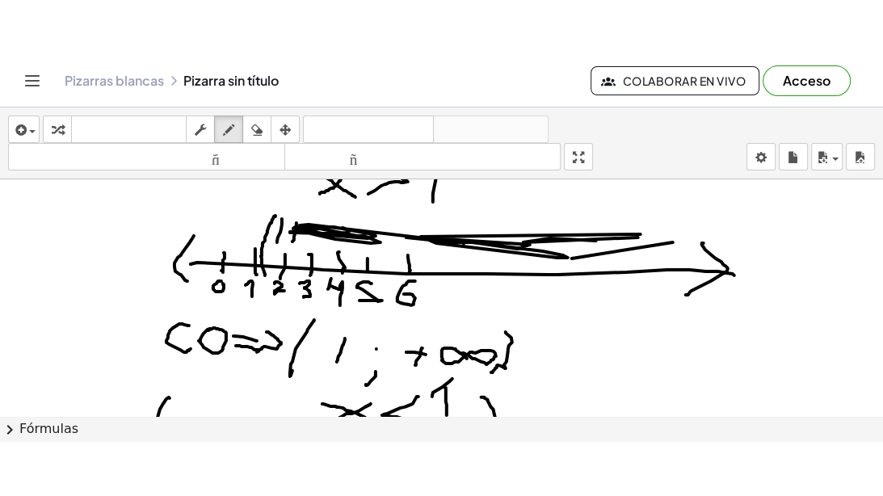
scroll to position [65, 0]
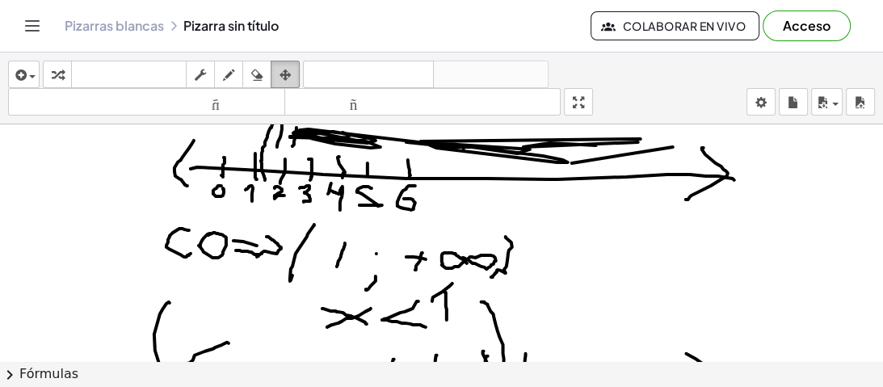
click at [279, 73] on div "button" at bounding box center [285, 74] width 21 height 19
click at [281, 81] on icon "button" at bounding box center [284, 74] width 11 height 19
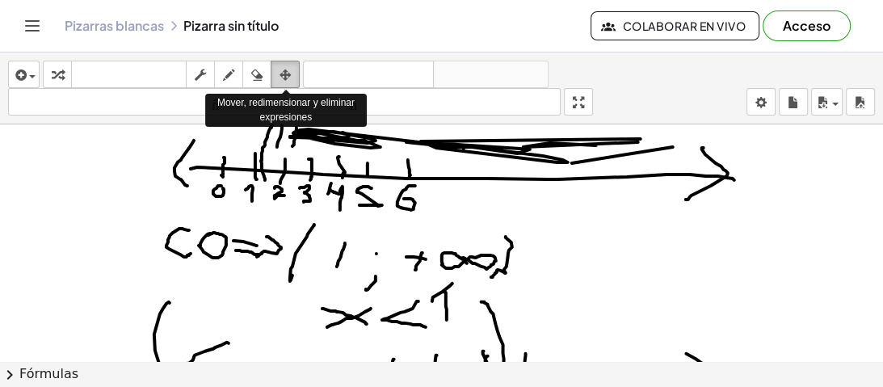
click at [281, 81] on icon "button" at bounding box center [284, 74] width 11 height 19
click at [284, 78] on icon "button" at bounding box center [284, 74] width 11 height 19
click at [287, 76] on icon "button" at bounding box center [284, 74] width 11 height 19
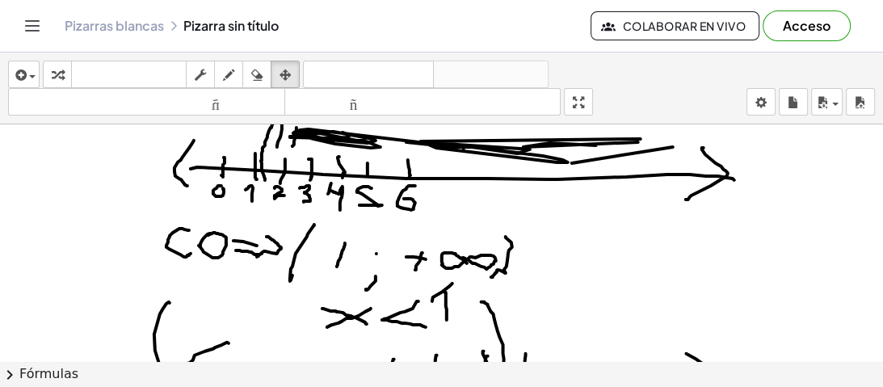
drag, startPoint x: 572, startPoint y: 113, endPoint x: 574, endPoint y: 191, distance: 77.5
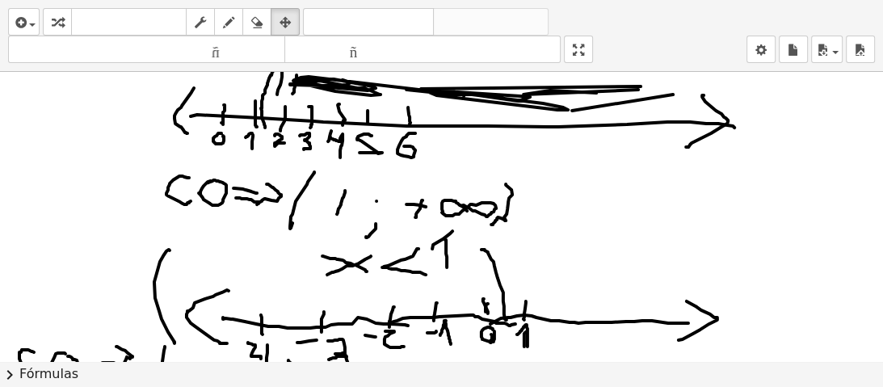
click at [574, 191] on div "insertar Seleccione uno: Expresión matemática Función Texto Vídeo de YouTube Gr…" at bounding box center [441, 193] width 883 height 387
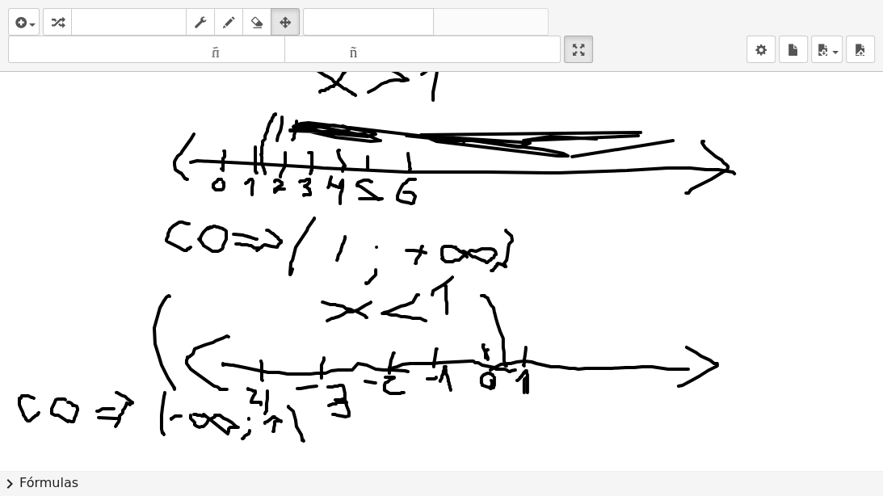
scroll to position [0, 0]
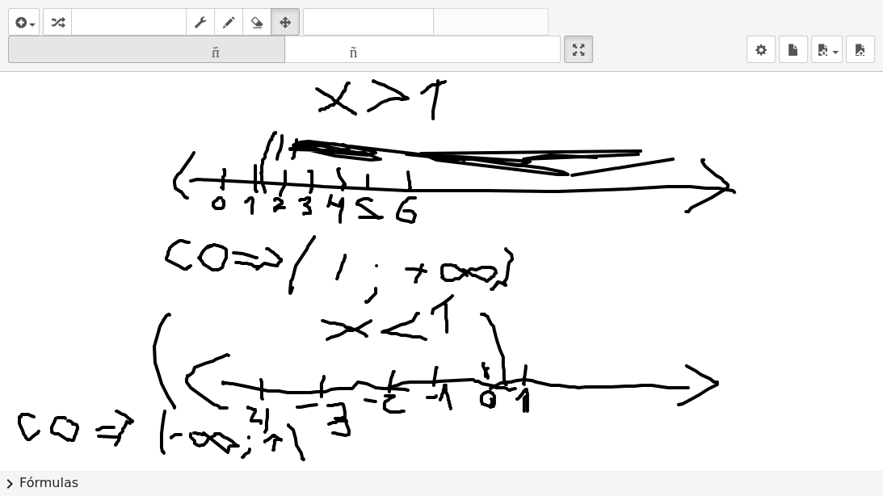
click at [256, 48] on font "tamaño_del_formato" at bounding box center [146, 49] width 269 height 15
click at [259, 48] on font "tamaño_del_formato" at bounding box center [146, 49] width 269 height 15
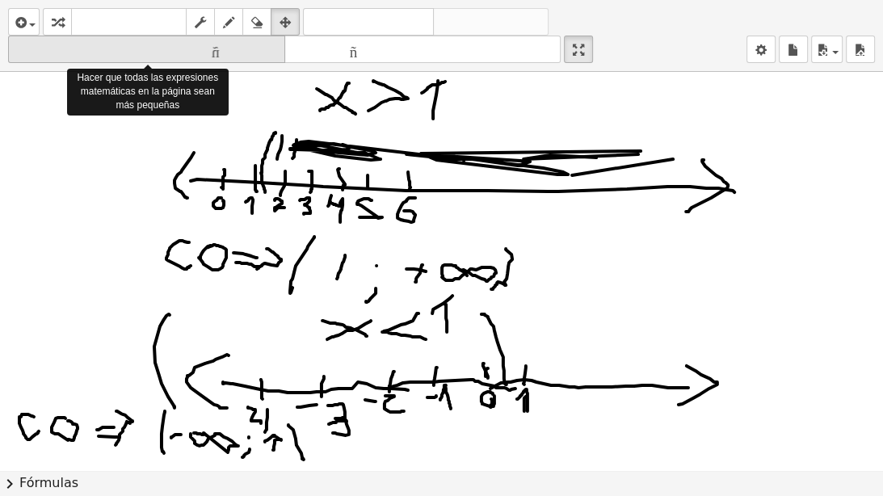
click at [259, 48] on font "tamaño_del_formato" at bounding box center [146, 49] width 269 height 15
click at [261, 50] on font "tamaño_del_formato" at bounding box center [146, 49] width 269 height 15
drag, startPoint x: 261, startPoint y: 50, endPoint x: 270, endPoint y: 57, distance: 12.1
click at [270, 57] on icon "tamaño_del_formato" at bounding box center [146, 49] width 269 height 19
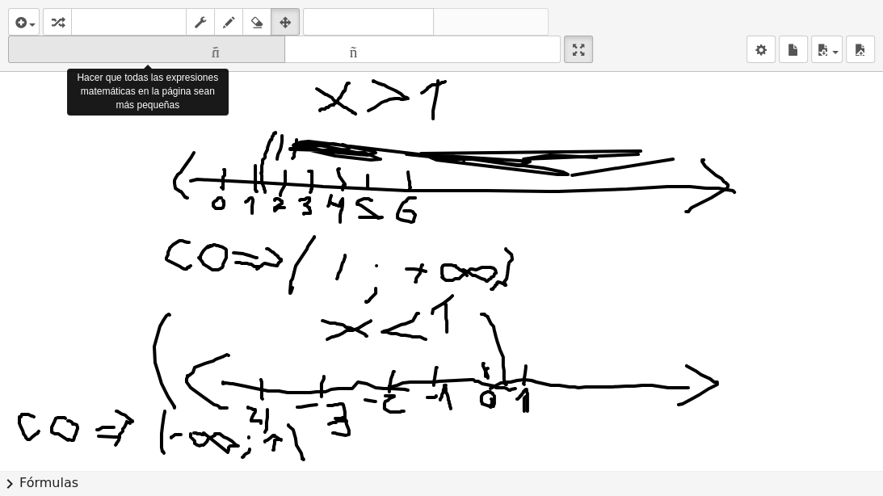
click at [269, 56] on font "tamaño_del_formato" at bounding box center [146, 49] width 269 height 15
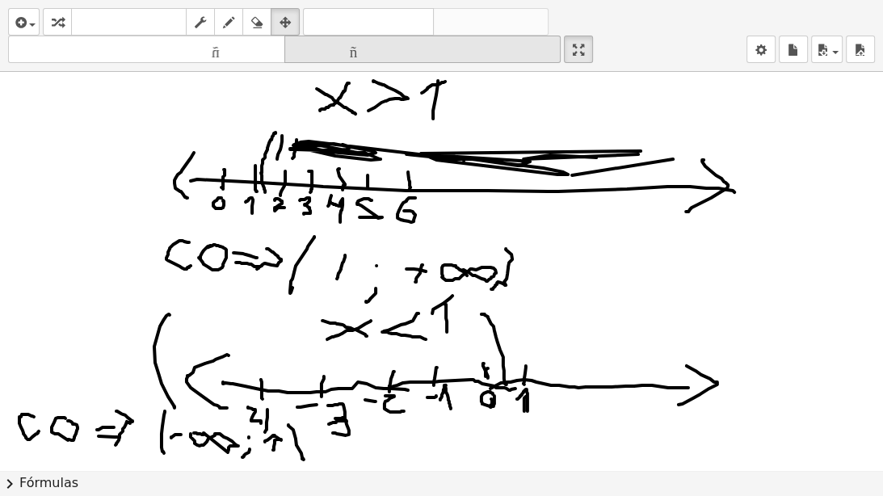
click at [329, 57] on font "tamaño_del_formato" at bounding box center [422, 49] width 269 height 15
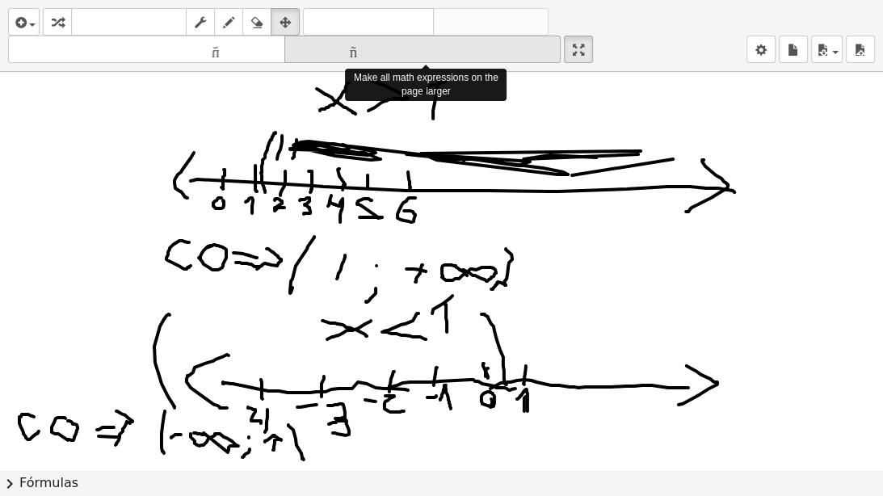
click at [329, 57] on font "tamaño_del_formato" at bounding box center [422, 49] width 269 height 15
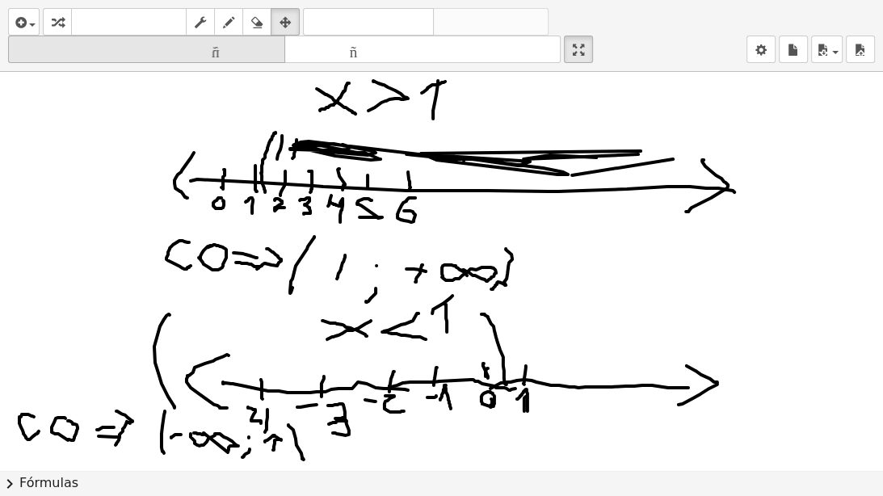
click at [260, 44] on font "tamaño_del_formato" at bounding box center [146, 49] width 269 height 15
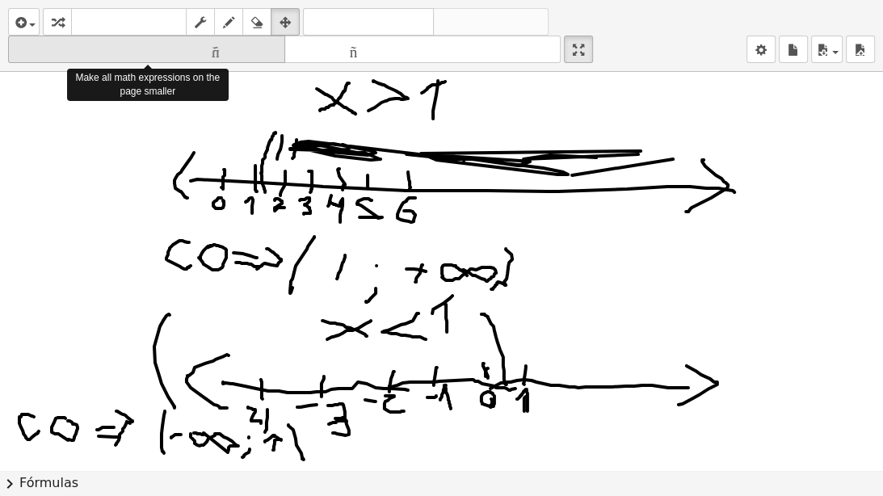
click at [259, 44] on font "tamaño_del_formato" at bounding box center [146, 49] width 269 height 15
click at [259, 43] on font "tamaño_del_formato" at bounding box center [146, 49] width 269 height 15
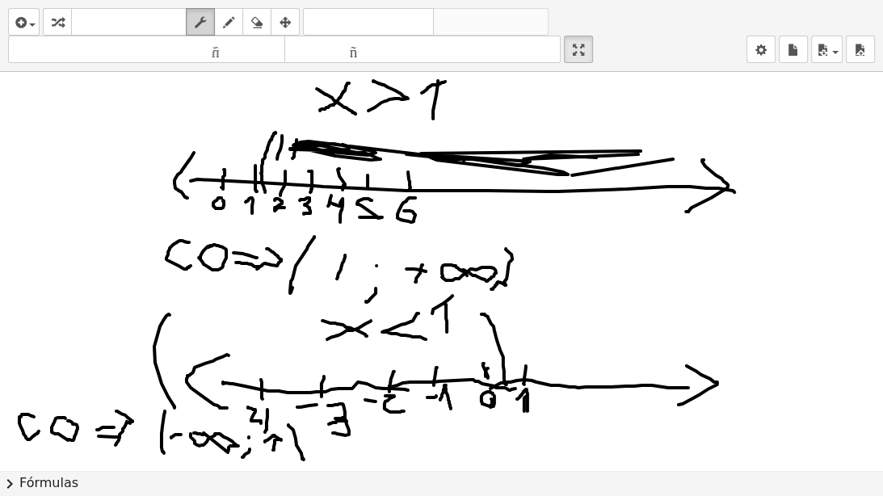
click at [203, 24] on icon "button" at bounding box center [200, 22] width 11 height 19
drag, startPoint x: 91, startPoint y: 107, endPoint x: 395, endPoint y: 140, distance: 305.5
click at [447, 171] on div at bounding box center [443, 470] width 887 height 796
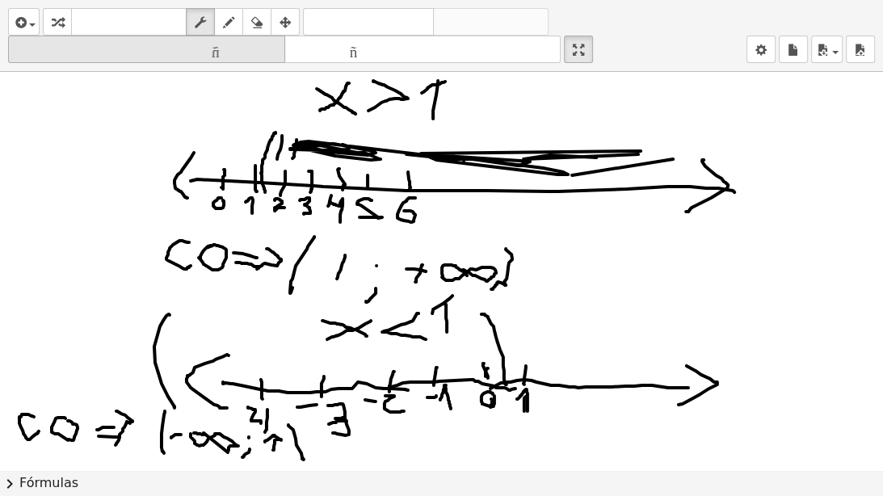
click at [254, 59] on button "tamaño_del_formato menor" at bounding box center [146, 49] width 277 height 27
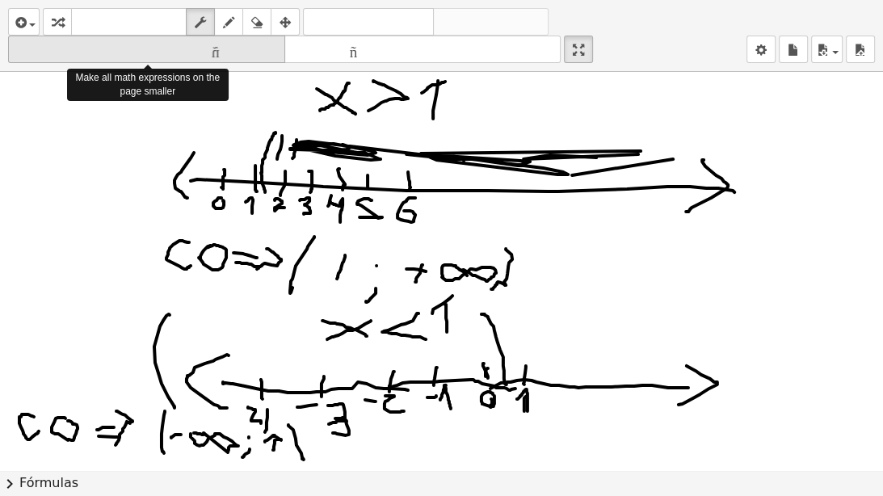
click at [254, 59] on button "tamaño_del_formato menor" at bounding box center [146, 49] width 277 height 27
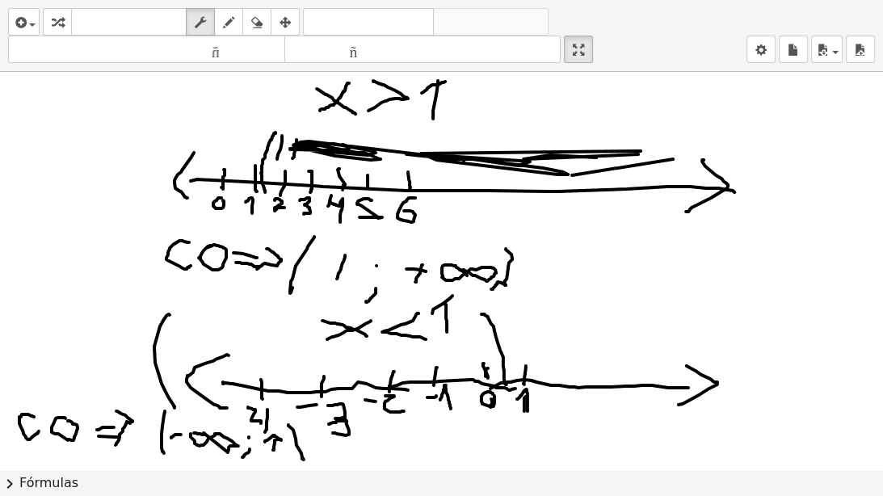
drag, startPoint x: 304, startPoint y: 95, endPoint x: 326, endPoint y: 99, distance: 23.0
click at [308, 97] on div at bounding box center [443, 470] width 887 height 796
click at [327, 99] on div at bounding box center [443, 470] width 887 height 796
click at [241, 66] on div "insertar Seleccione uno: Expresión matemática Función Texto Vídeo de YouTube Gr…" at bounding box center [441, 36] width 883 height 72
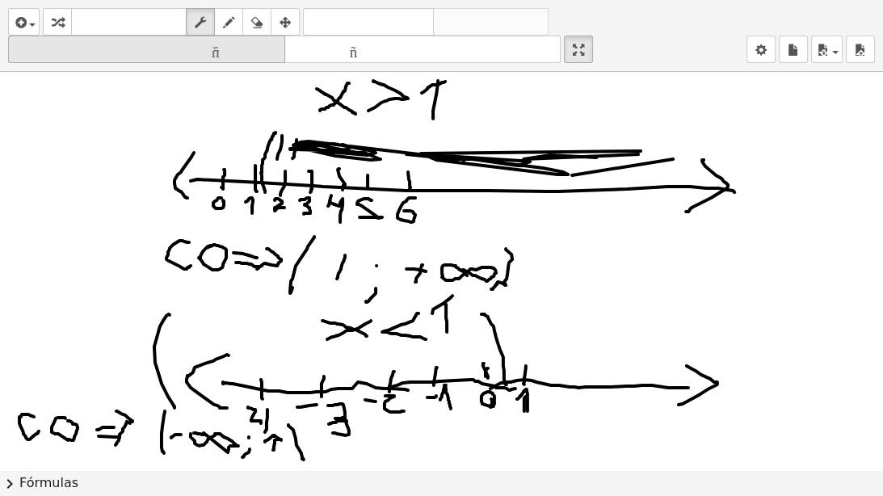
click at [225, 55] on font "tamaño_del_formato" at bounding box center [146, 49] width 269 height 15
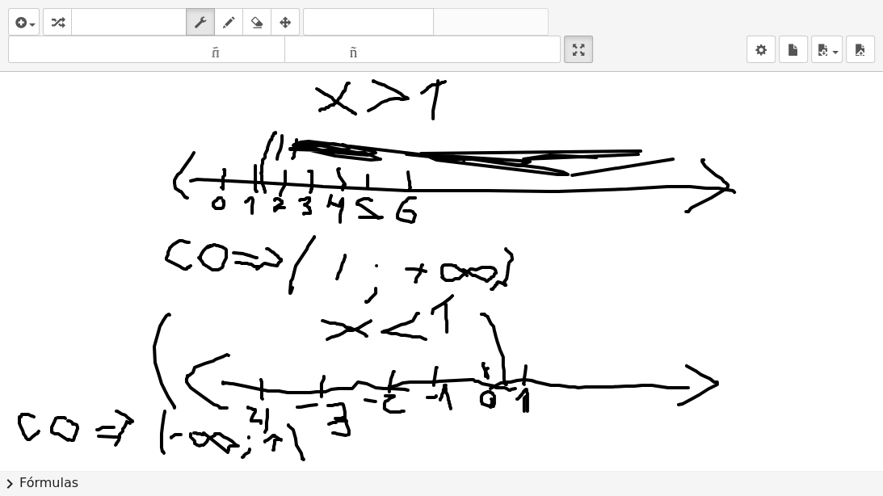
click at [406, 237] on div at bounding box center [443, 470] width 887 height 796
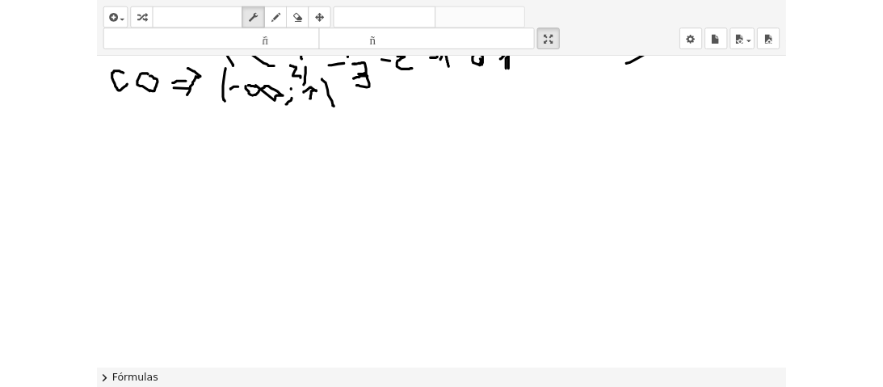
scroll to position [228, 0]
